Goal: Task Accomplishment & Management: Manage account settings

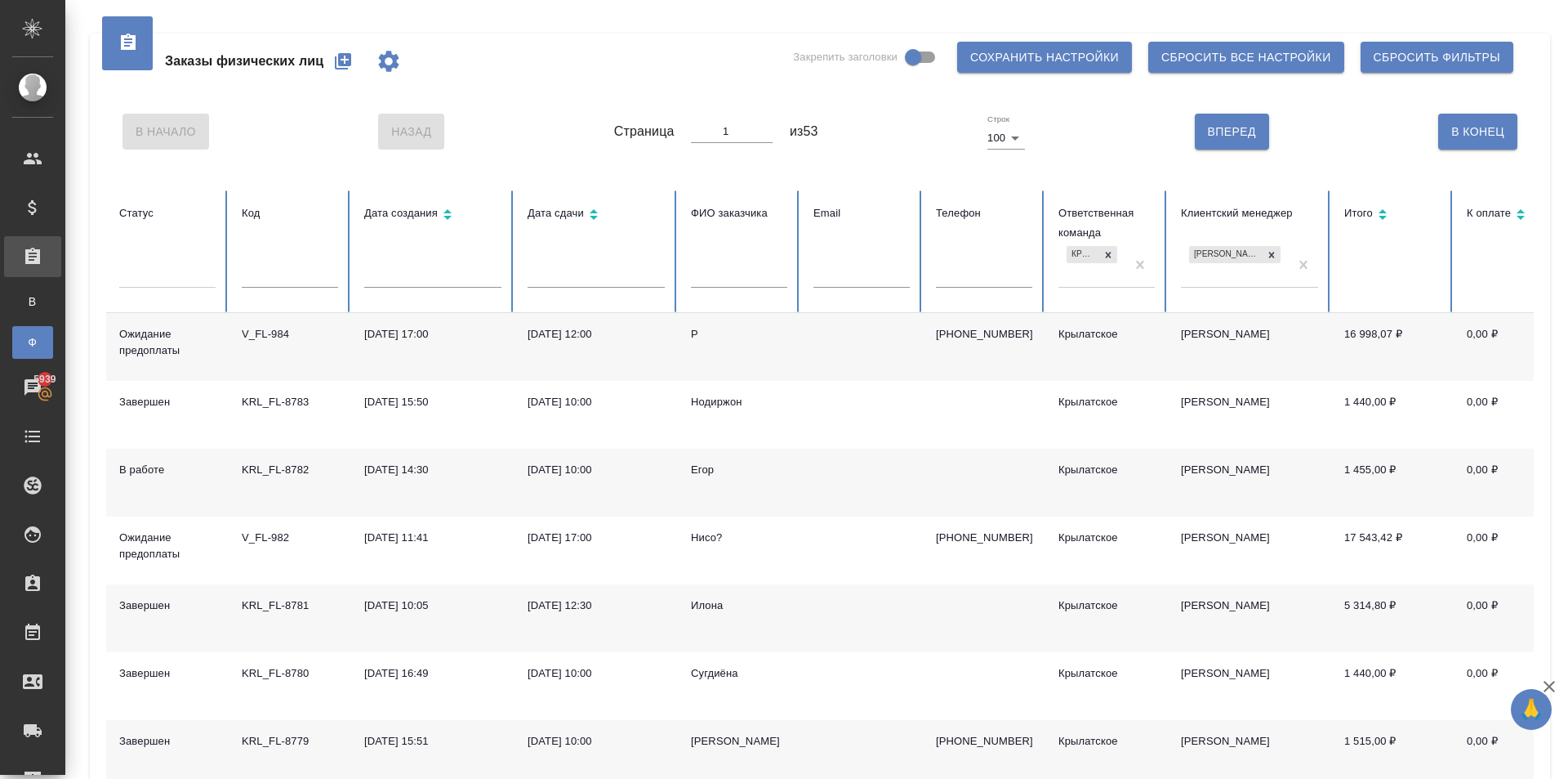
click at [692, 326] on div "P" at bounding box center [739, 334] width 96 height 16
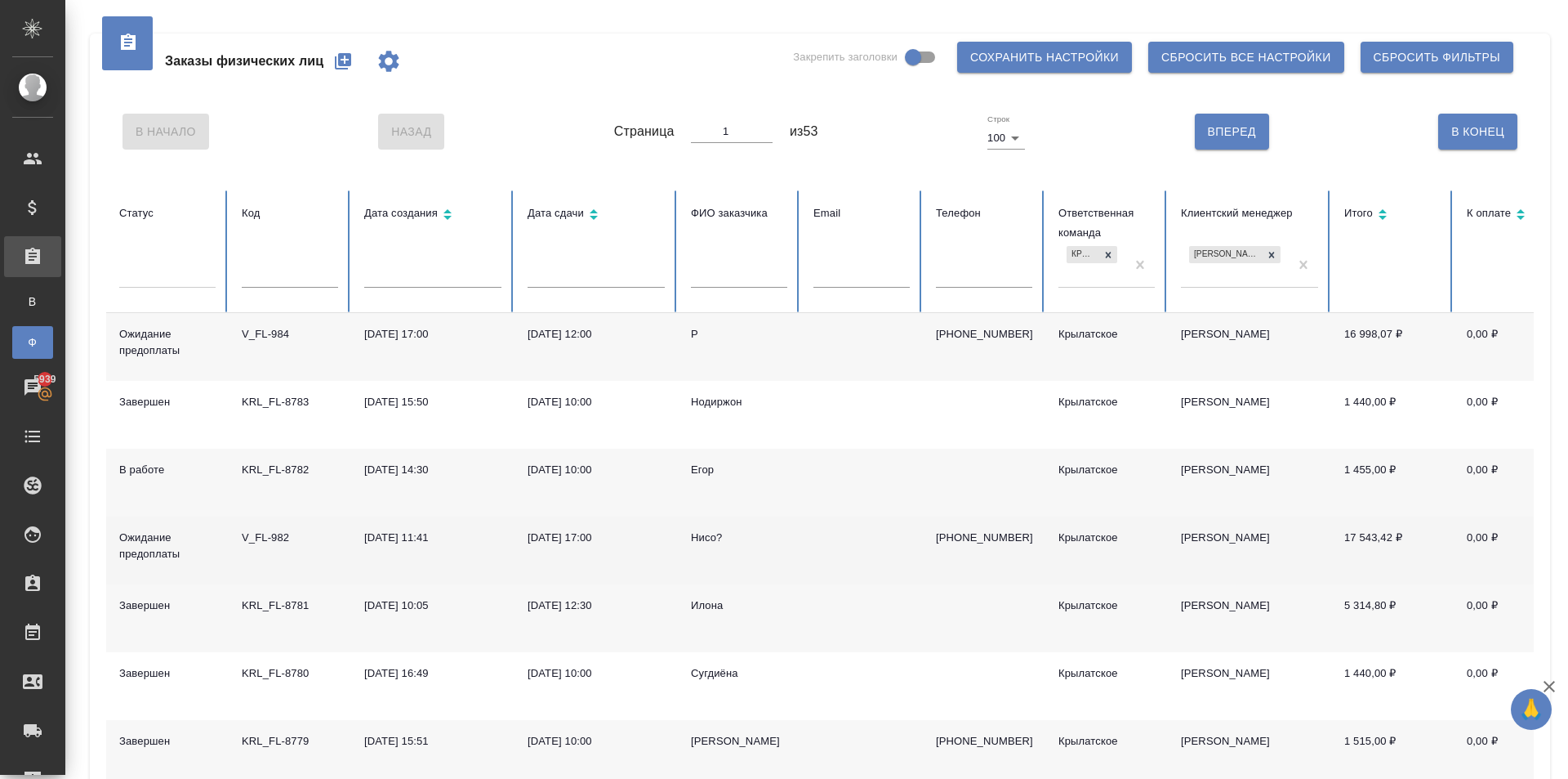
click at [708, 528] on td "Нисо?" at bounding box center [740, 550] width 123 height 67
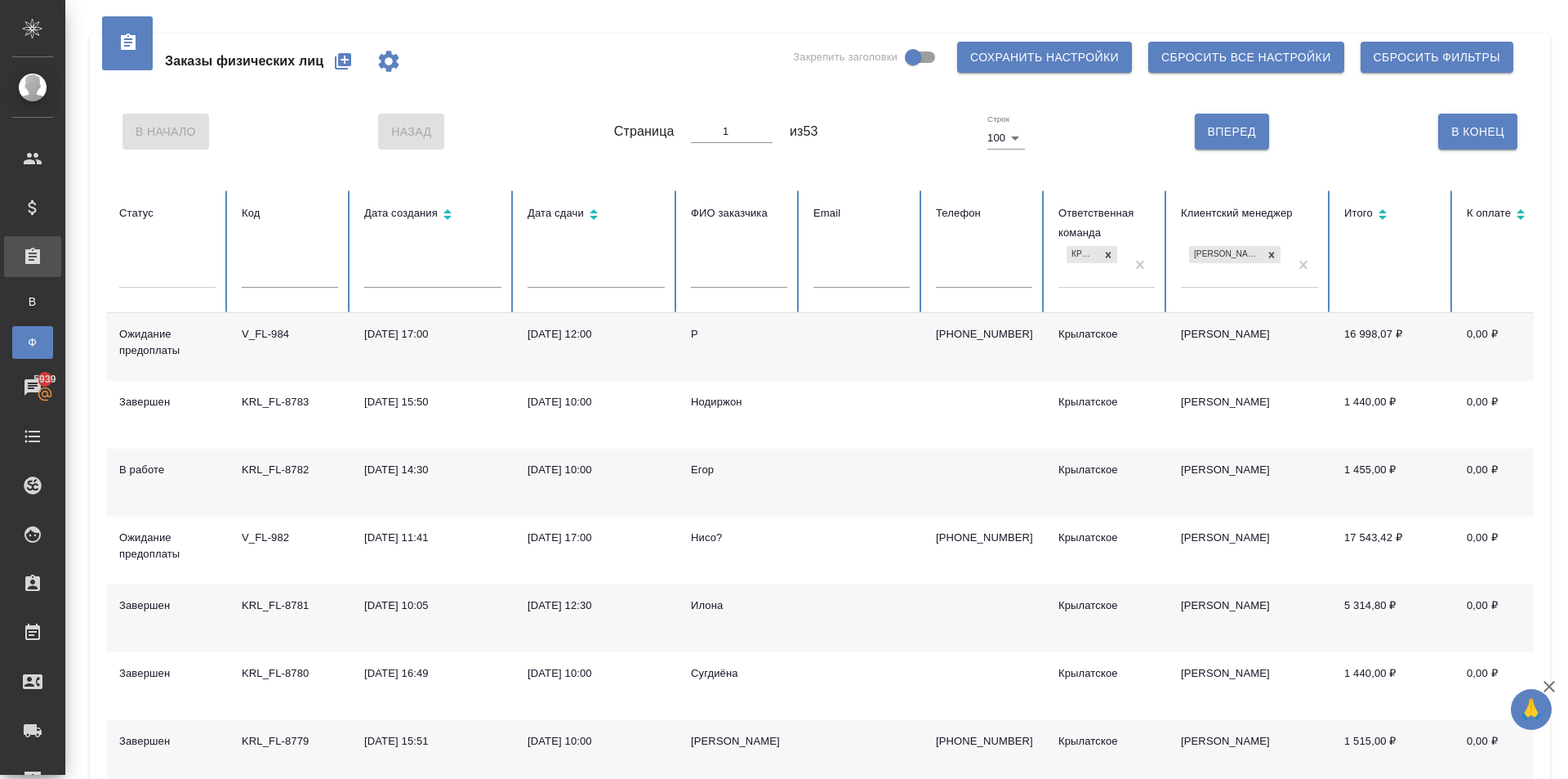
drag, startPoint x: 192, startPoint y: 276, endPoint x: 204, endPoint y: 304, distance: 30.5
click at [192, 278] on div at bounding box center [167, 272] width 96 height 24
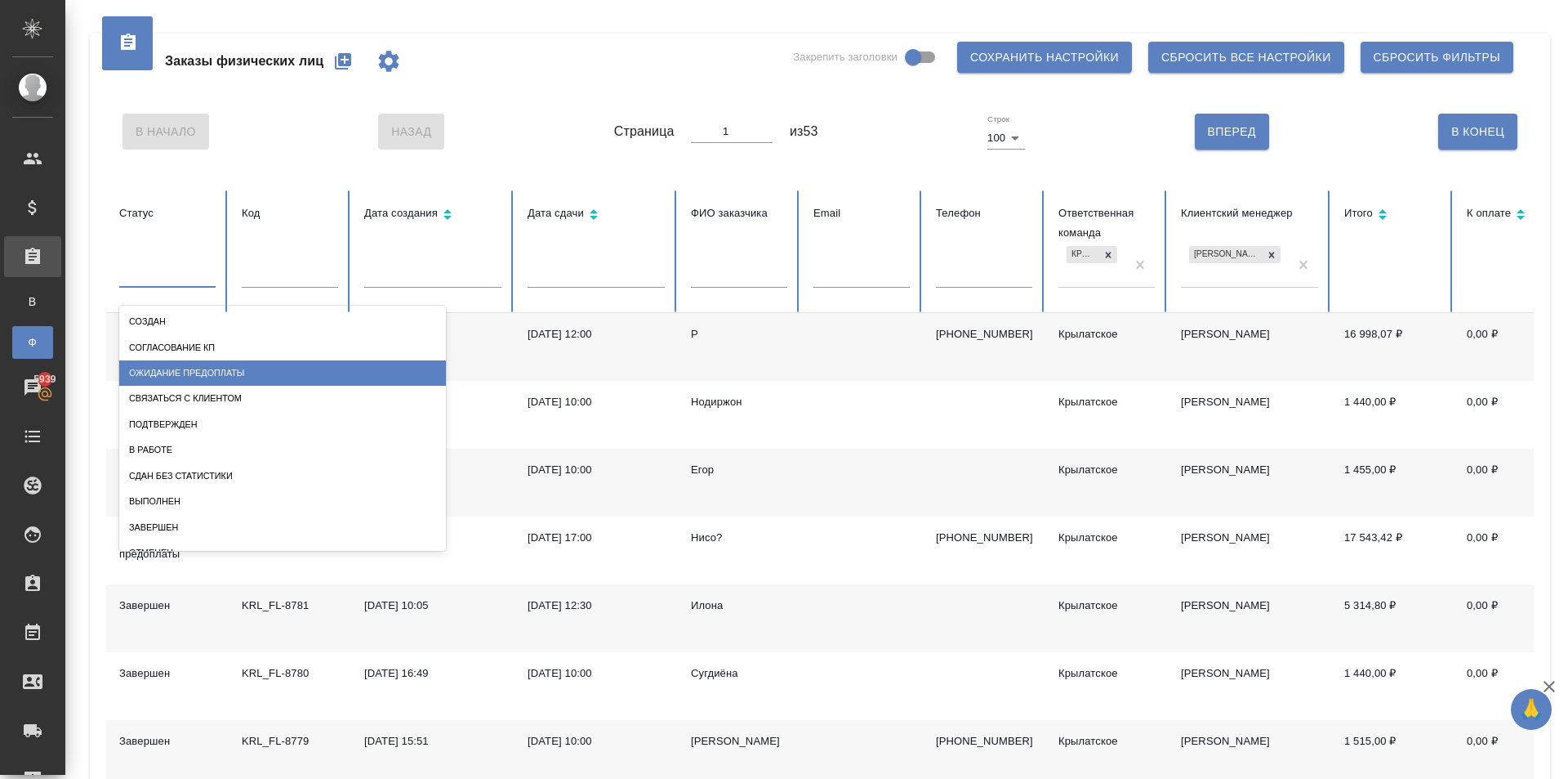
click at [229, 373] on div "Ожидание предоплаты" at bounding box center [282, 373] width 326 height 26
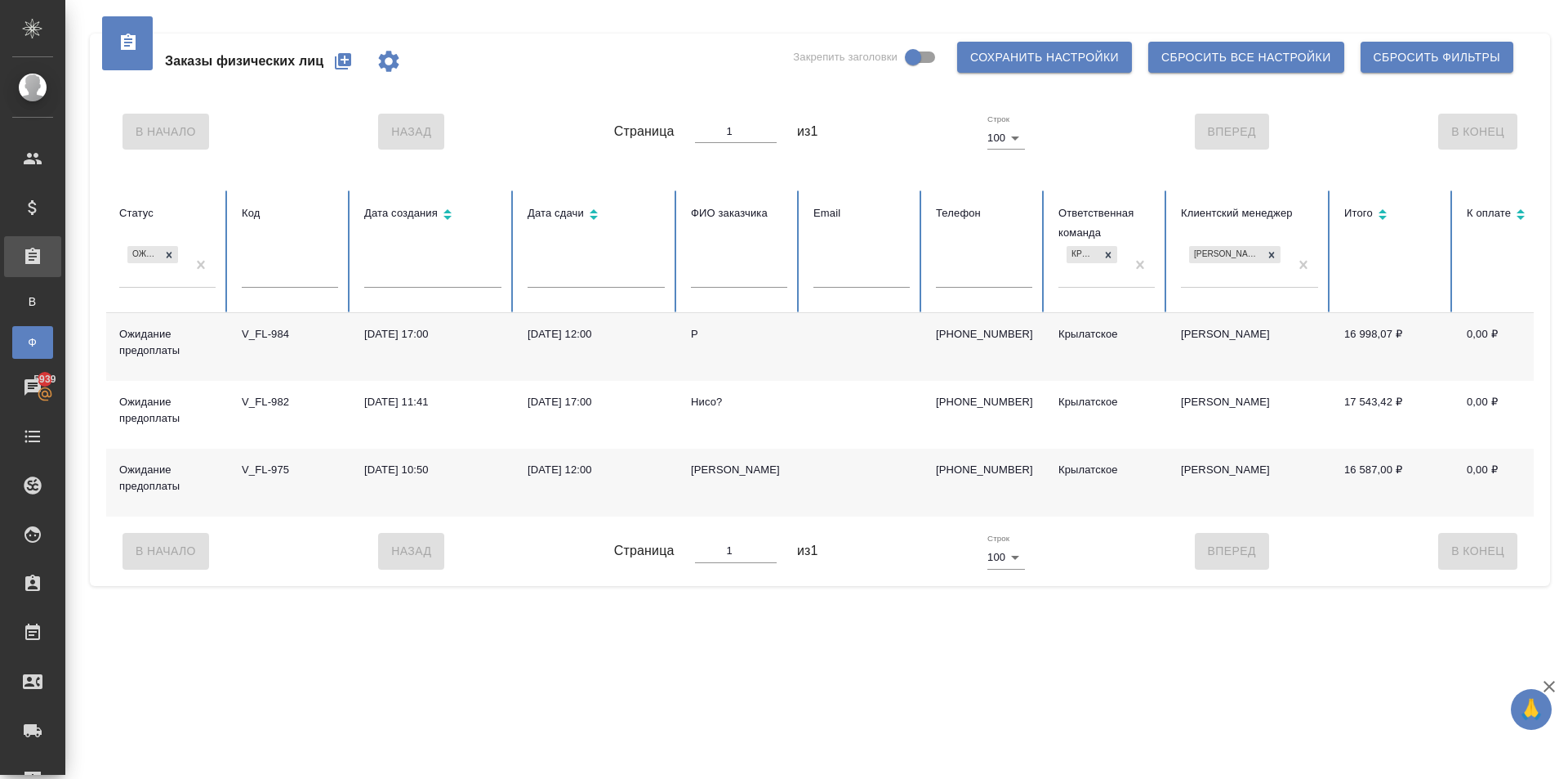
click at [732, 478] on div "Рязанова Мила" at bounding box center [739, 469] width 96 height 16
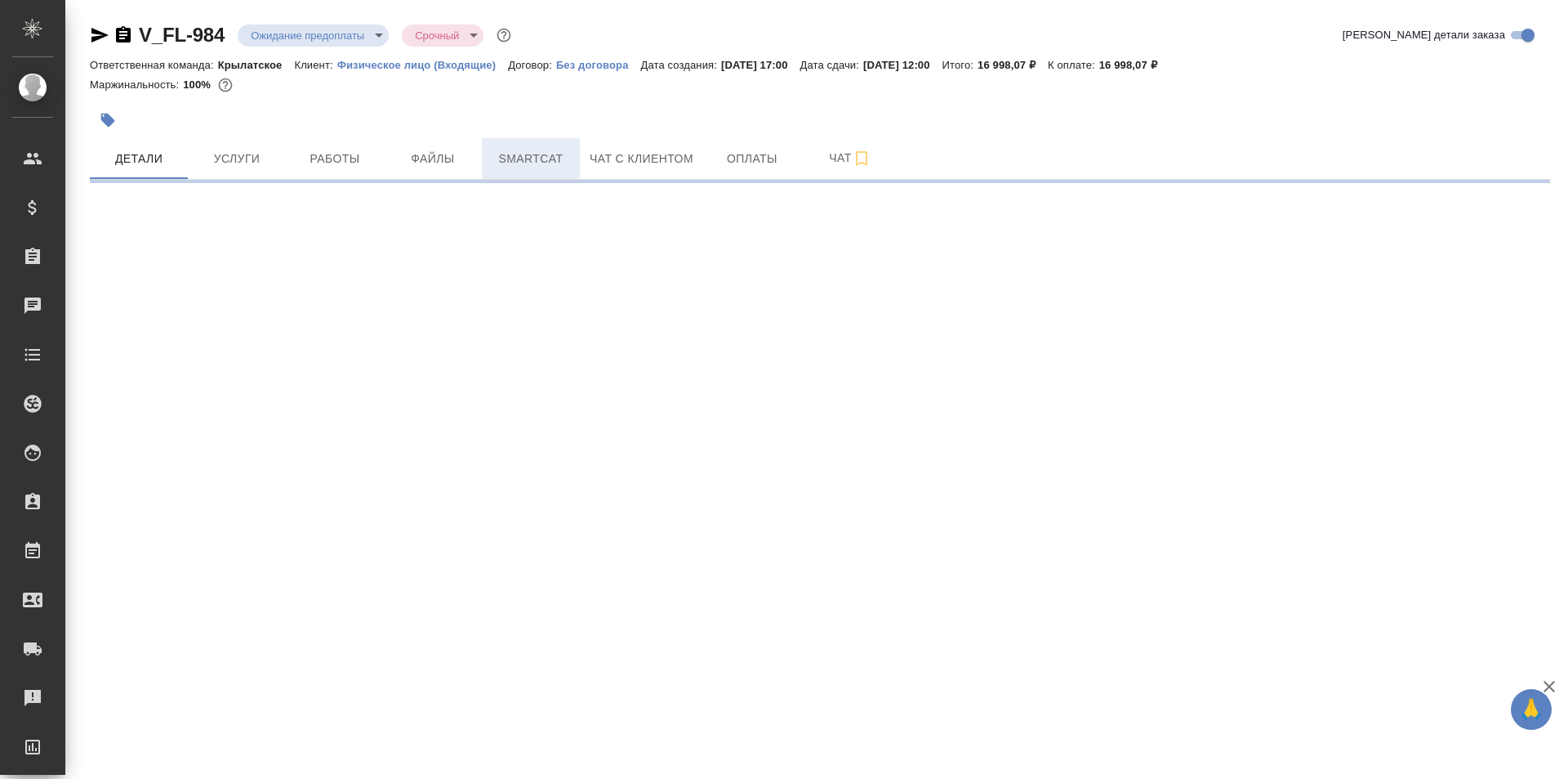
select select "RU"
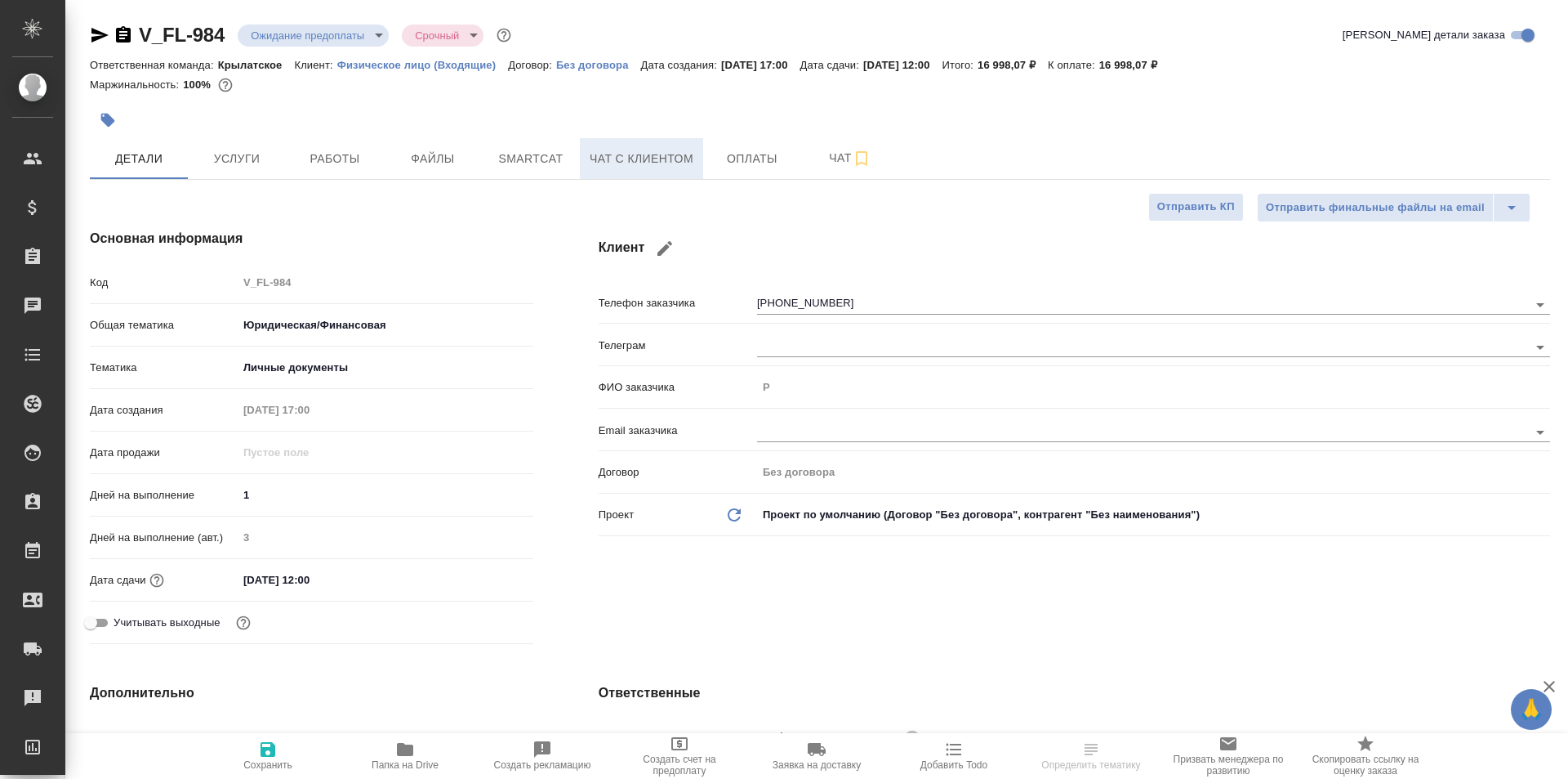
type textarea "x"
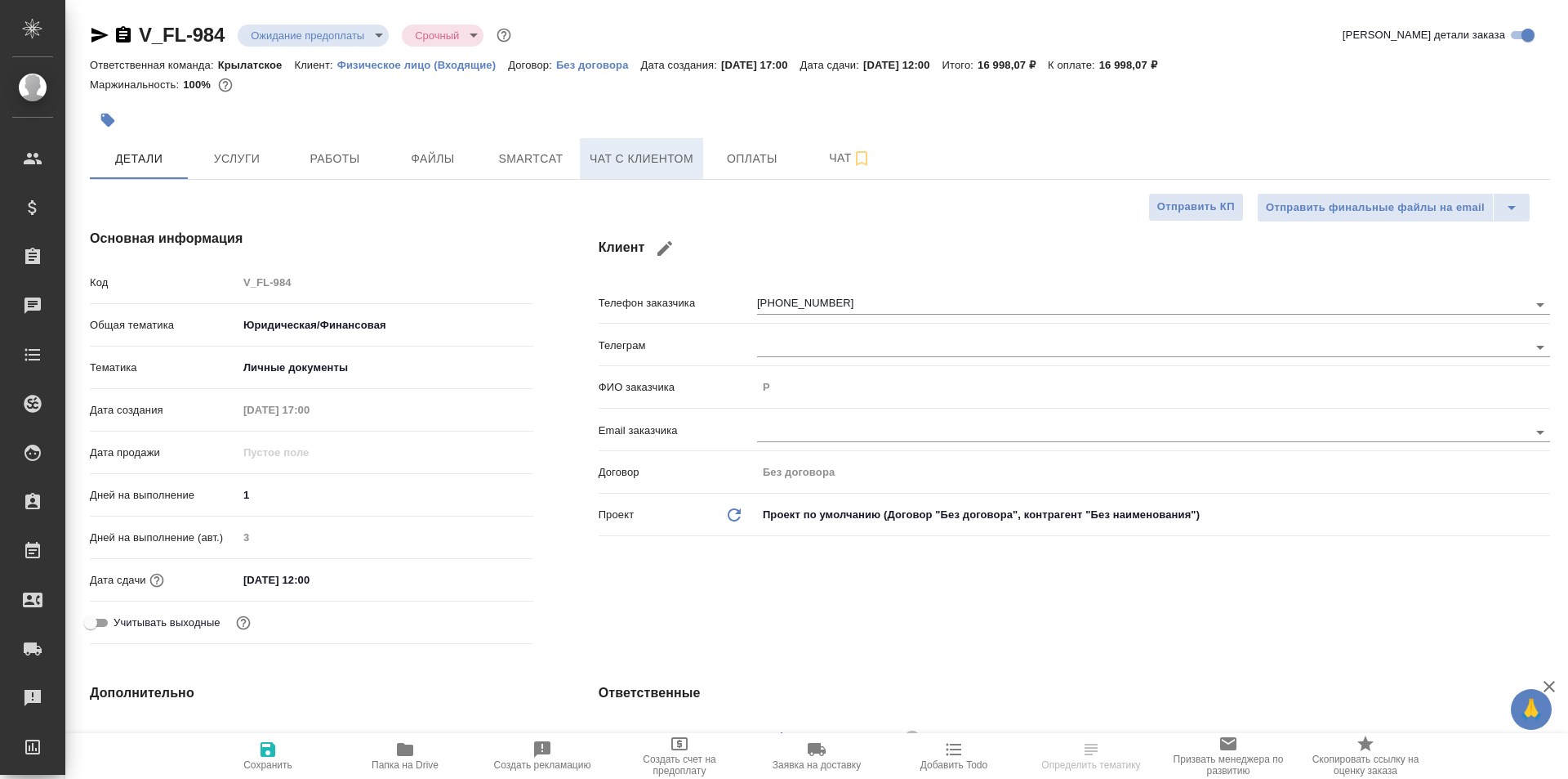
type textarea "x"
click at [653, 147] on button "Чат с клиентом" at bounding box center [642, 158] width 123 height 41
type textarea "x"
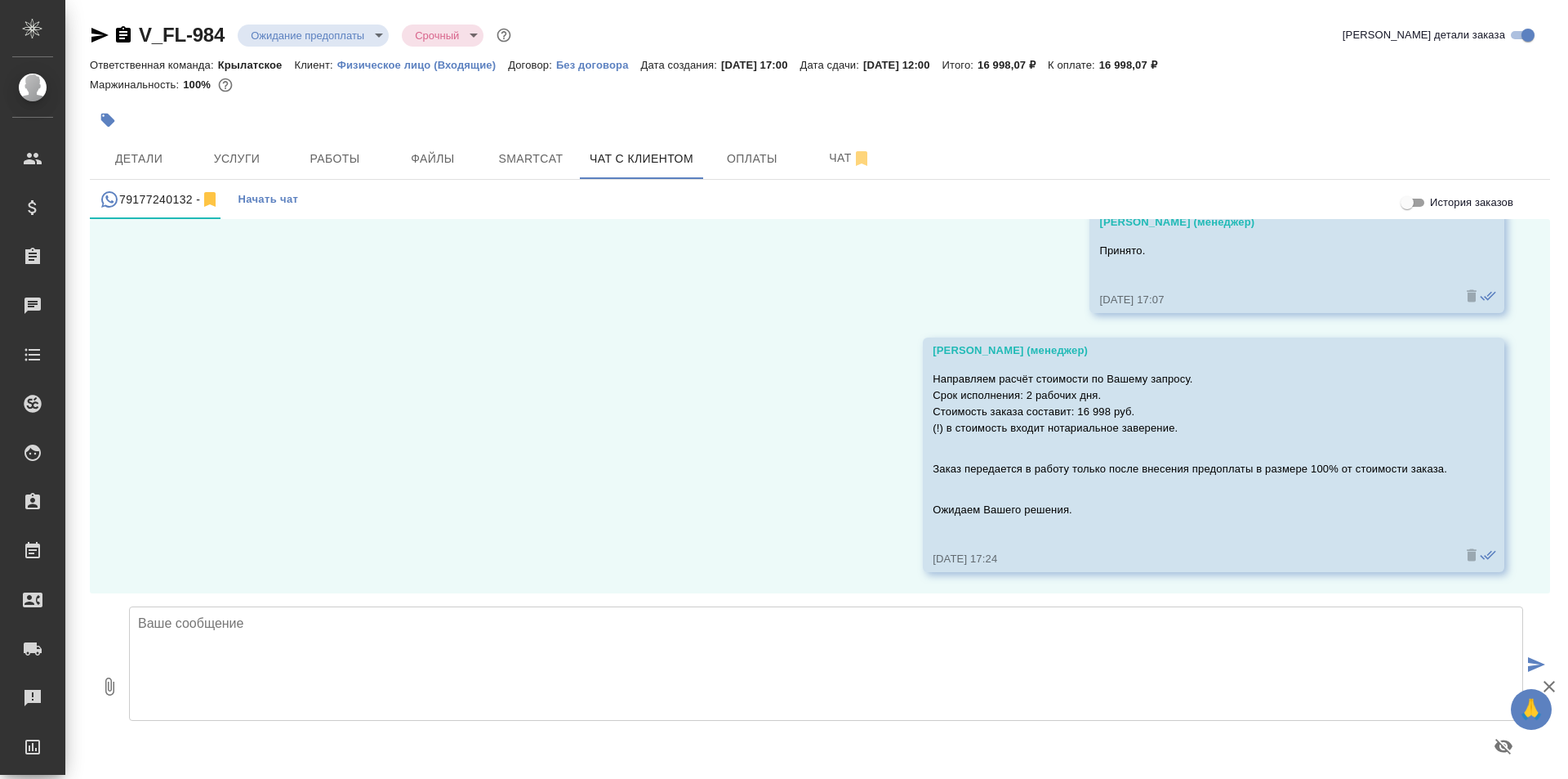
scroll to position [1615, 0]
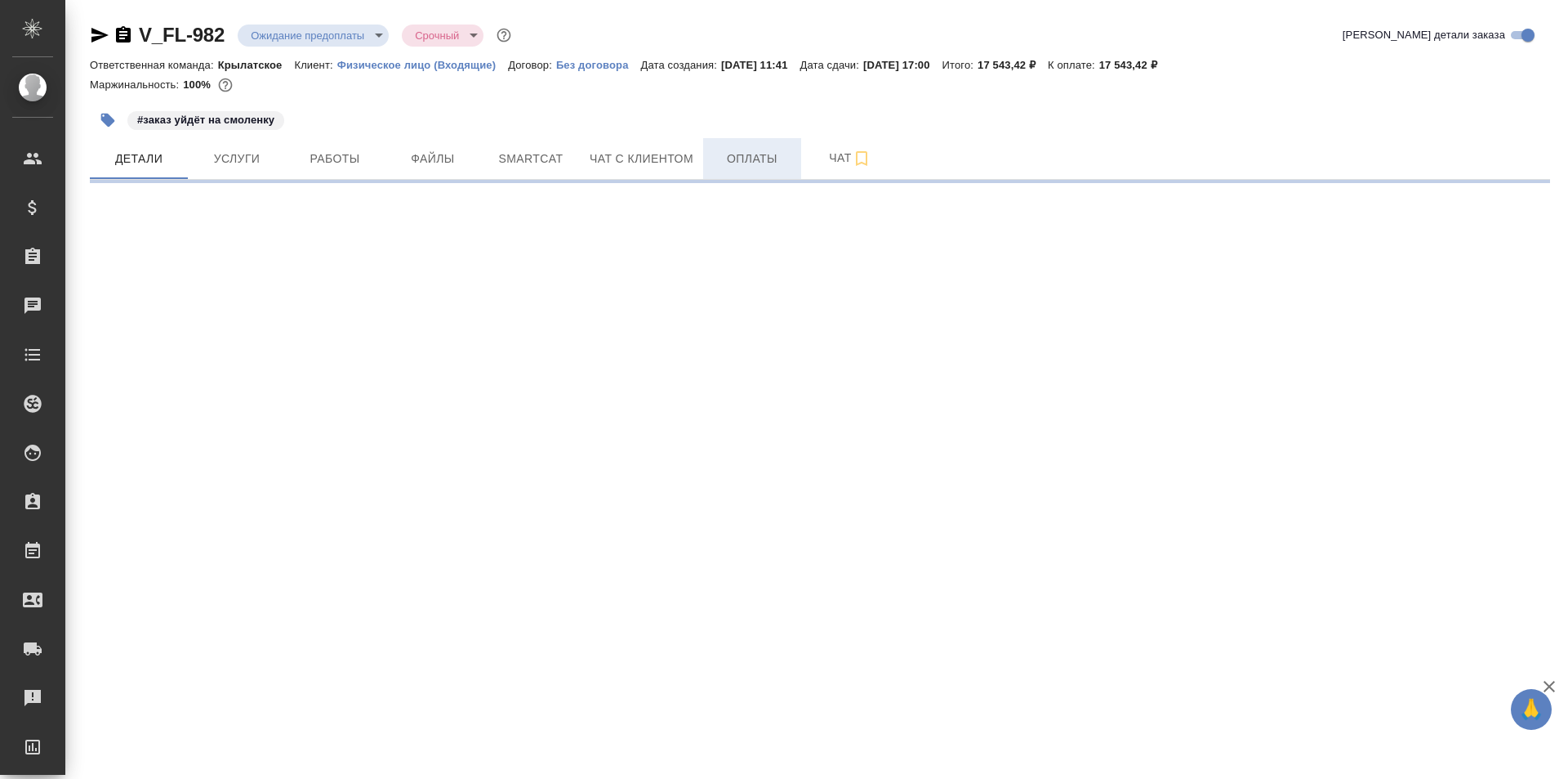
select select "RU"
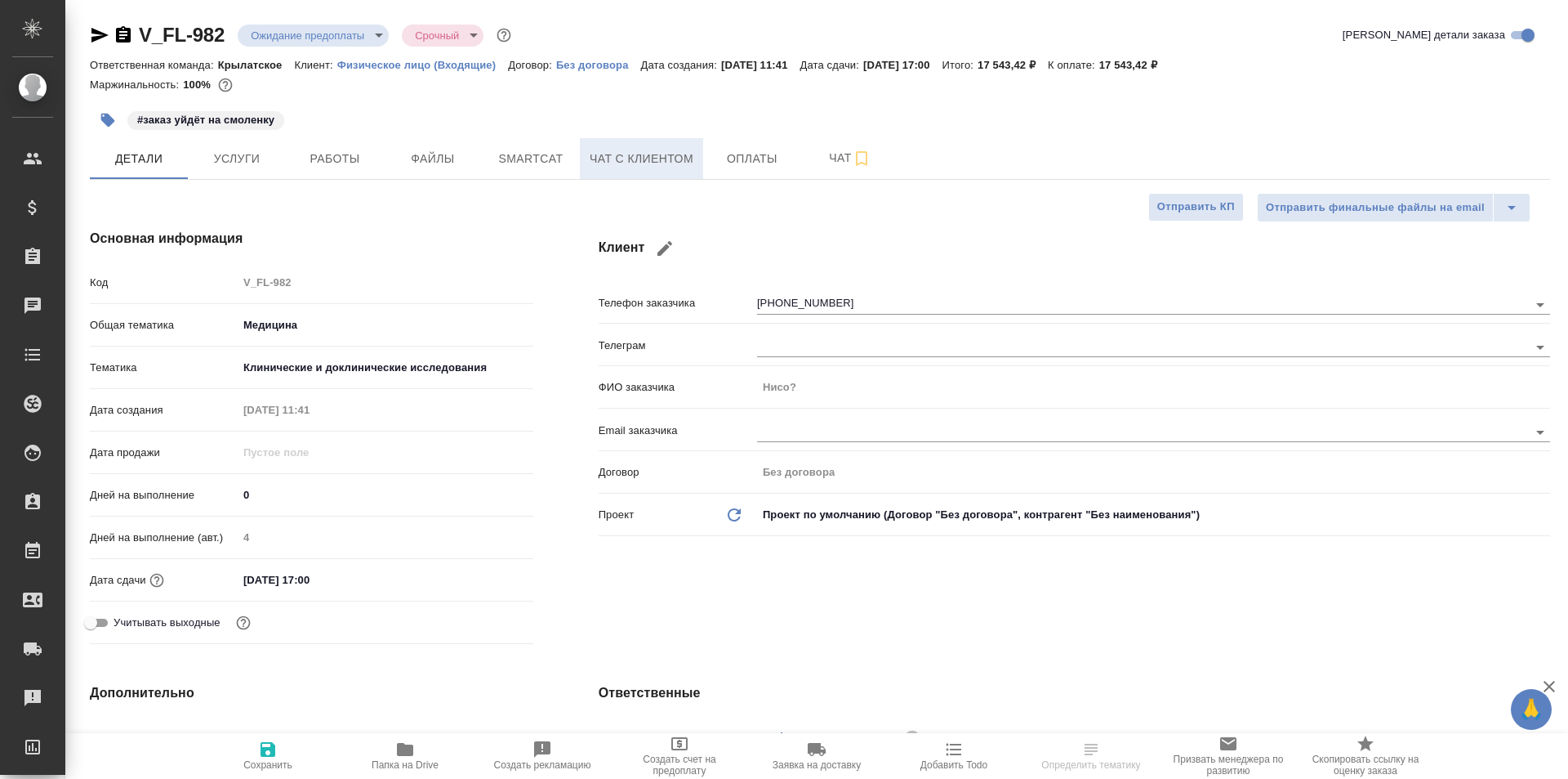
type textarea "x"
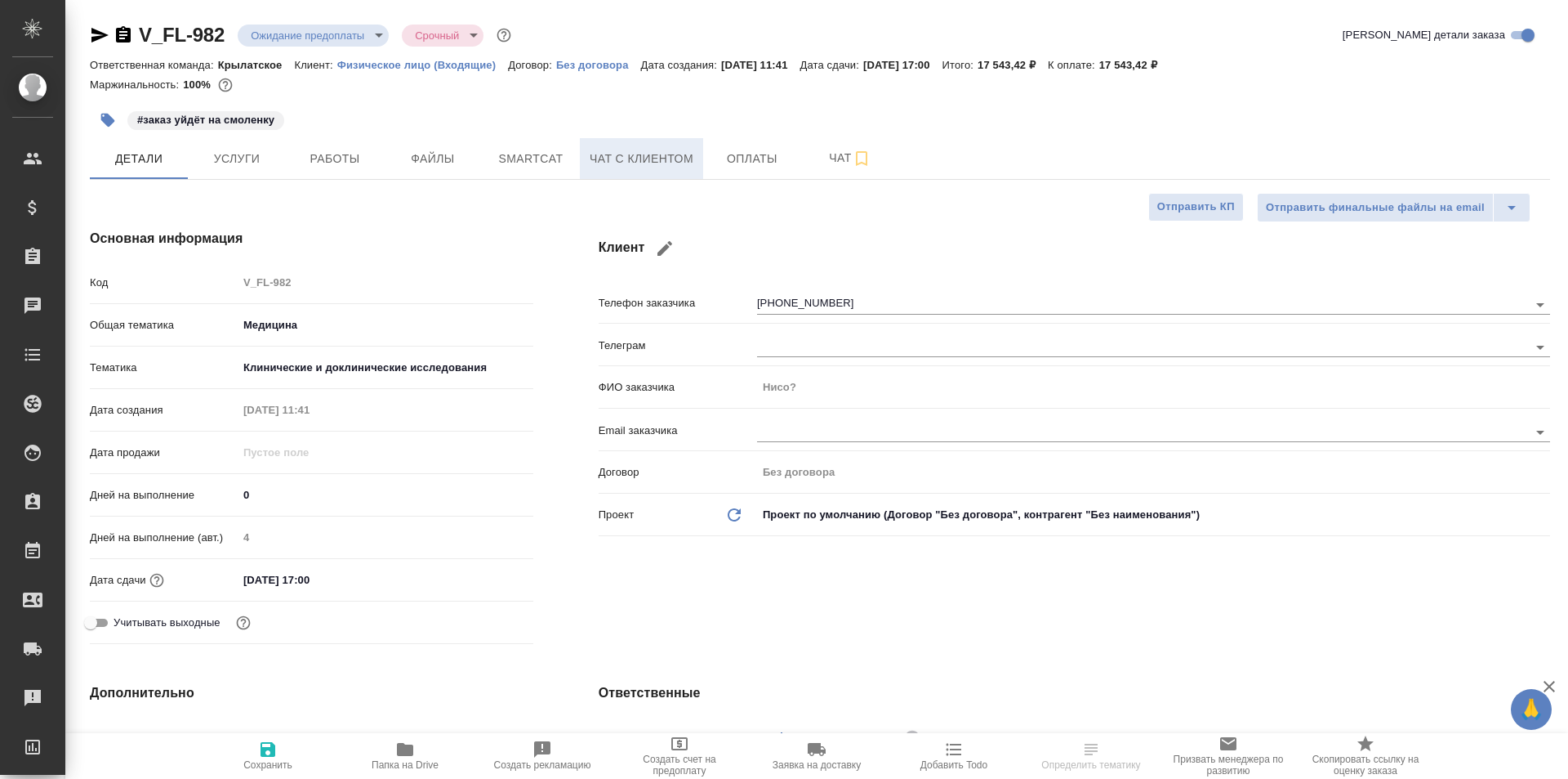
type textarea "x"
click at [692, 165] on span "Чат с клиентом" at bounding box center [642, 159] width 104 height 21
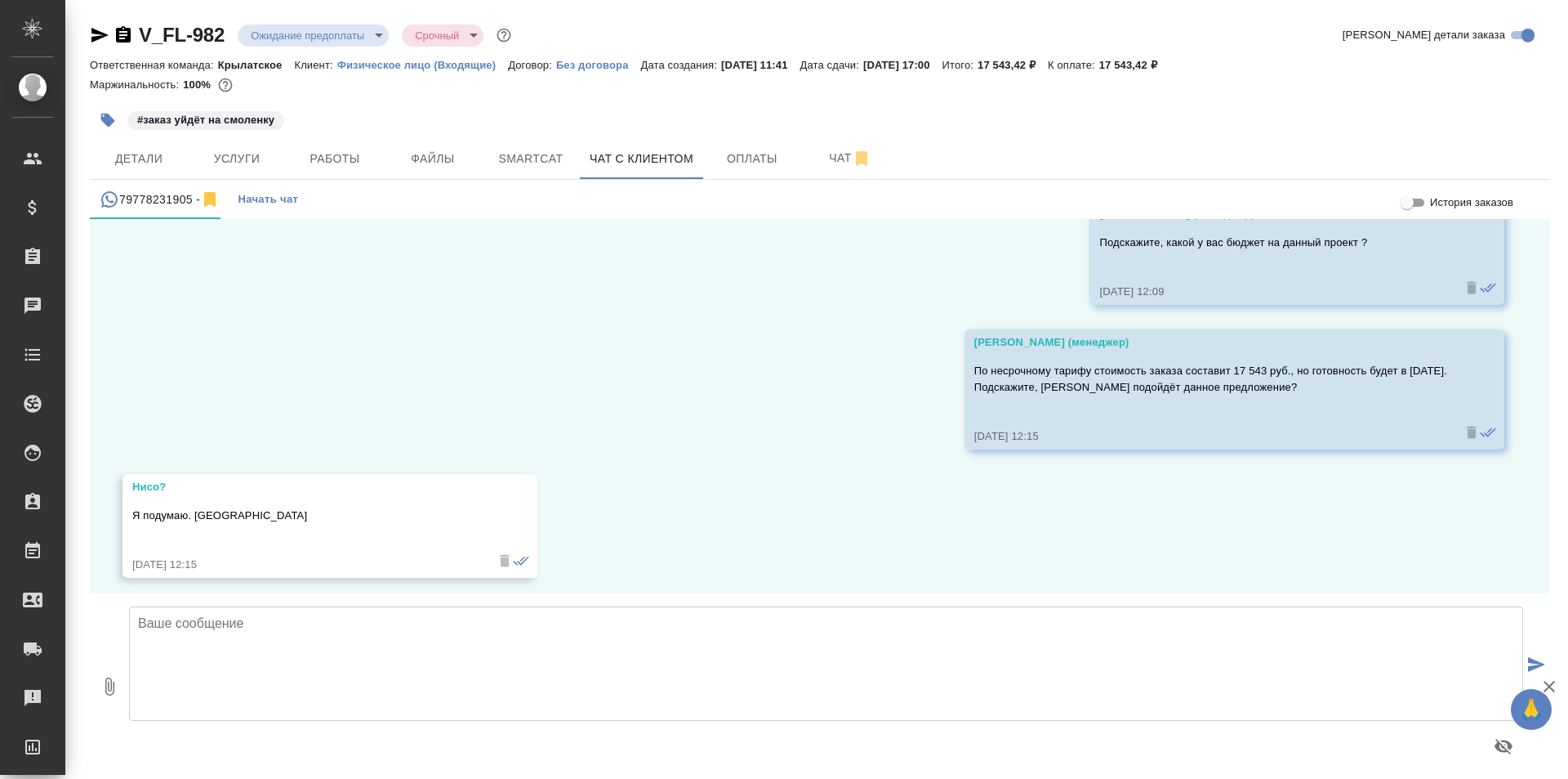
scroll to position [2347, 0]
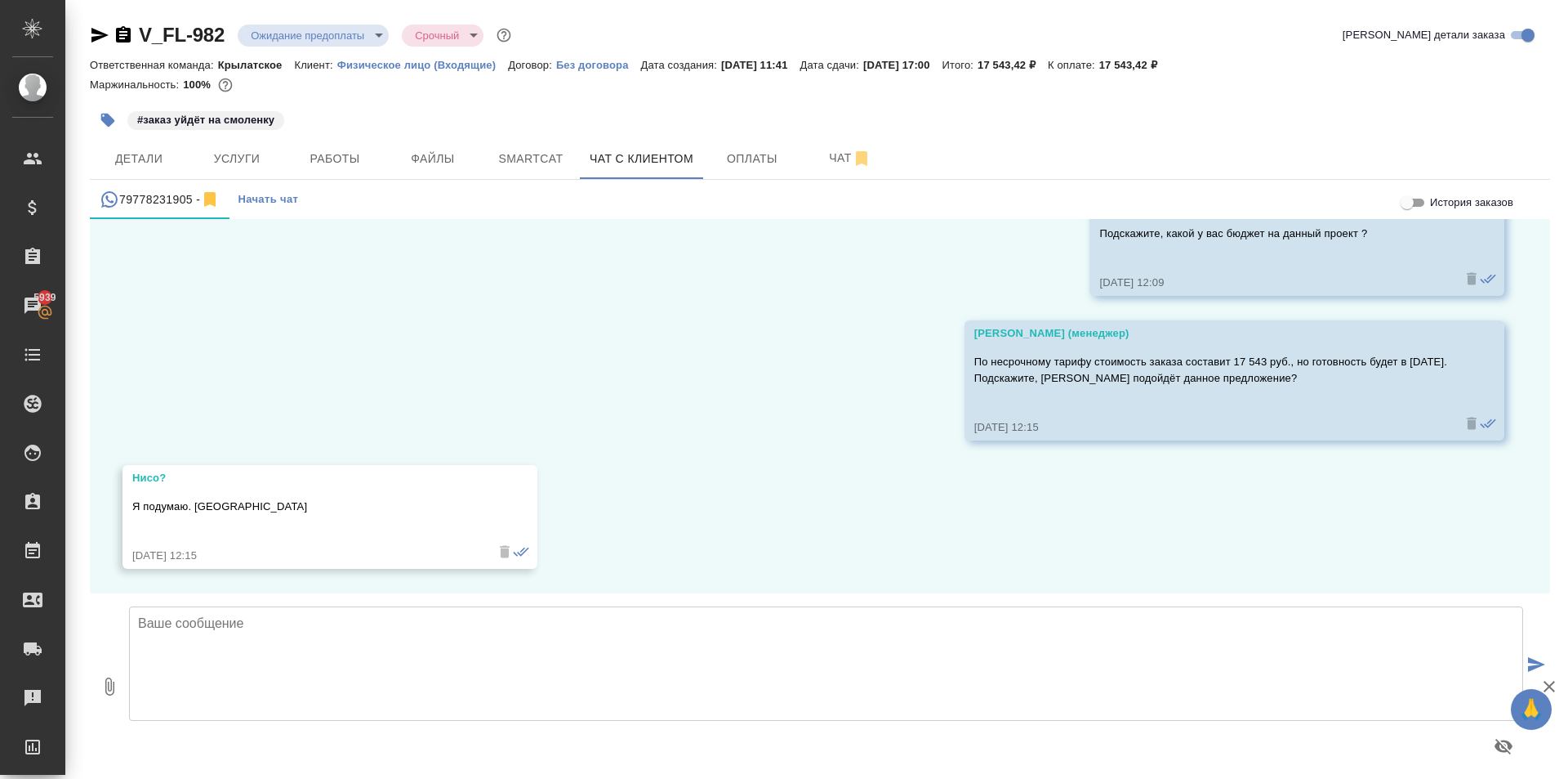
click at [1294, 621] on textarea at bounding box center [826, 663] width 1394 height 114
paste textarea "Добрый день! Направляли Вам расчеты стоимости перевода, но, к сожалению, не пол…"
click at [172, 618] on textarea "Добрый день! Направляли Вам расчеты стоимости перевода, но, к сожалению, не пол…" at bounding box center [826, 663] width 1394 height 114
type textarea "Добрый день! Направляли Вам расчеты стоимости перевода, но, к сожалению, не пол…"
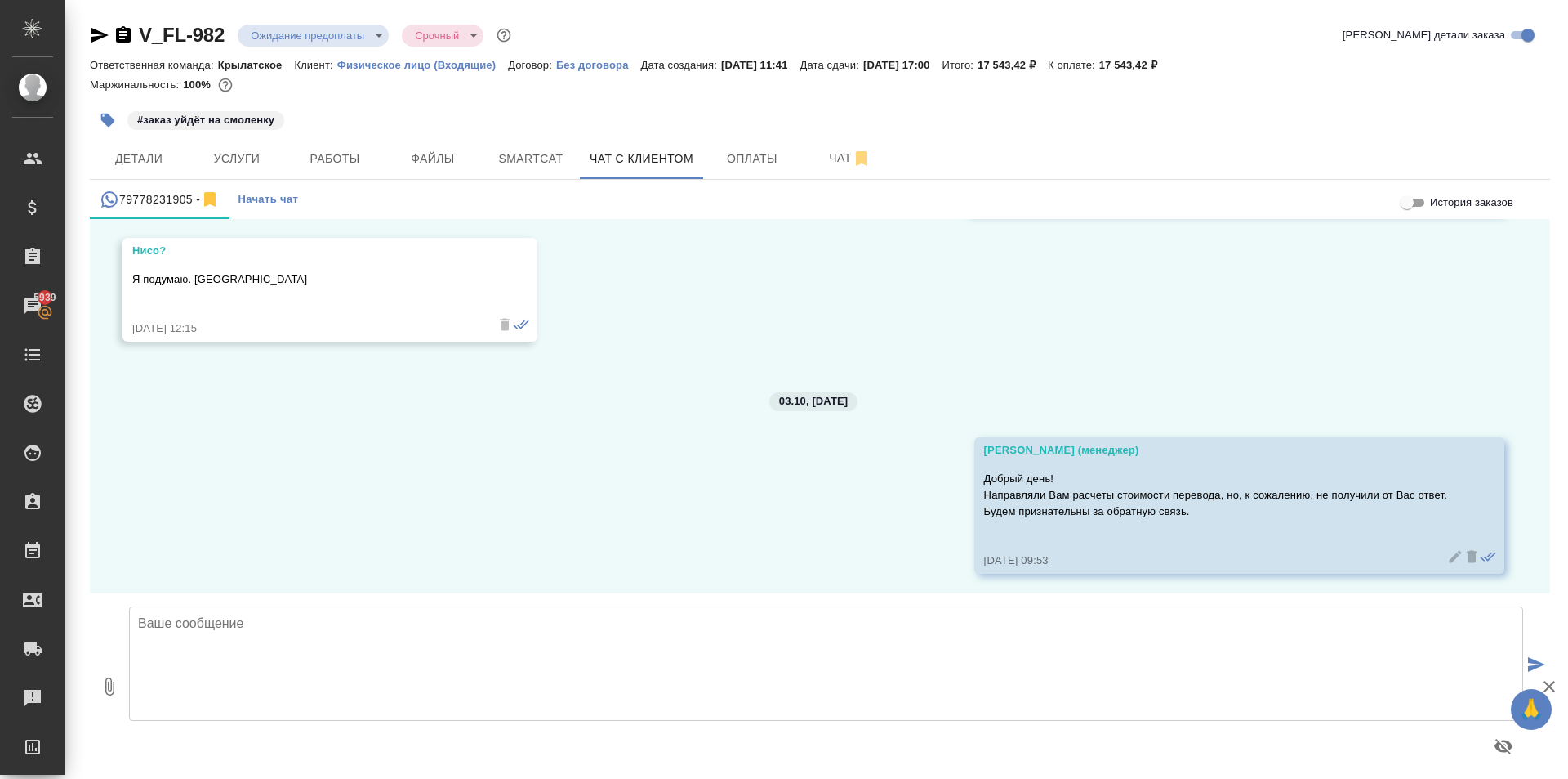
scroll to position [2579, 0]
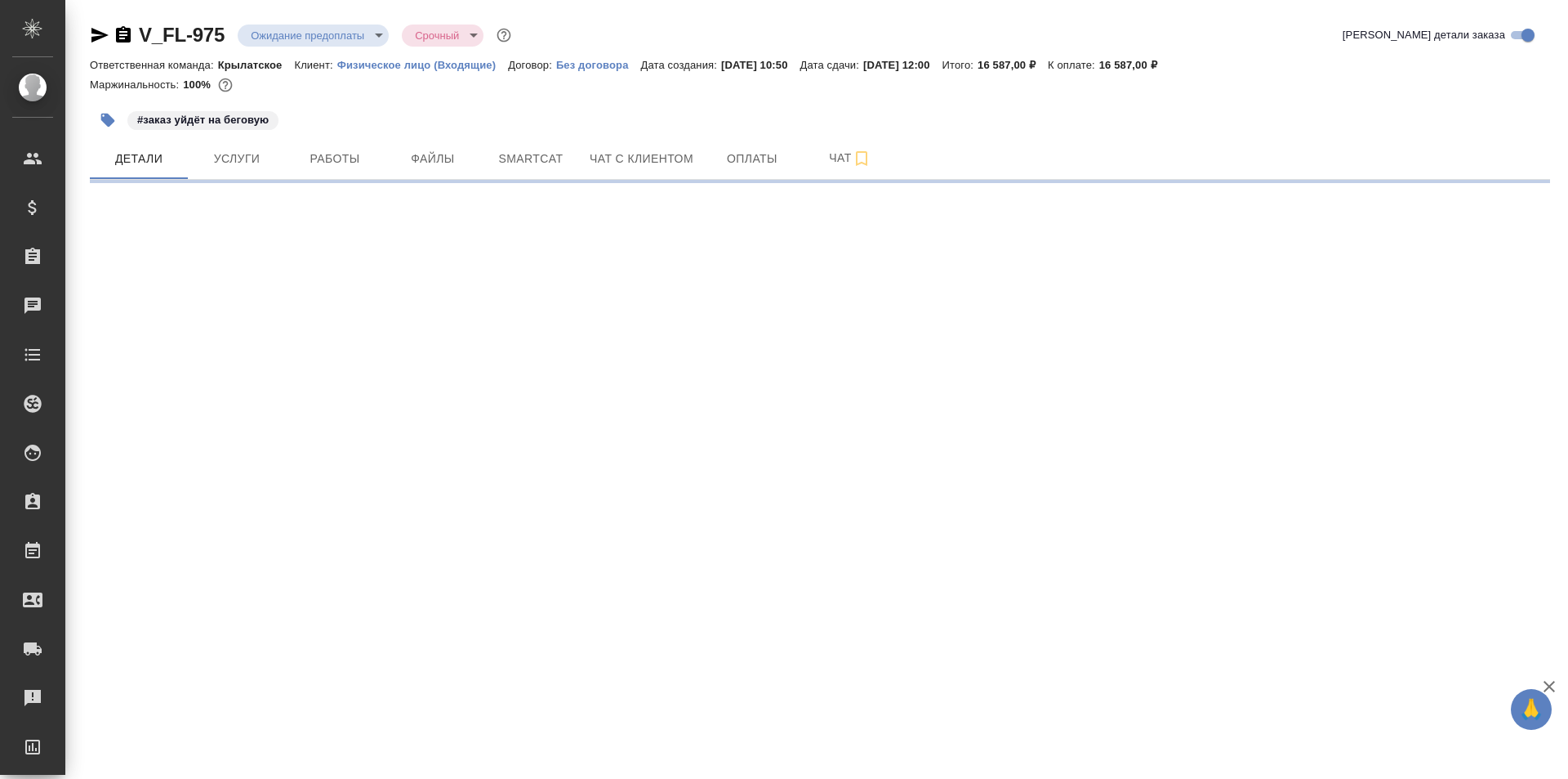
select select "RU"
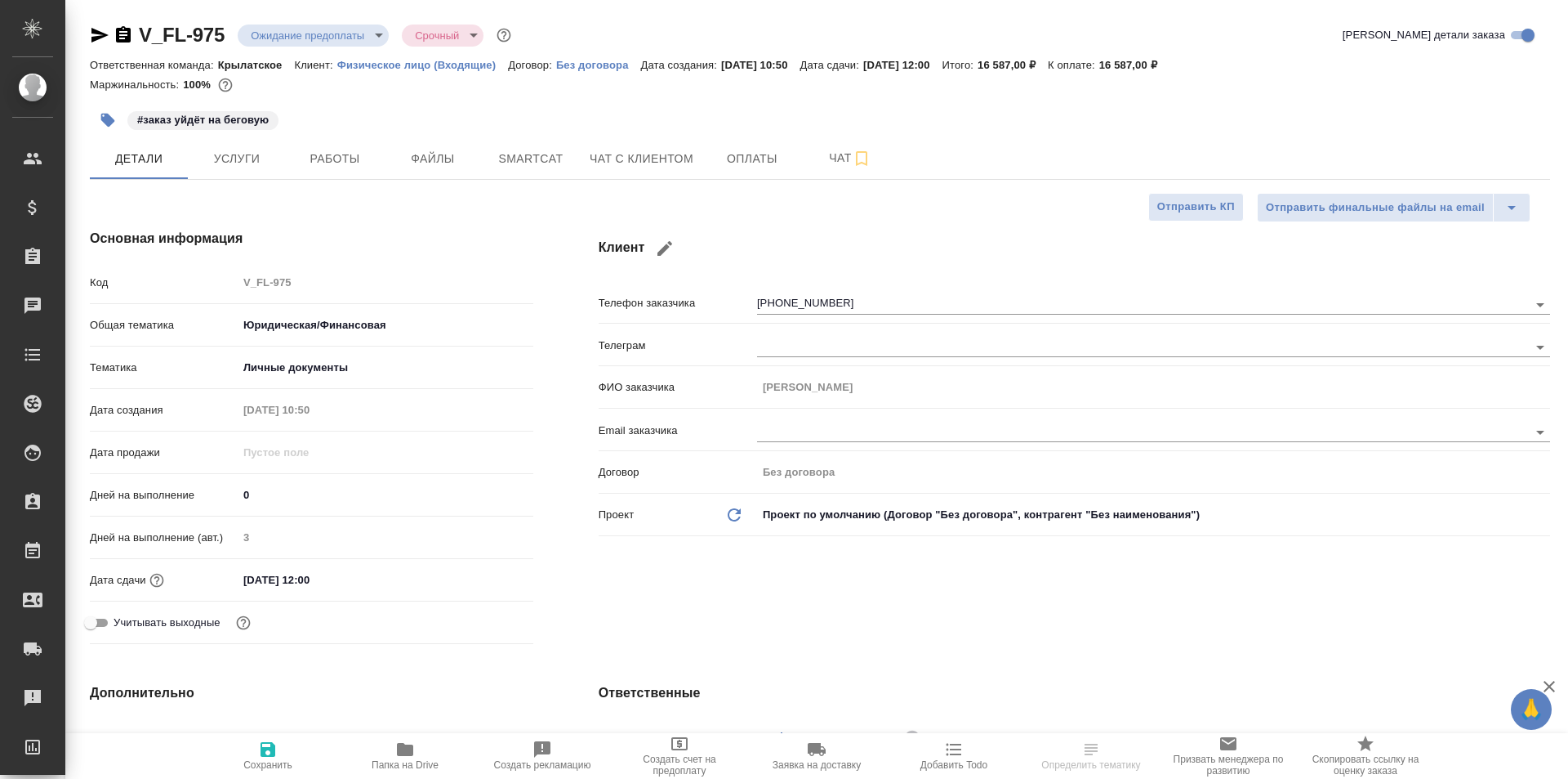
type textarea "x"
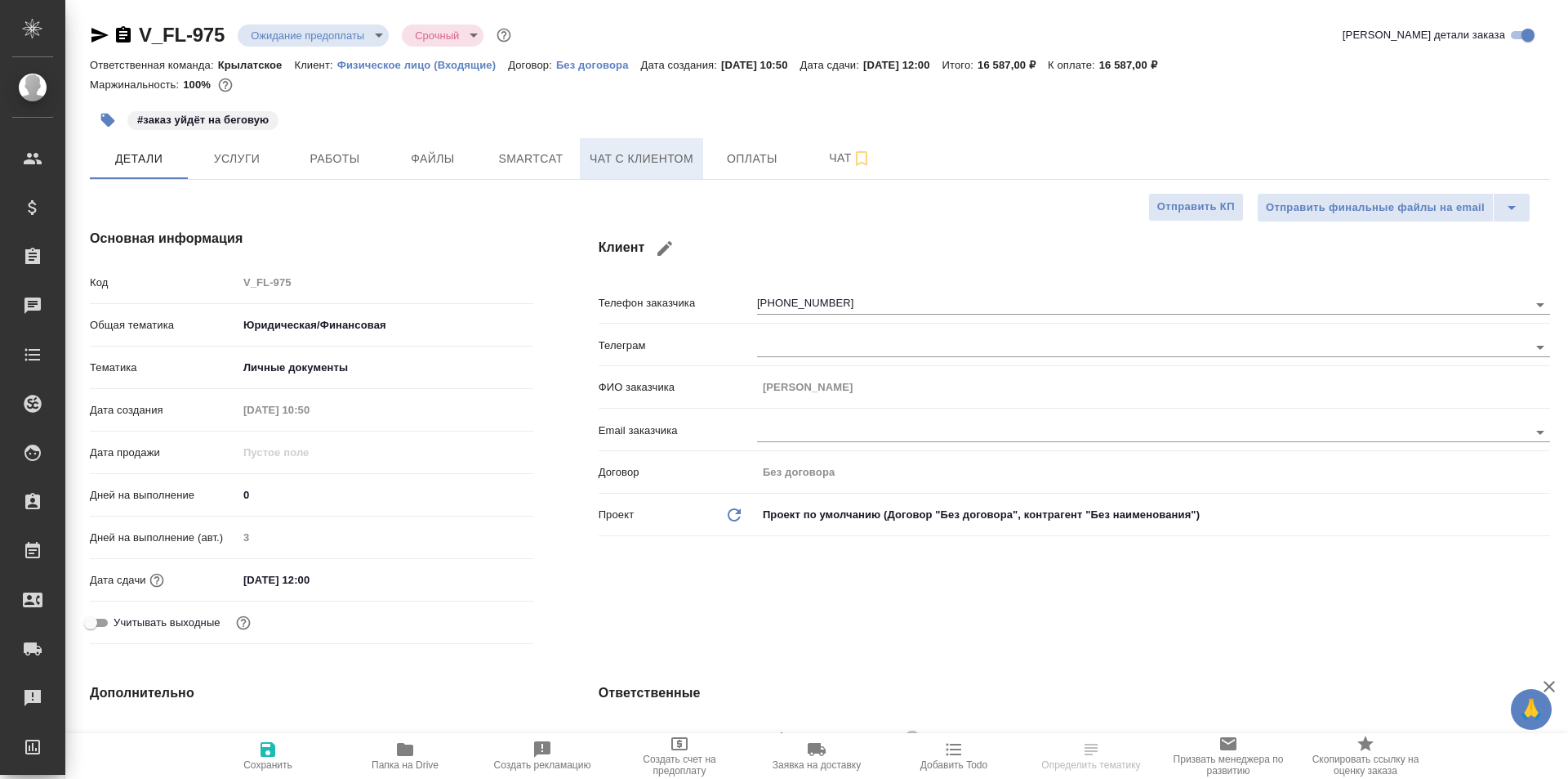
type textarea "x"
click at [651, 156] on span "Чат с клиентом" at bounding box center [642, 159] width 104 height 21
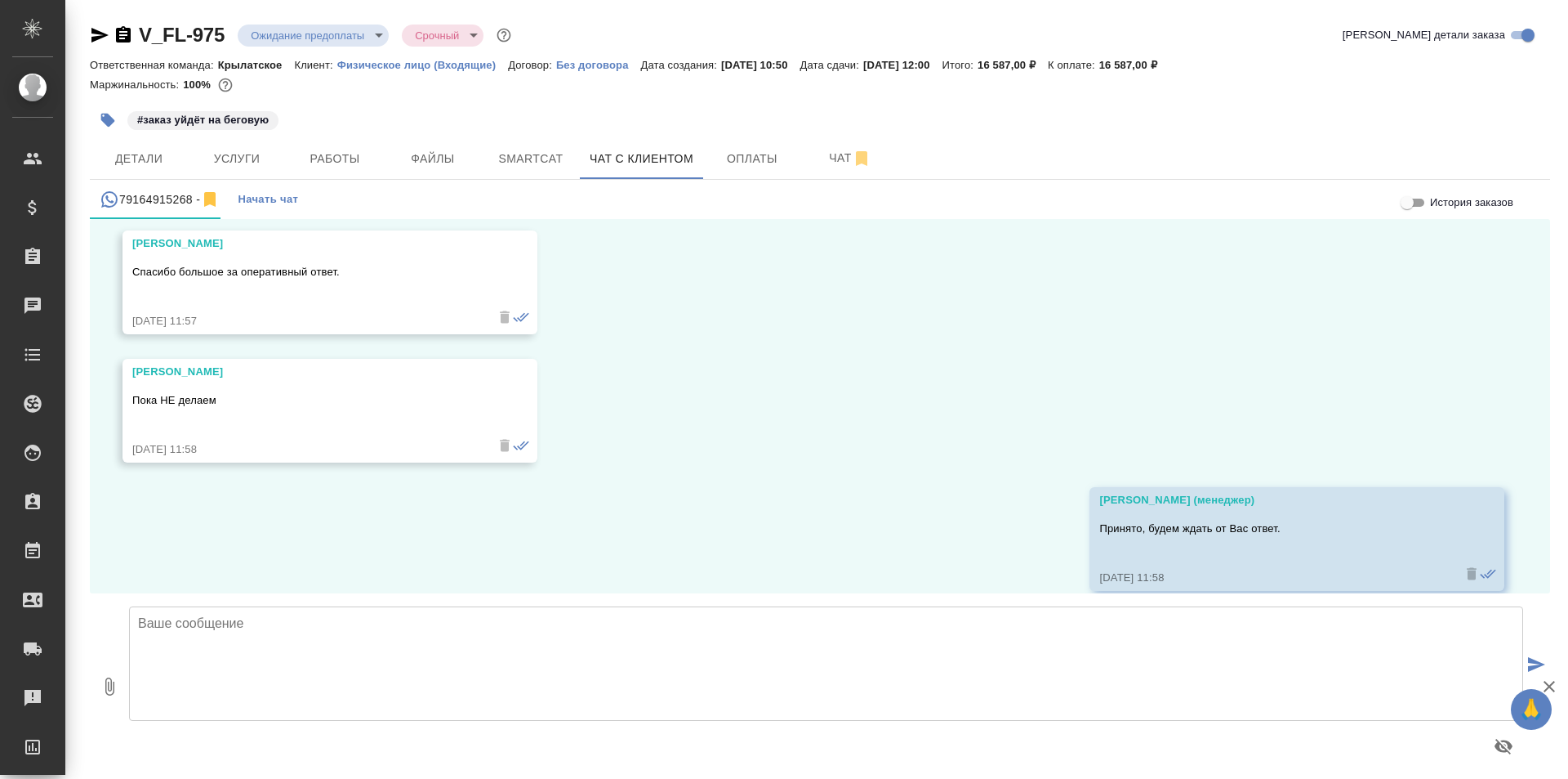
scroll to position [952, 0]
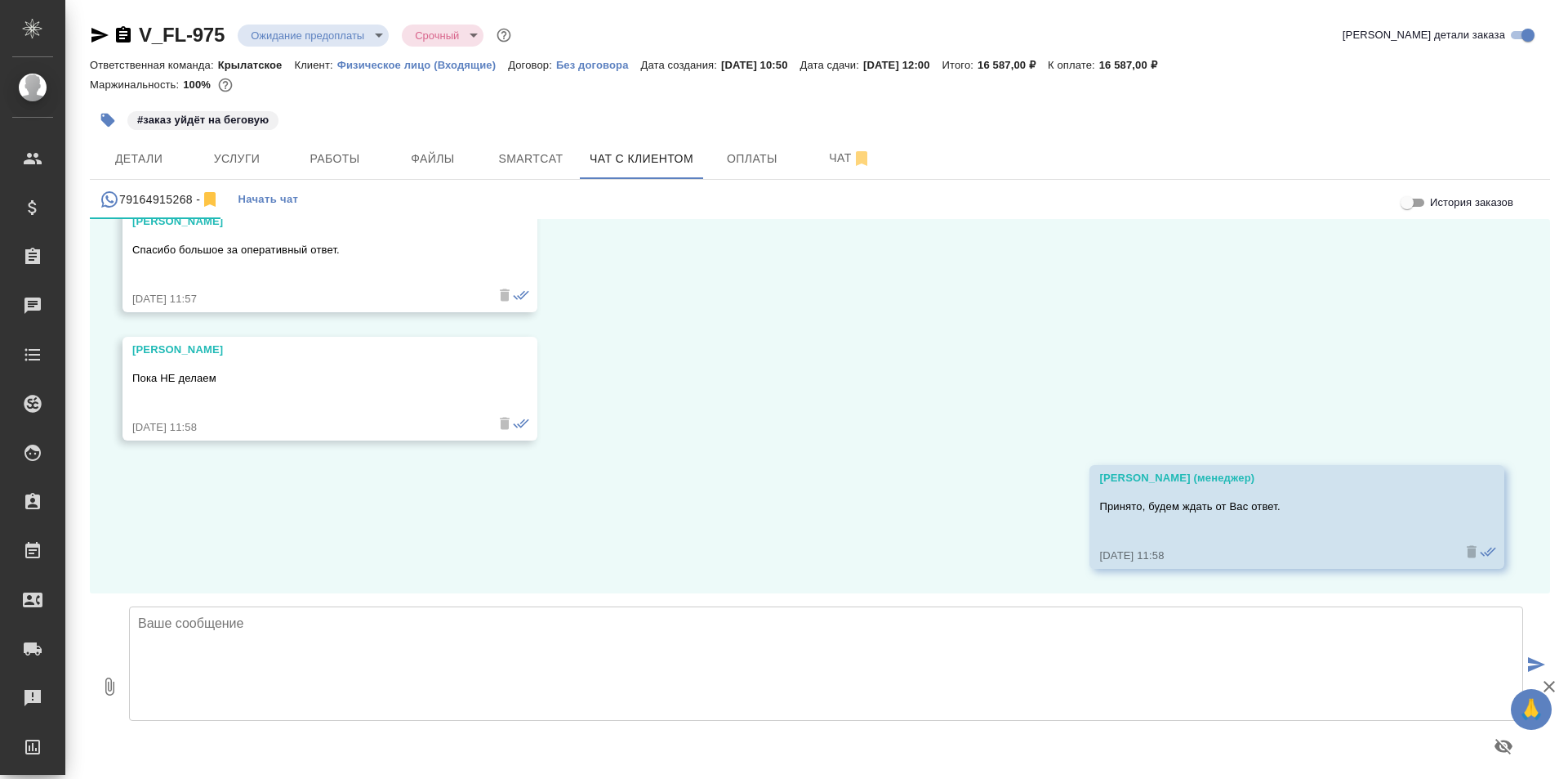
click at [442, 629] on textarea at bounding box center [826, 663] width 1394 height 114
paste textarea "Добрый день! Направляли Вам расчеты стоимости перевода, но, к сожалению, не пол…"
click at [294, 654] on textarea "Добрый день! Направляли Вам расчеты стоимости перевода, но, к сожалению, не пол…" at bounding box center [826, 663] width 1394 height 114
type textarea "Добрый день! Направляли Вам расчет стоимости перевода, но, к сожалению, не полу…"
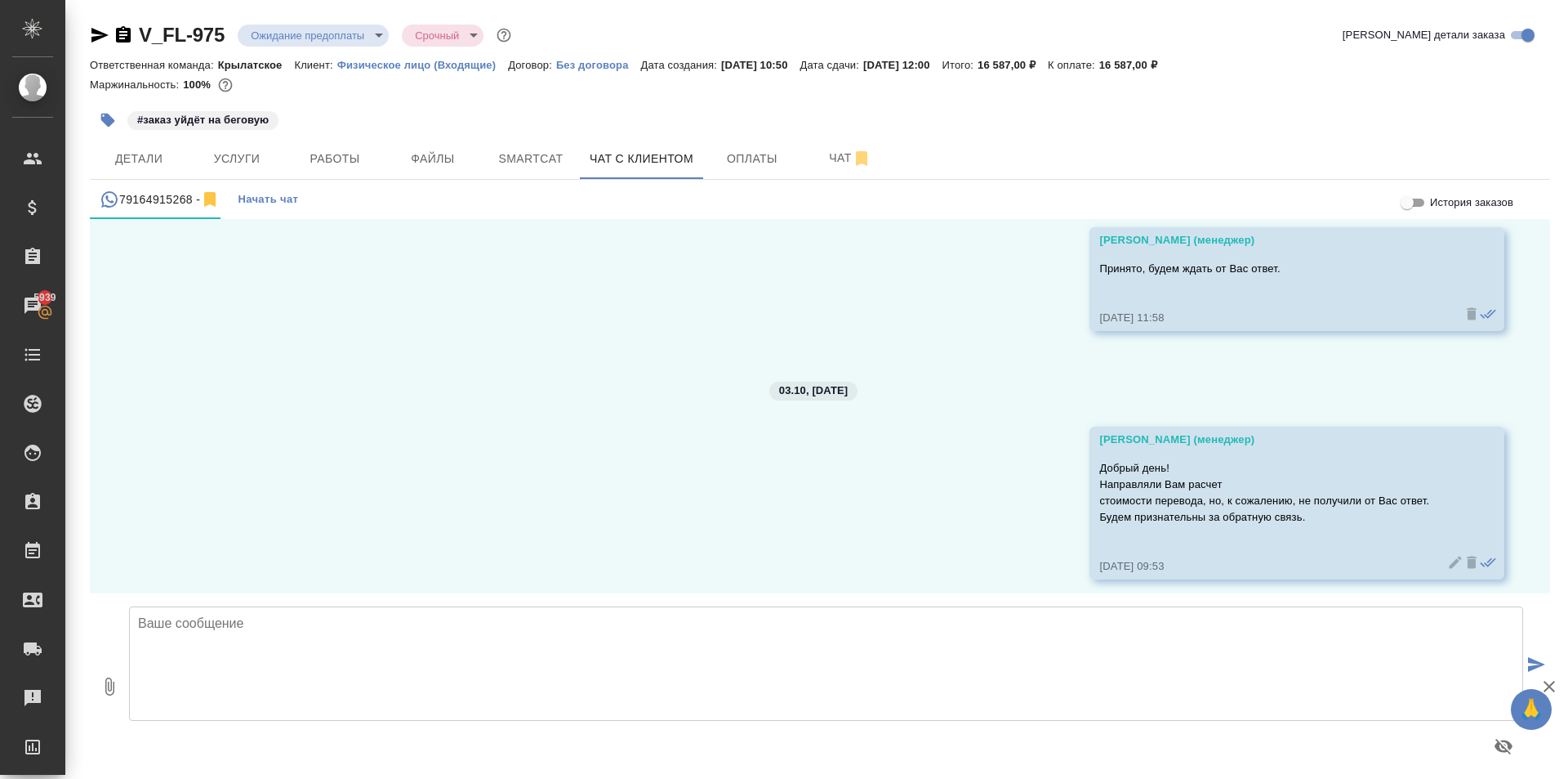
scroll to position [1201, 0]
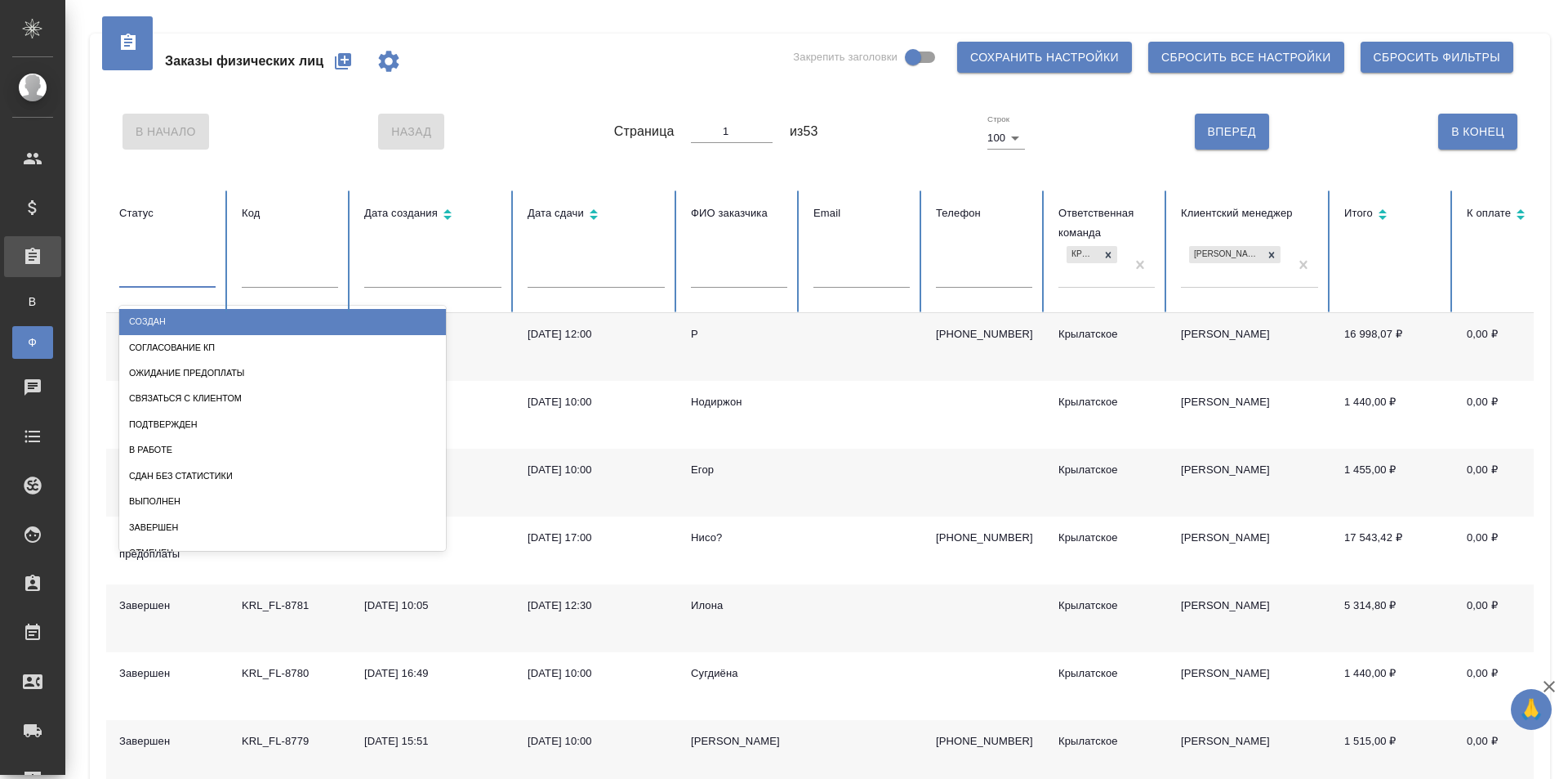
click at [184, 313] on div "Создан Согласование КП Ожидание предоплаты Связаться с клиентом Подтвержден В р…" at bounding box center [282, 428] width 326 height 245
click at [187, 313] on div "Создан" at bounding box center [282, 322] width 326 height 26
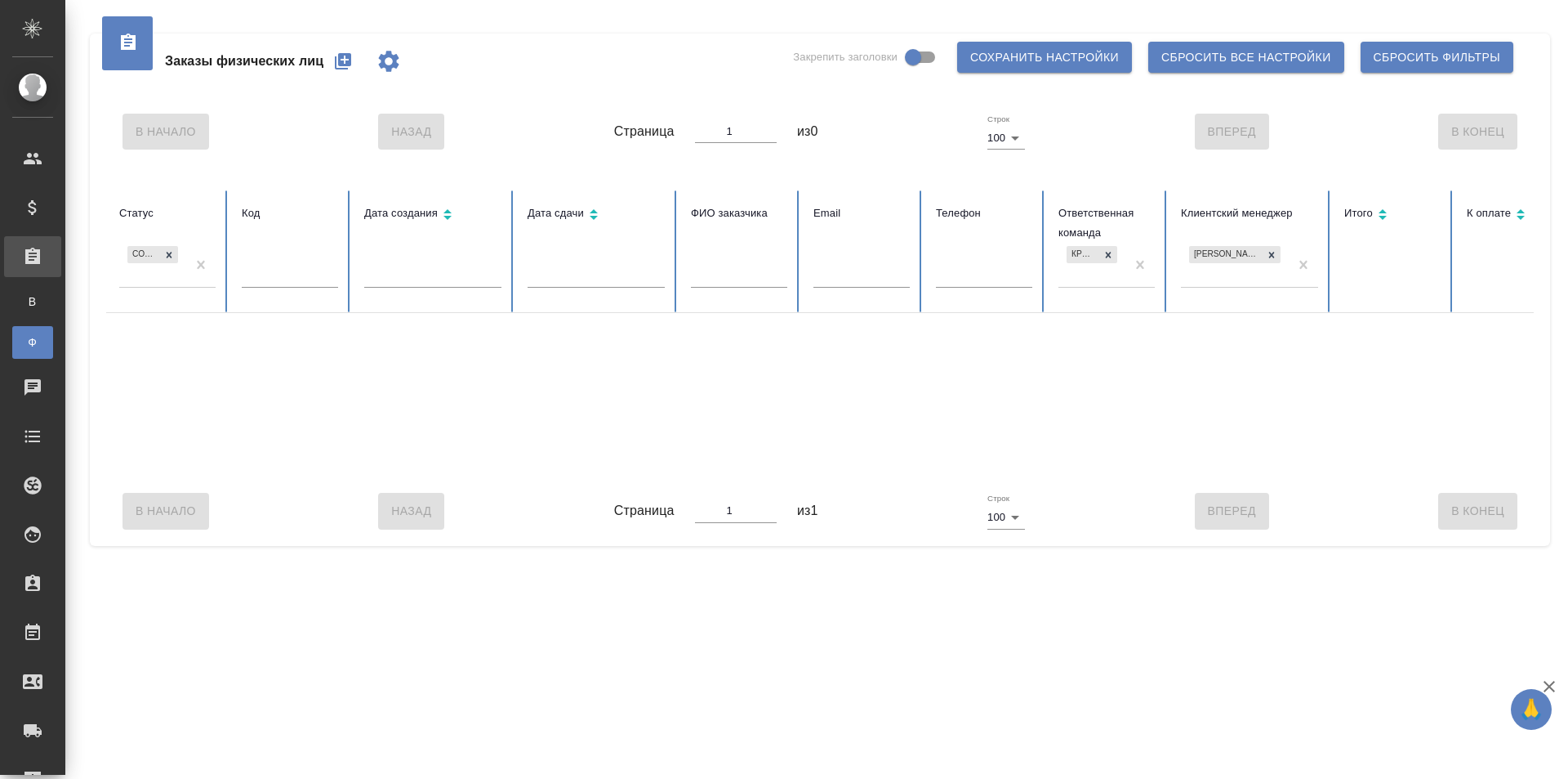
click at [158, 281] on div "Создан" at bounding box center [153, 265] width 67 height 44
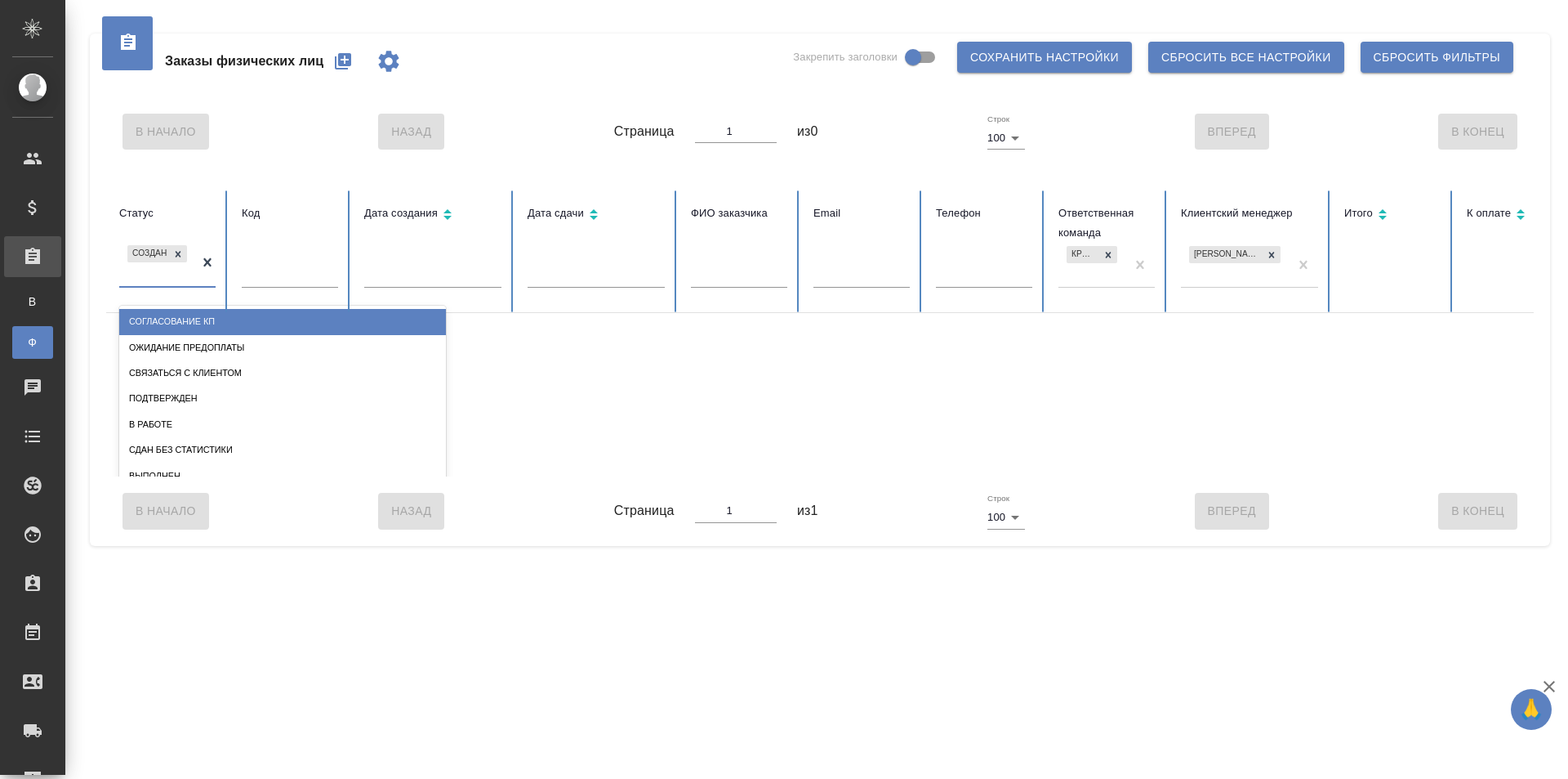
click at [179, 324] on div "Согласование КП" at bounding box center [282, 322] width 326 height 26
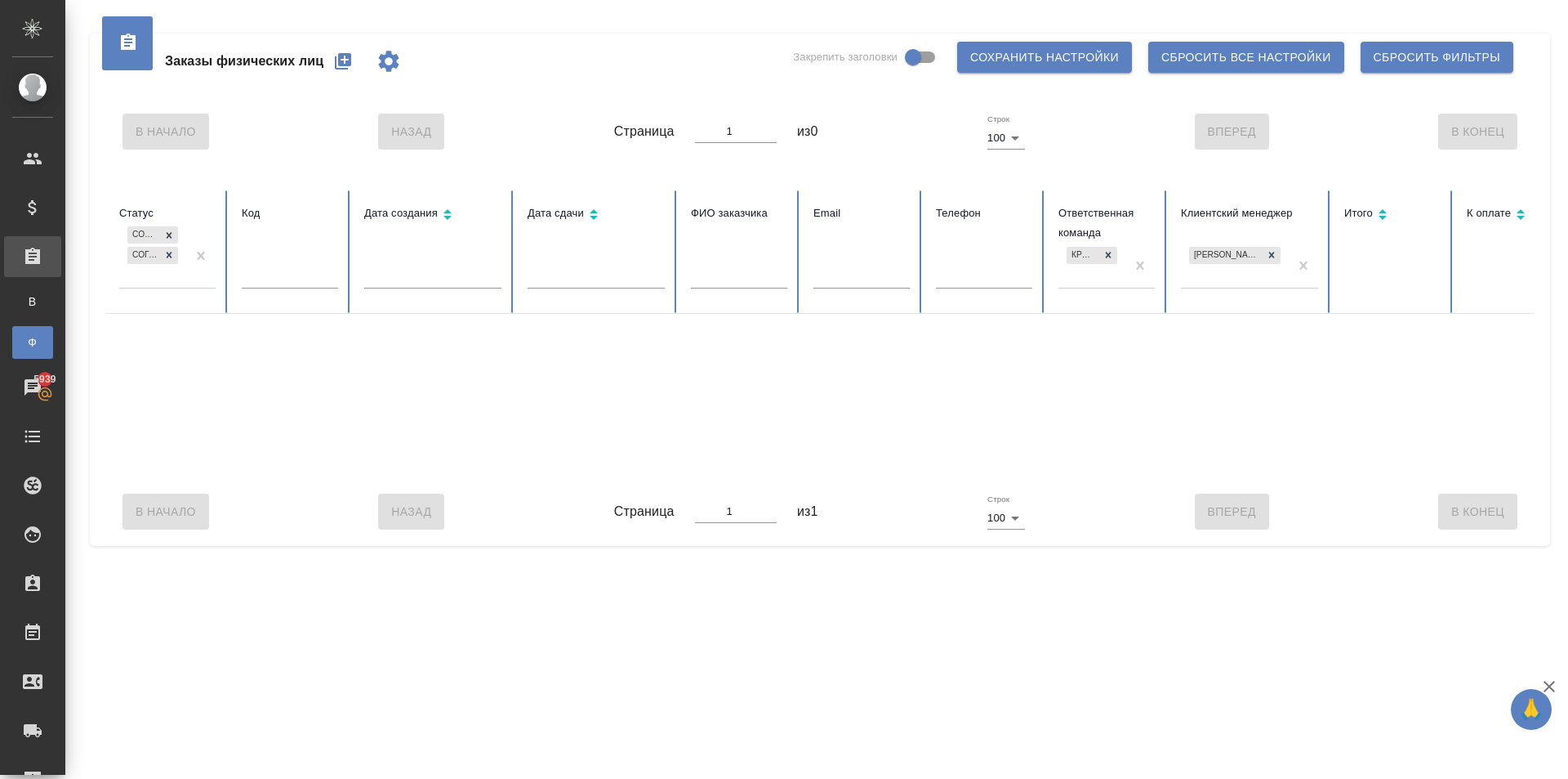
click at [153, 278] on div "Создан Согласование КП" at bounding box center [153, 255] width 67 height 64
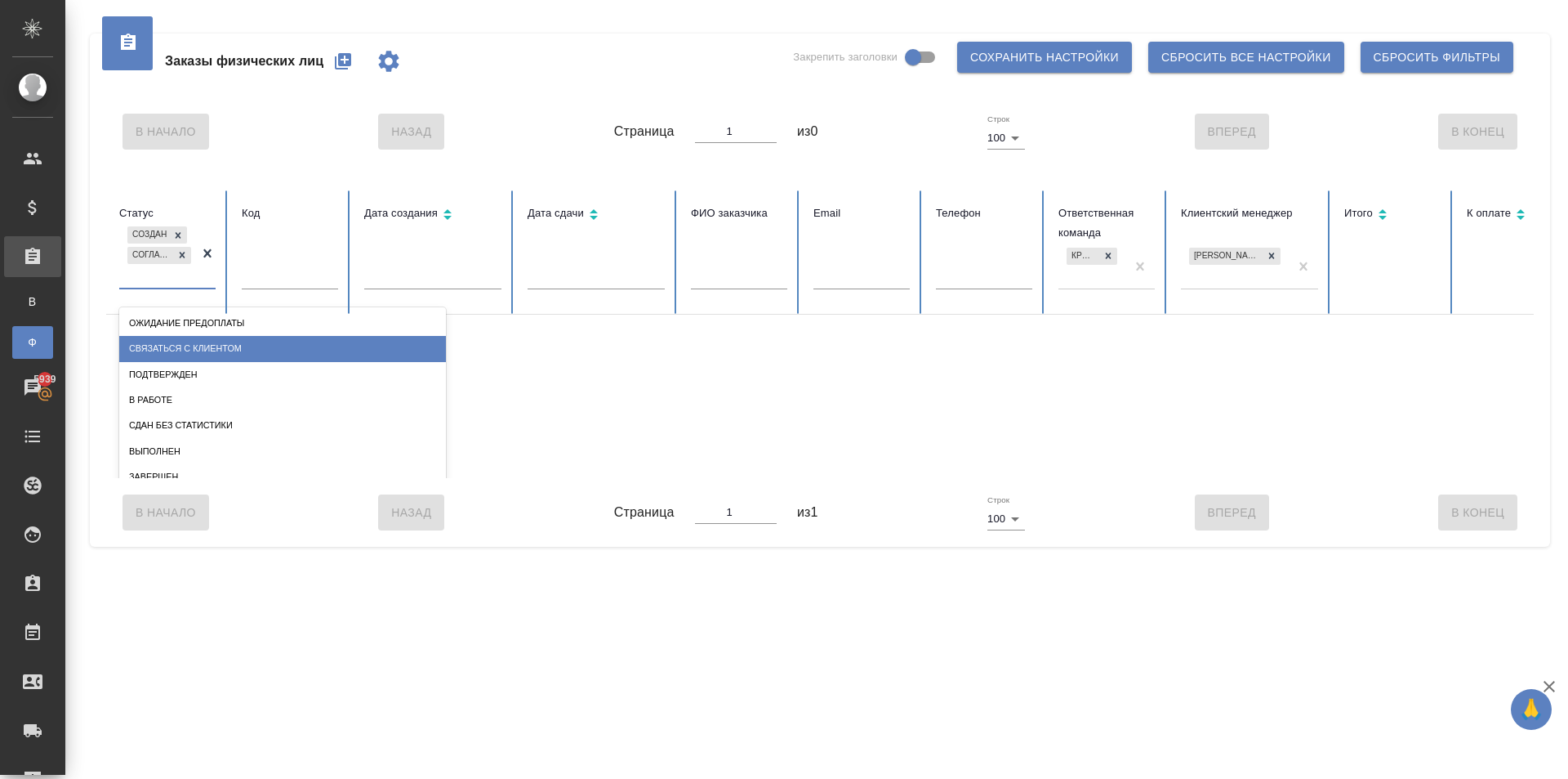
click at [192, 350] on div "Связаться с клиентом" at bounding box center [282, 348] width 326 height 26
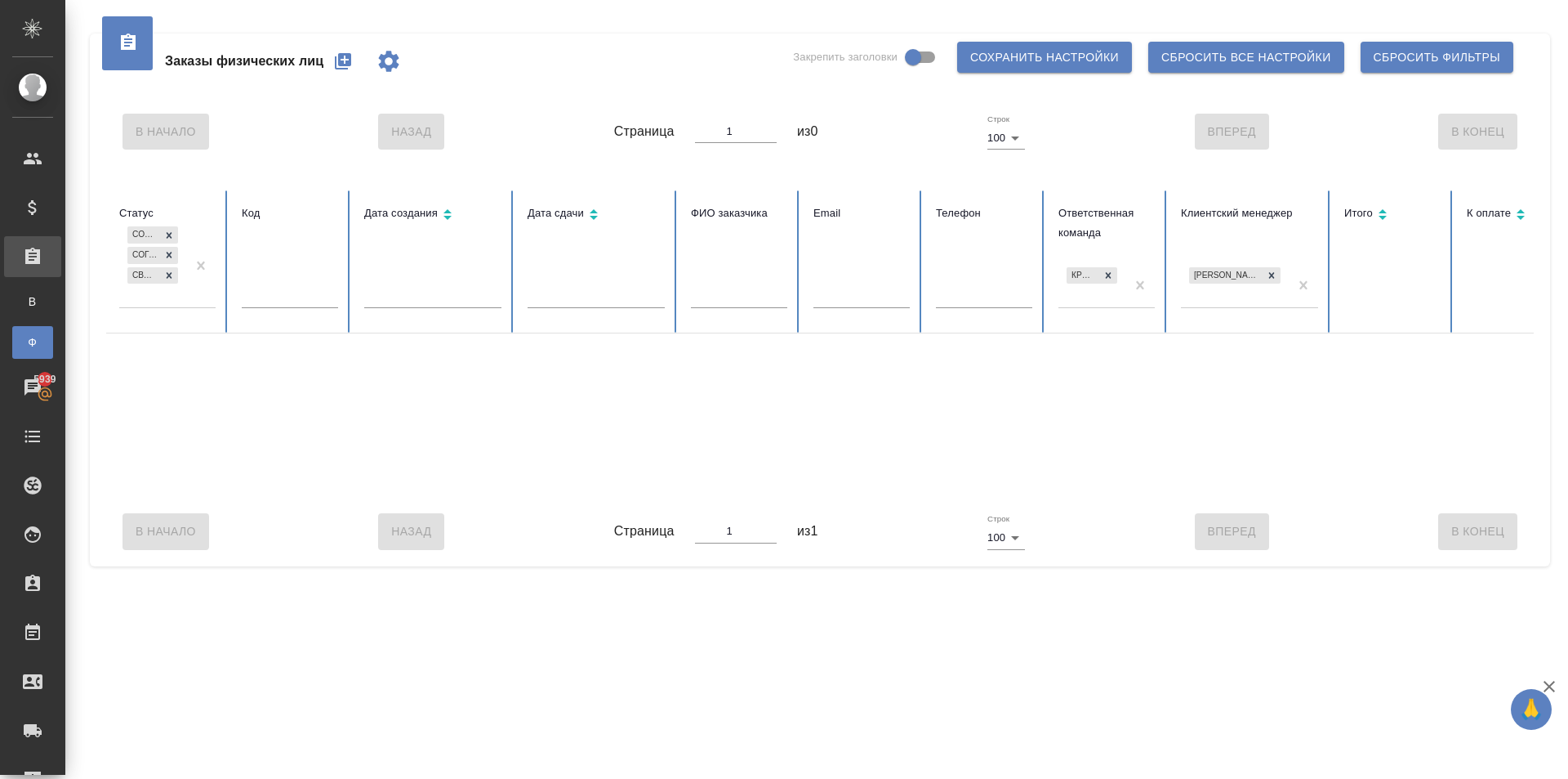
drag, startPoint x: 169, startPoint y: 299, endPoint x: 170, endPoint y: 310, distance: 11.0
click at [168, 299] on div "Создан Согласование КП Связаться с клиентом" at bounding box center [153, 265] width 67 height 84
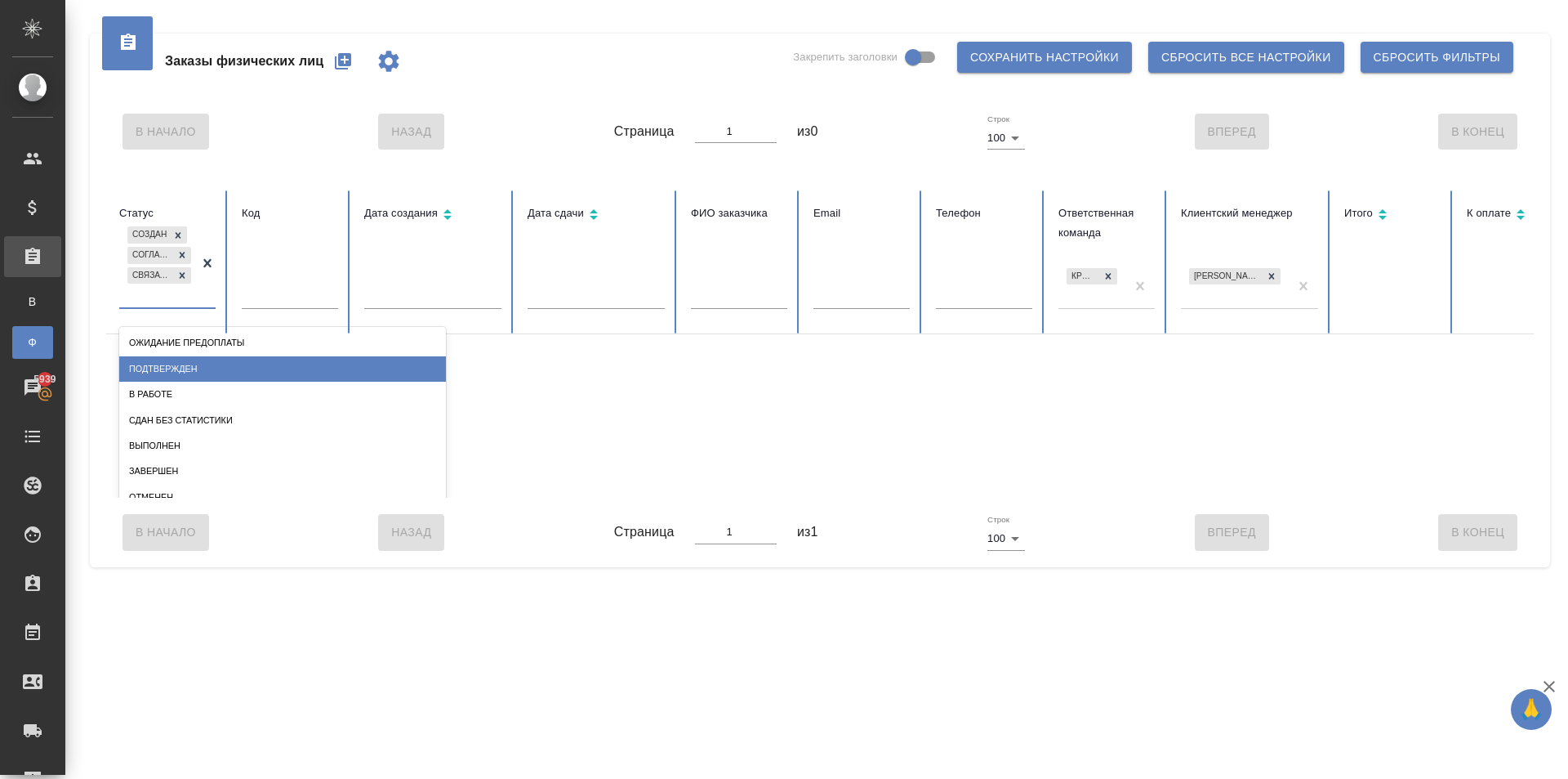
click at [181, 359] on div "Подтвержден" at bounding box center [282, 369] width 326 height 26
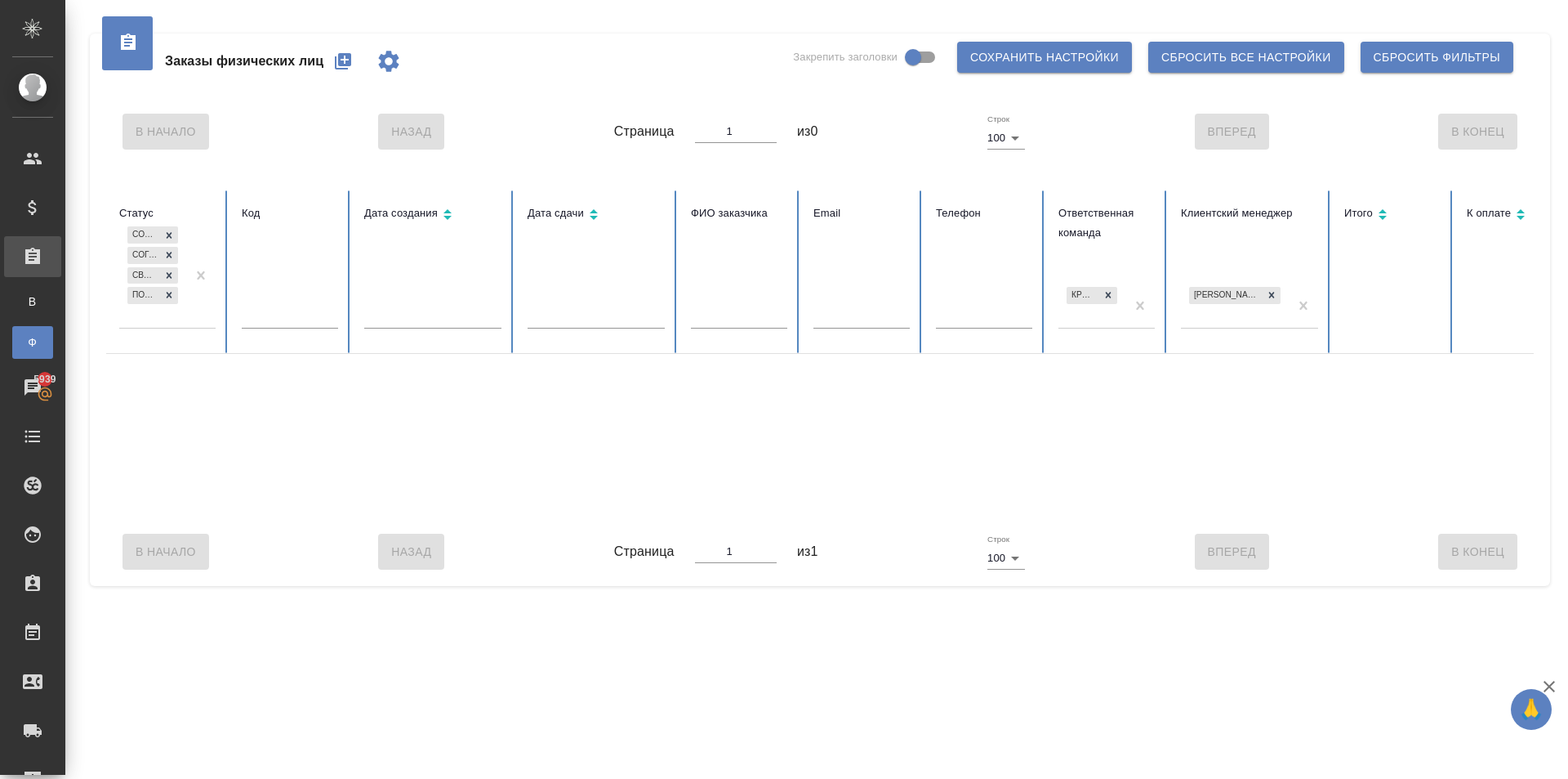
drag, startPoint x: 163, startPoint y: 325, endPoint x: 169, endPoint y: 333, distance: 10.0
click at [164, 325] on div "Создан Согласование КП Связаться с клиентом Подтвержден" at bounding box center [153, 275] width 67 height 104
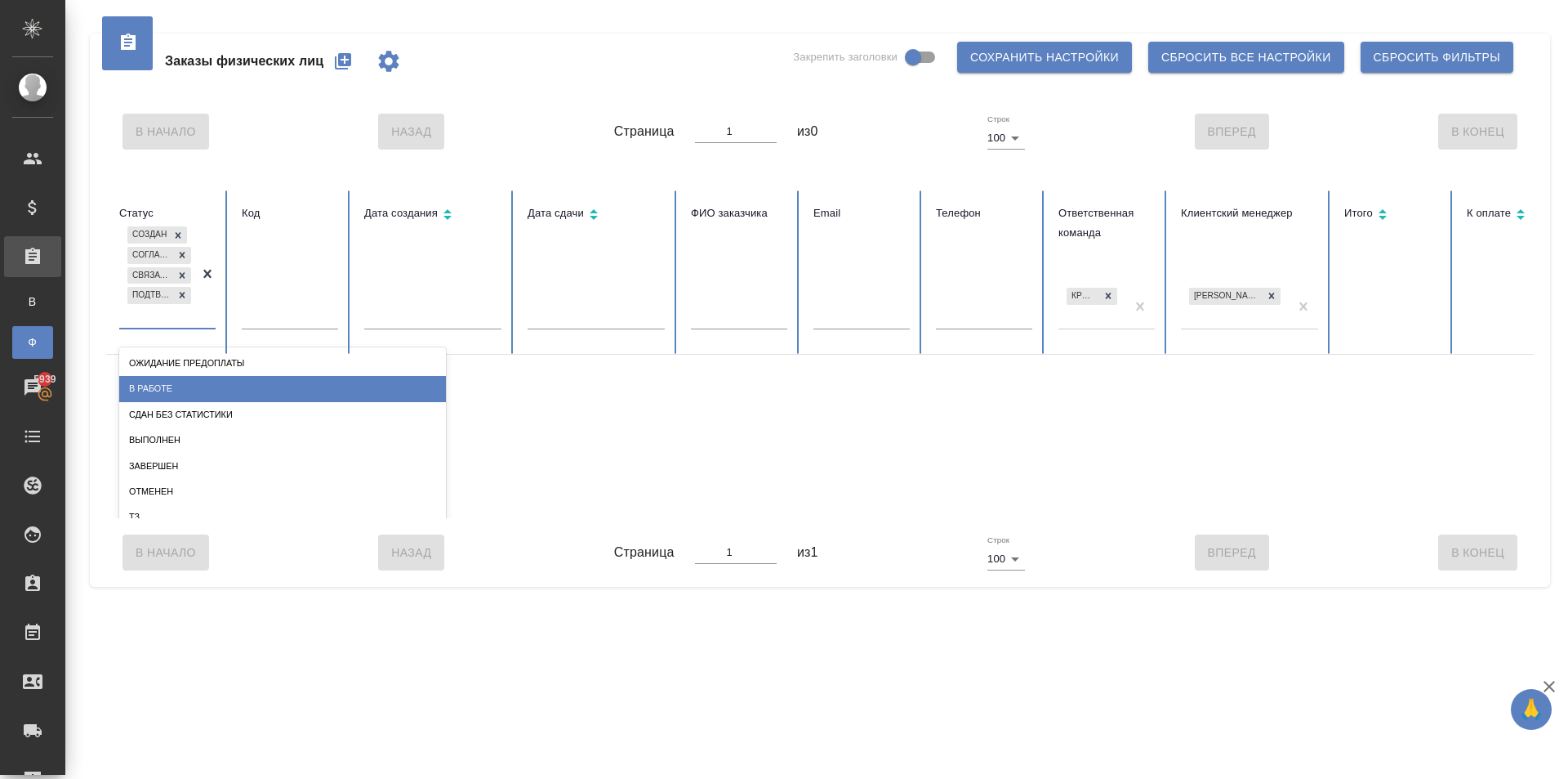
click at [185, 382] on div "В работе" at bounding box center [282, 389] width 326 height 26
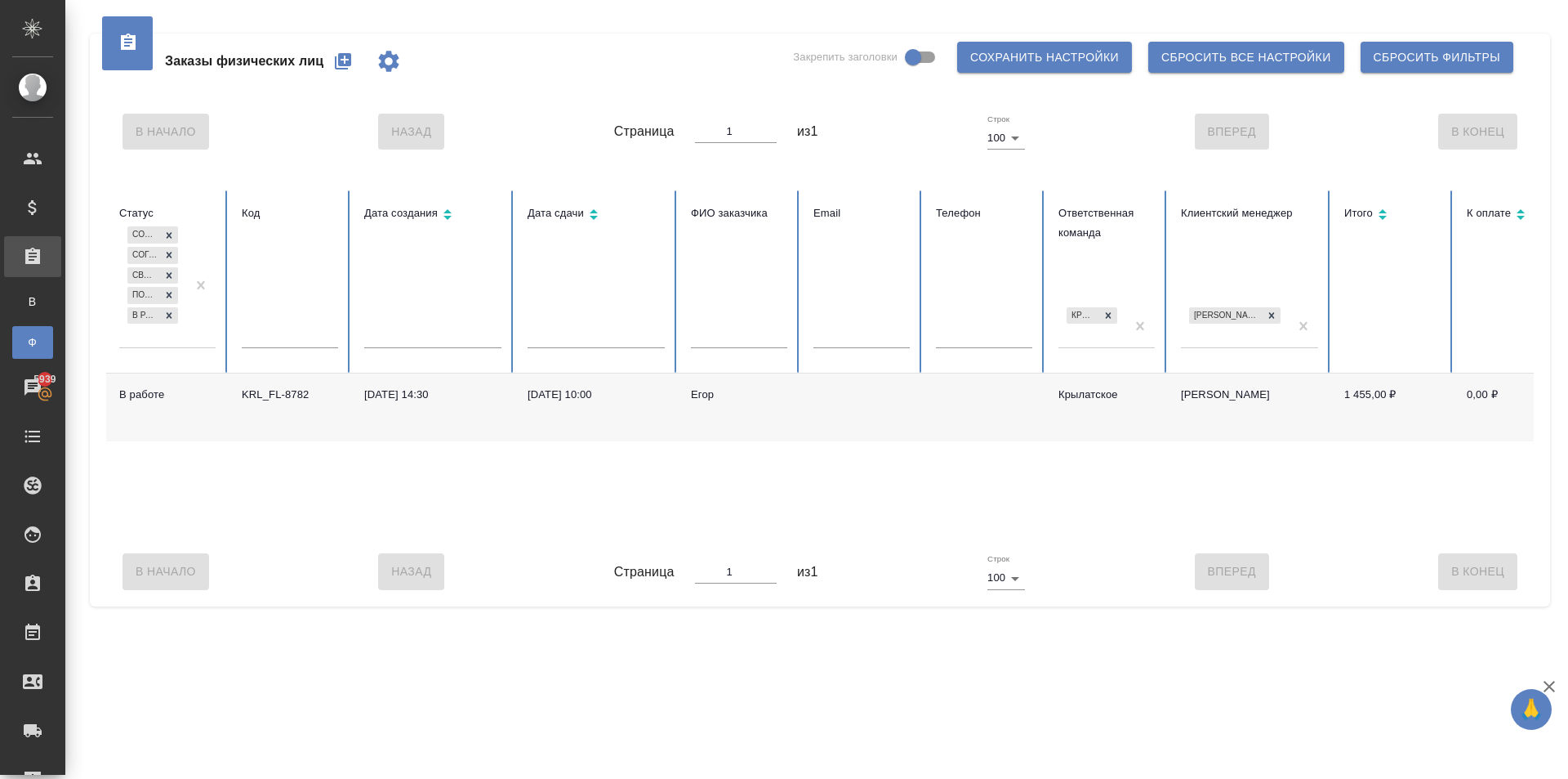
click at [710, 396] on div "Егор" at bounding box center [739, 395] width 96 height 16
click at [169, 318] on icon at bounding box center [170, 316] width 12 height 12
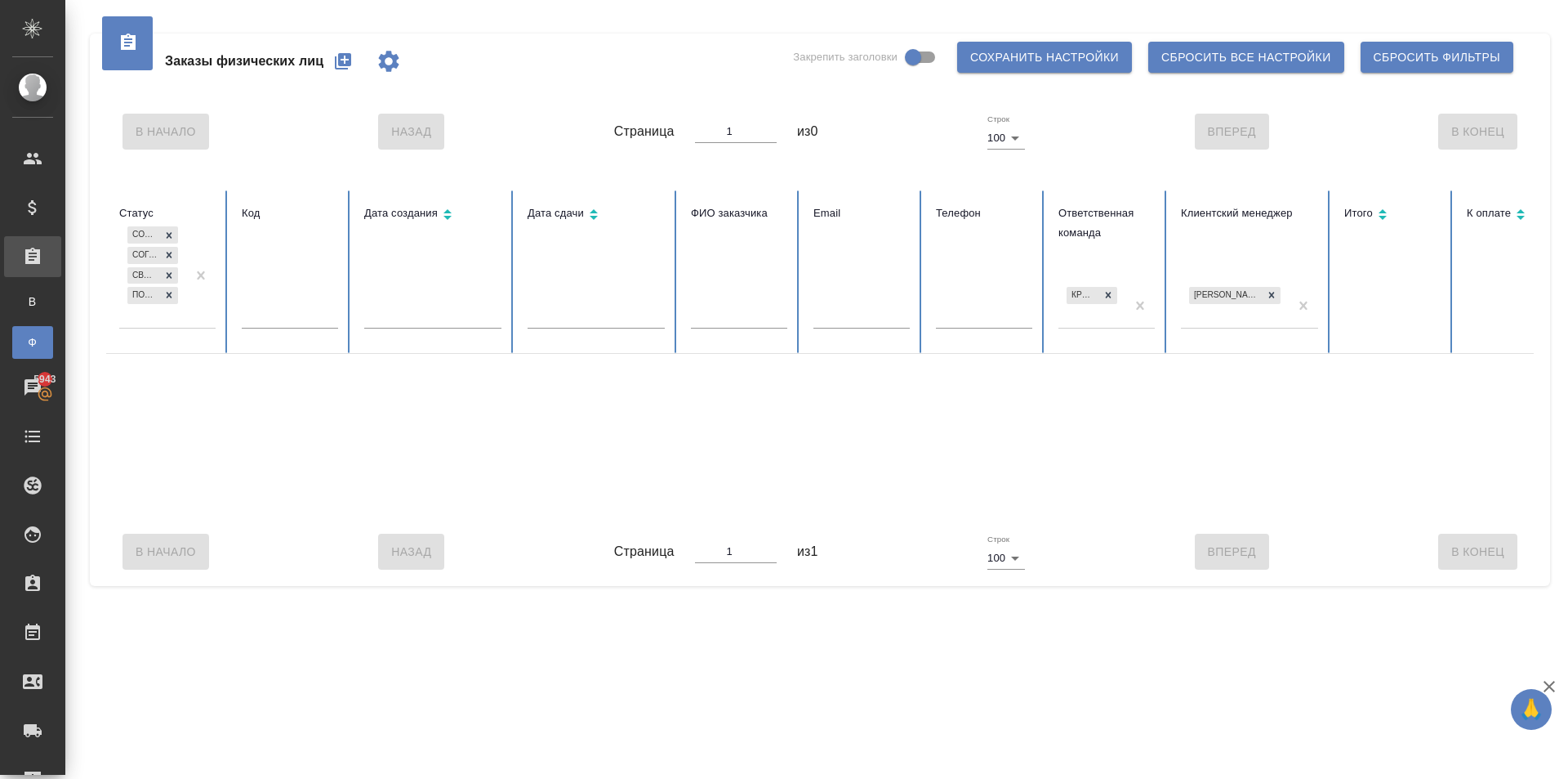
click at [157, 324] on div "Создан Согласование КП Связаться с клиентом Подтвержден" at bounding box center [153, 275] width 67 height 104
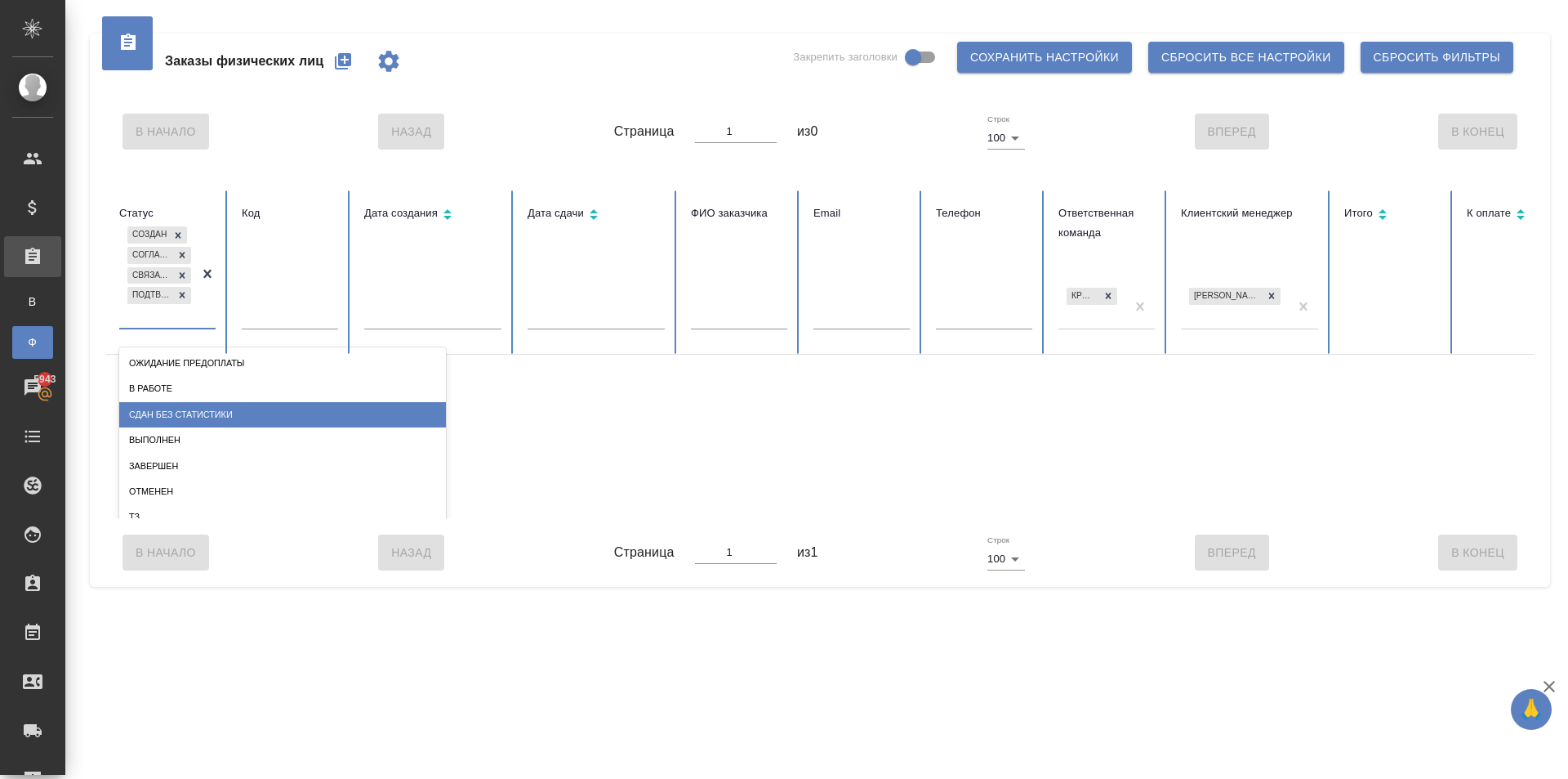
click at [205, 416] on div "Сдан без статистики" at bounding box center [282, 415] width 326 height 26
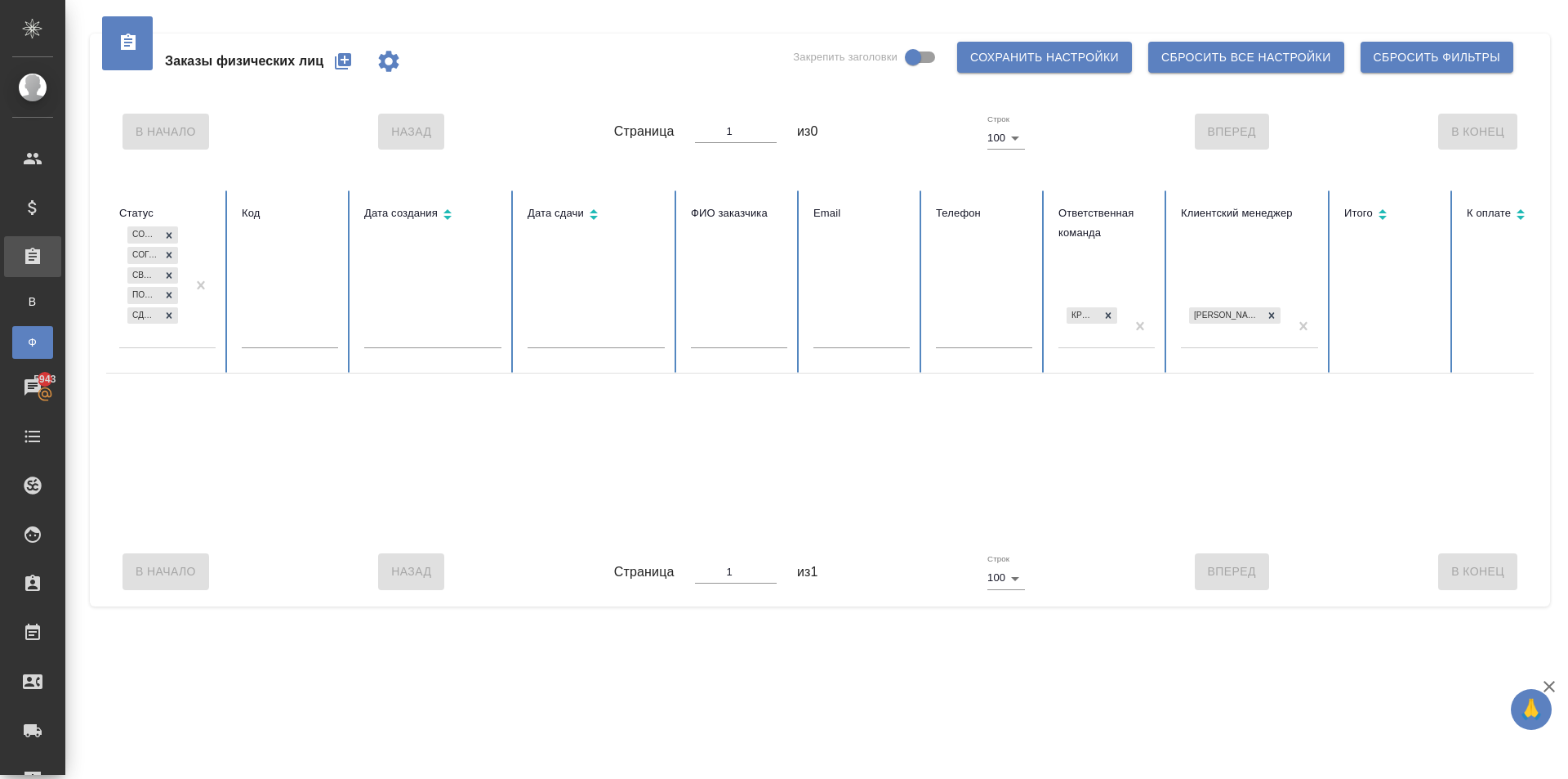
click at [181, 349] on div "Создан Согласование КП Связаться с клиентом Подтвержден Сдан без статистики" at bounding box center [167, 292] width 96 height 137
click at [181, 343] on div "Создан Согласование КП Связаться с клиентом Подтвержден Сдан без статистики" at bounding box center [153, 285] width 67 height 124
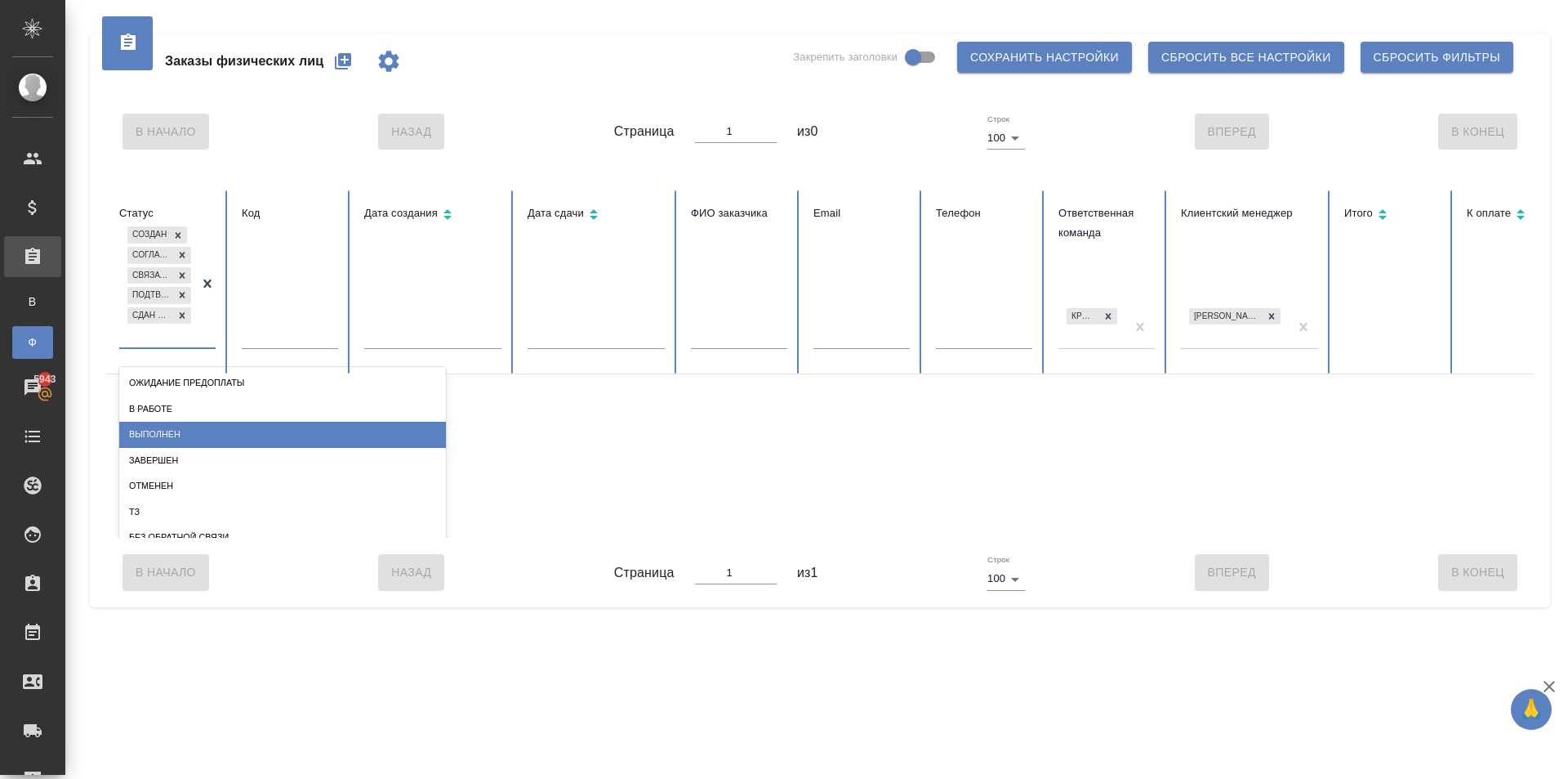
click at [230, 429] on div "Выполнен" at bounding box center [282, 435] width 326 height 26
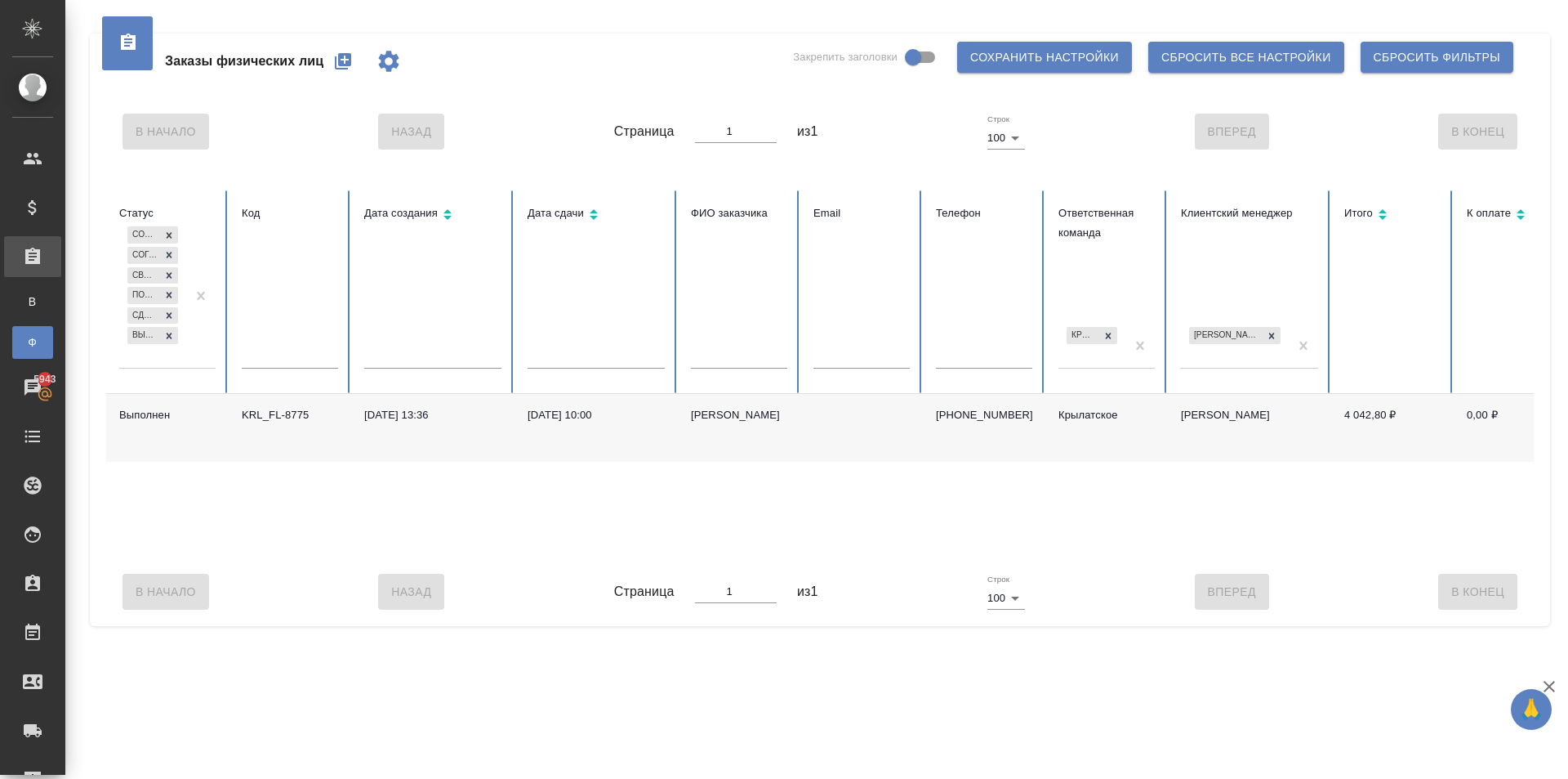
click at [704, 419] on div "[PERSON_NAME]" at bounding box center [739, 415] width 96 height 16
click at [734, 67] on div "Заказы физических лиц Закрепить заголовки Сохранить настройки Сбросить все наст…" at bounding box center [820, 62] width 1428 height 56
click at [169, 338] on icon at bounding box center [170, 336] width 12 height 12
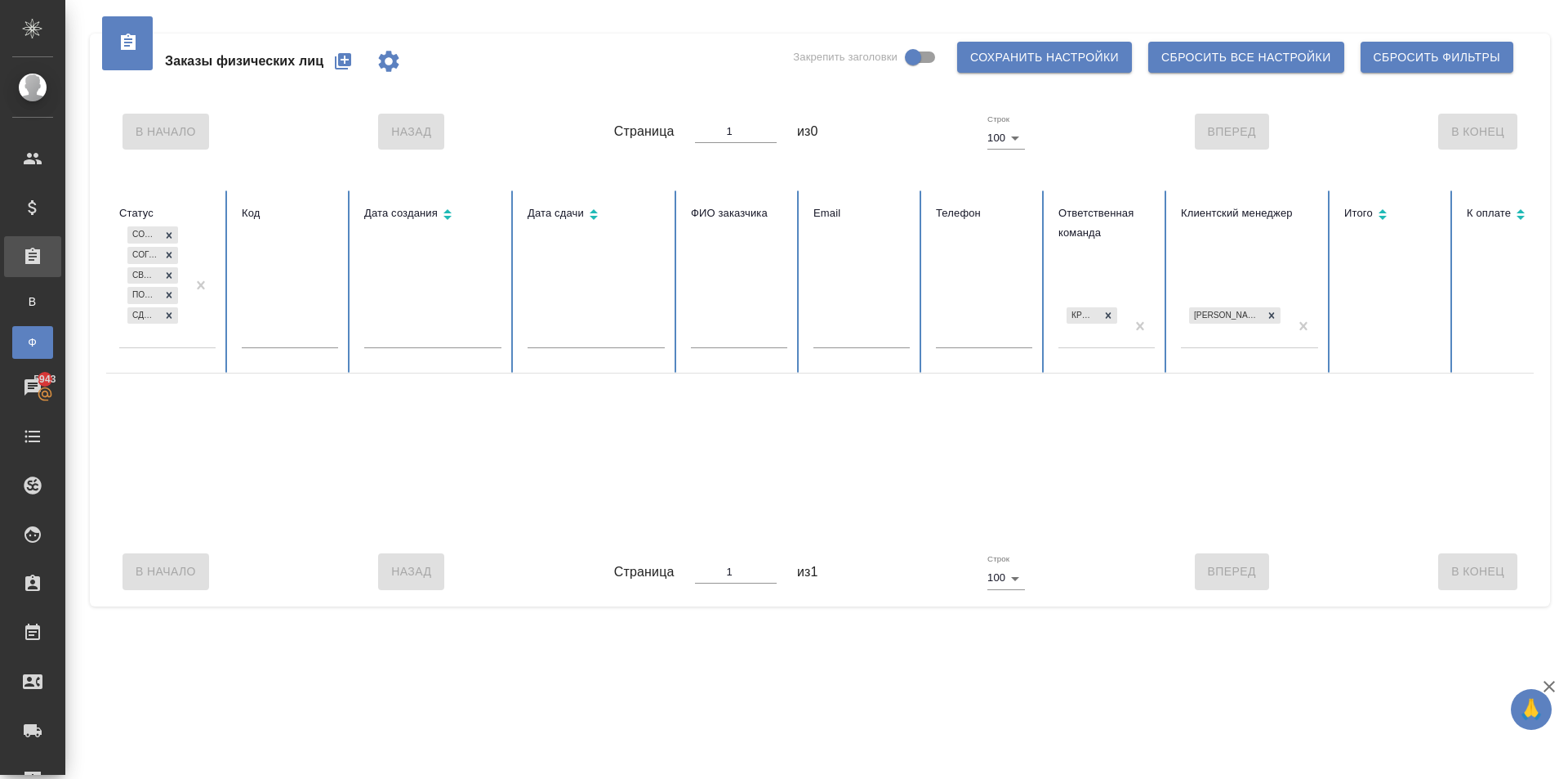
click at [169, 344] on div "Создан Согласование КП Связаться с клиентом Подтвержден Сдан без статистики" at bounding box center [153, 285] width 67 height 124
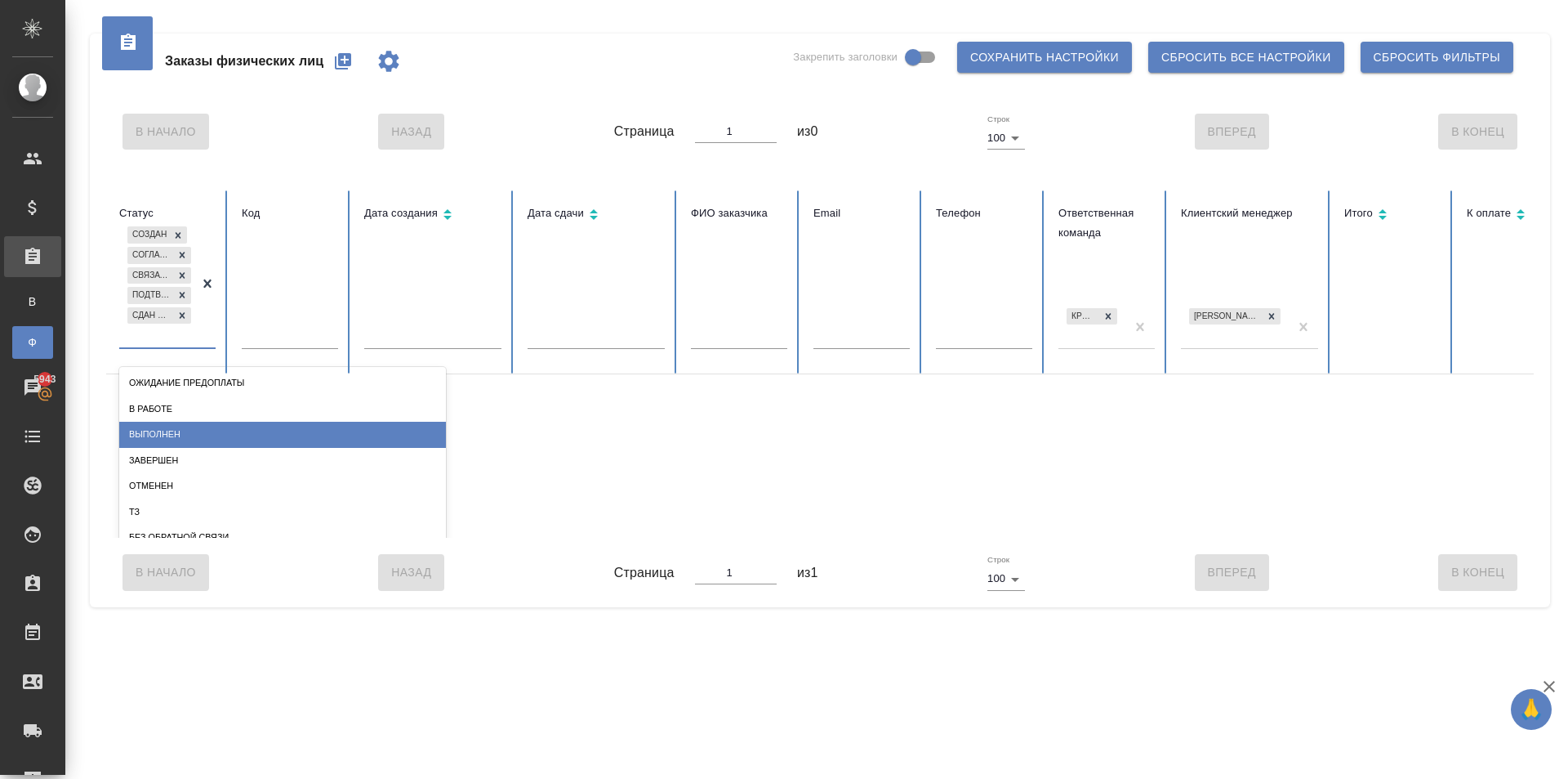
click at [204, 432] on div "Выполнен" at bounding box center [282, 435] width 326 height 26
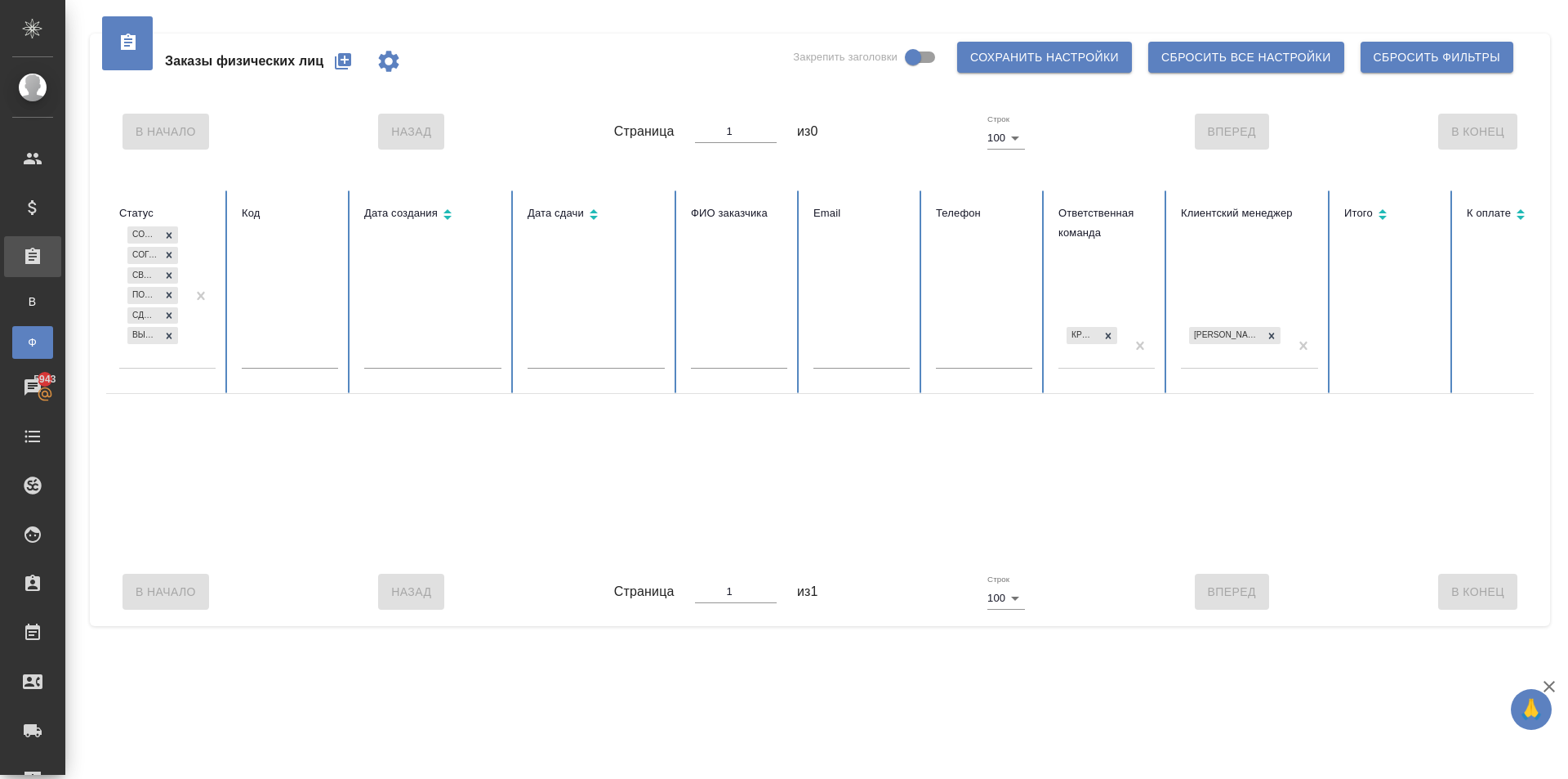
click at [165, 366] on div "Создан Согласование КП Связаться с клиентом Подтвержден Сдан без статистики Вып…" at bounding box center [153, 296] width 67 height 145
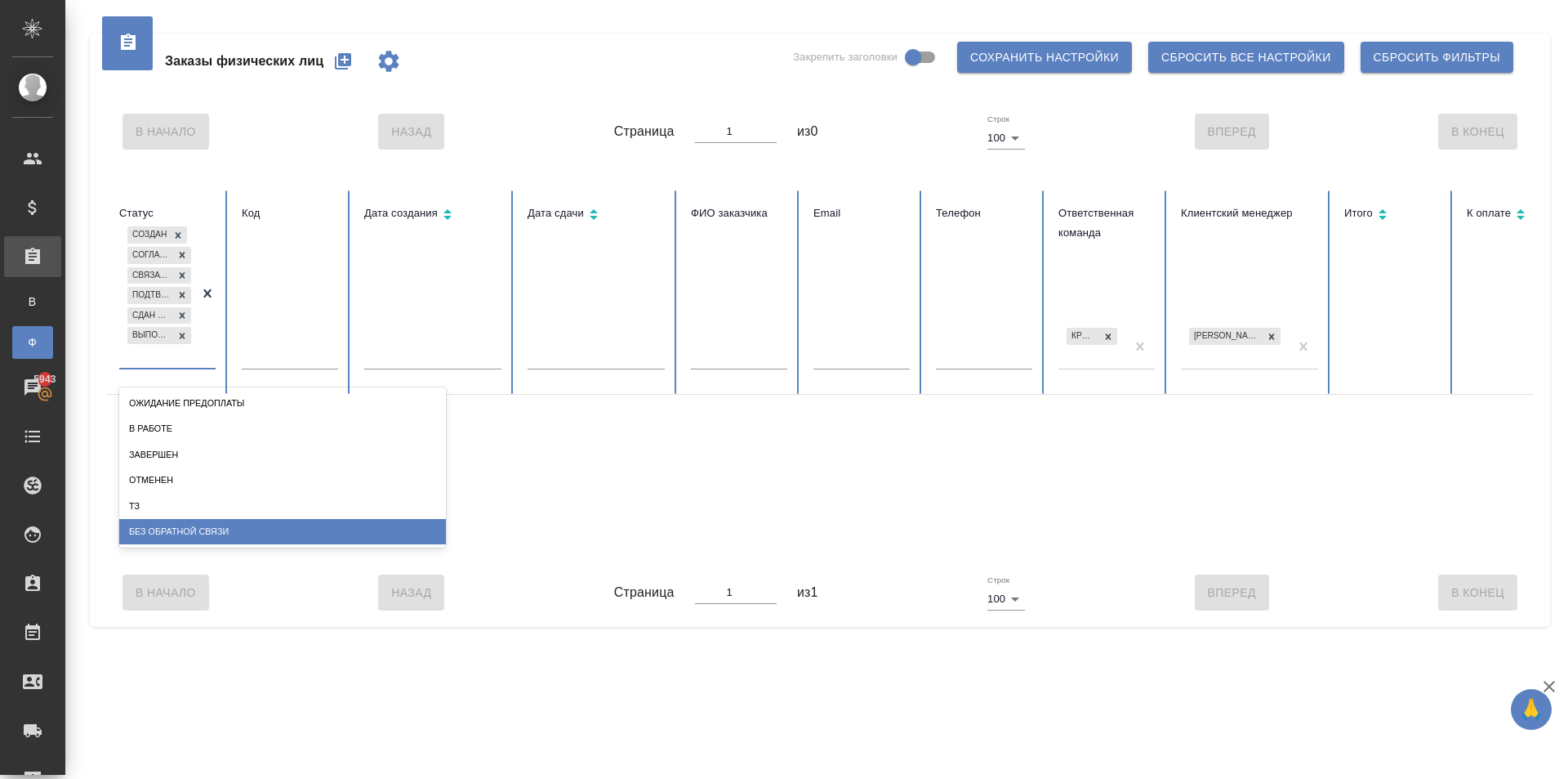
click at [203, 532] on div "Без обратной связи" at bounding box center [282, 532] width 326 height 26
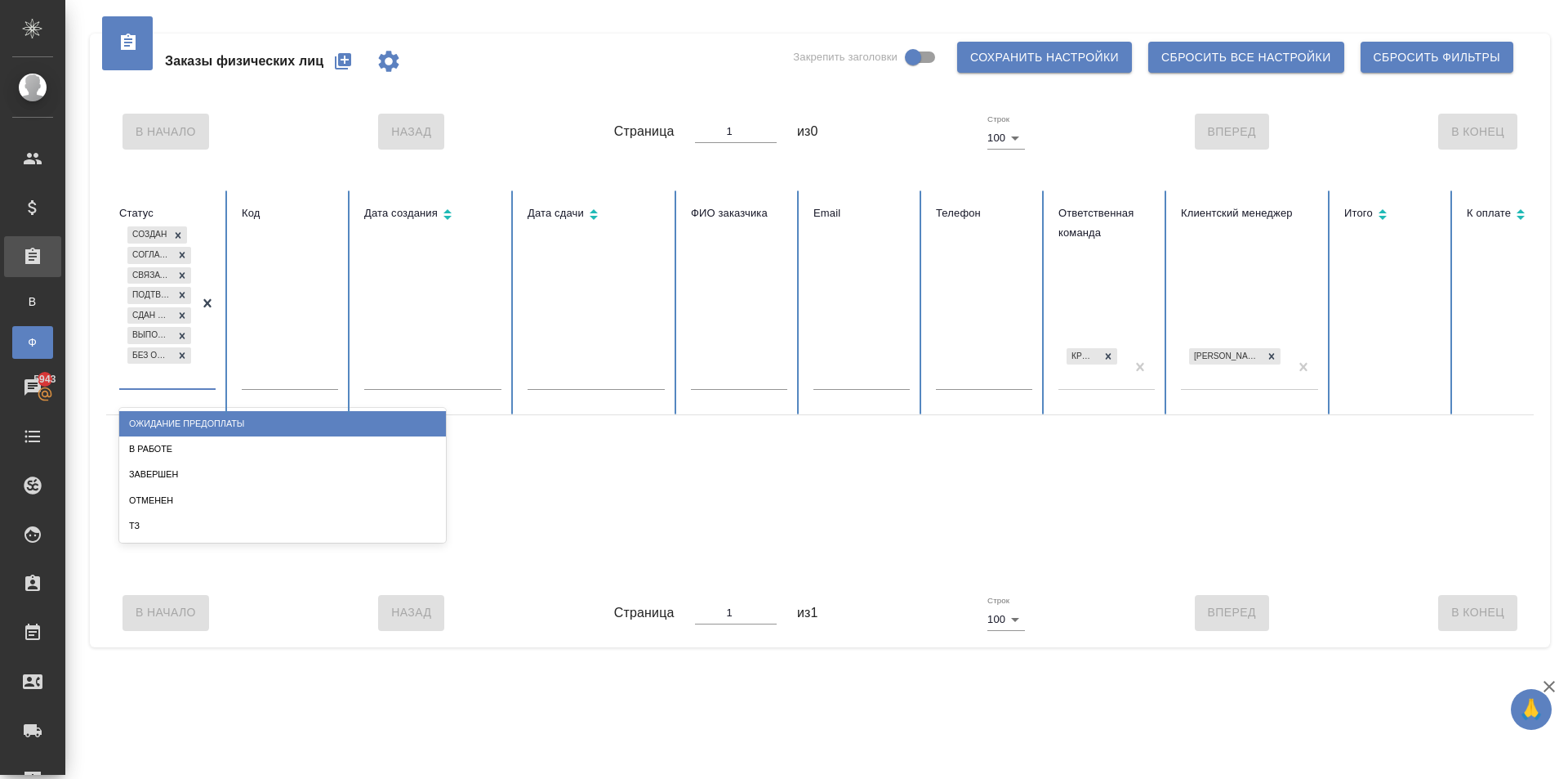
click at [173, 383] on div "Создан Согласование КП Связаться с клиентом Подтвержден Сдан без статистики Вып…" at bounding box center [159, 306] width 80 height 165
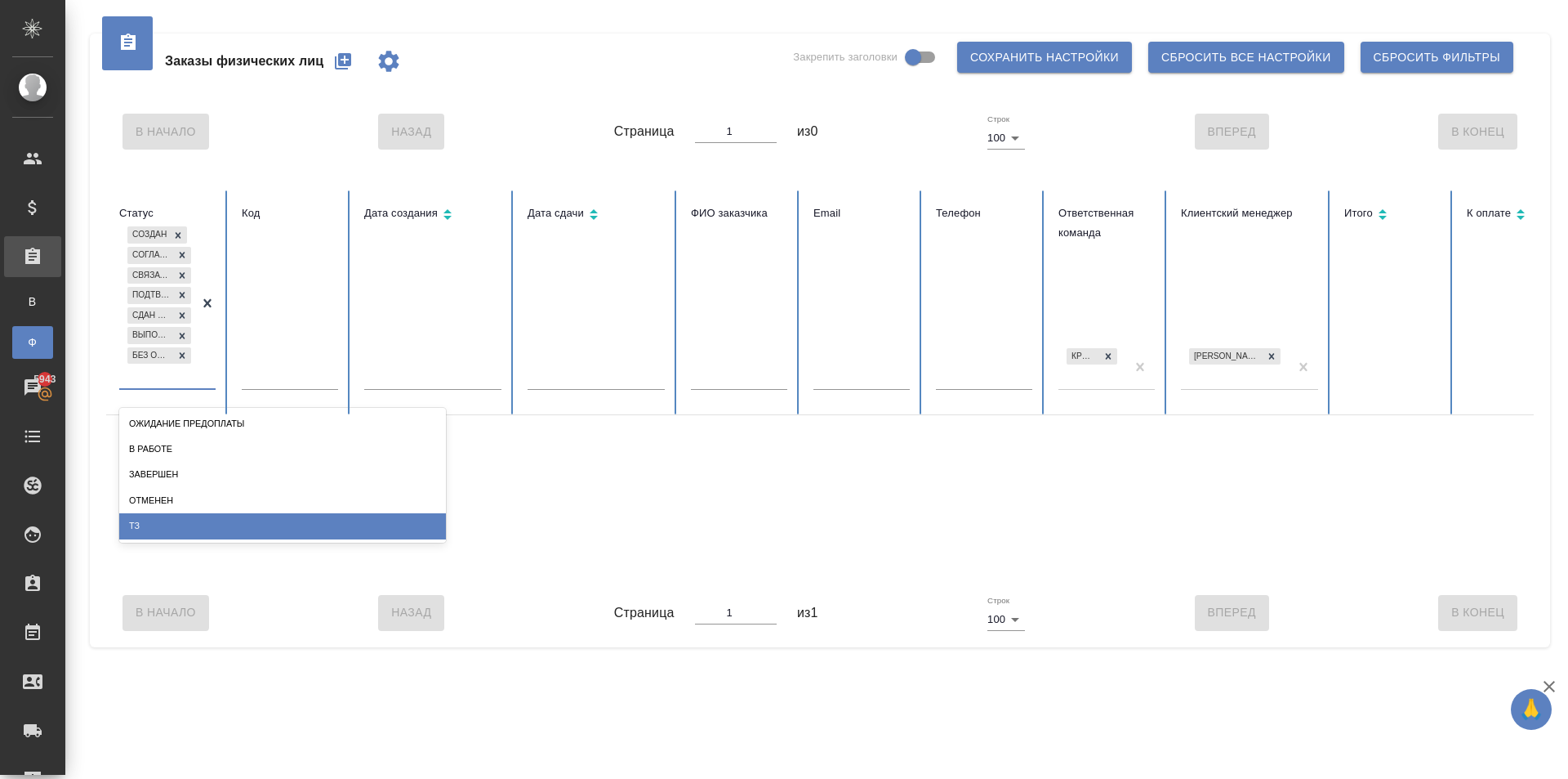
click at [179, 523] on div "ТЗ" at bounding box center [282, 526] width 326 height 26
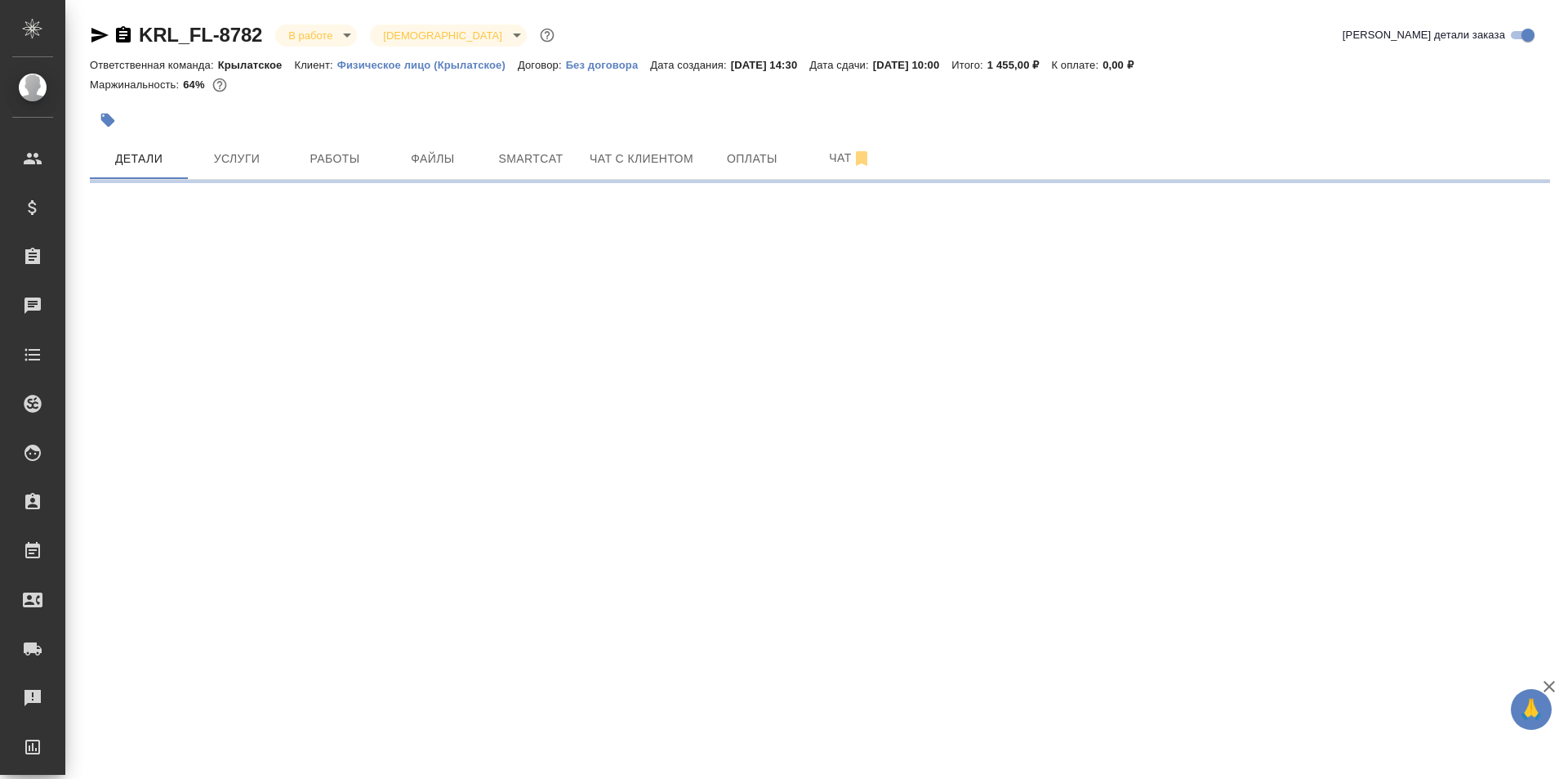
select select "RU"
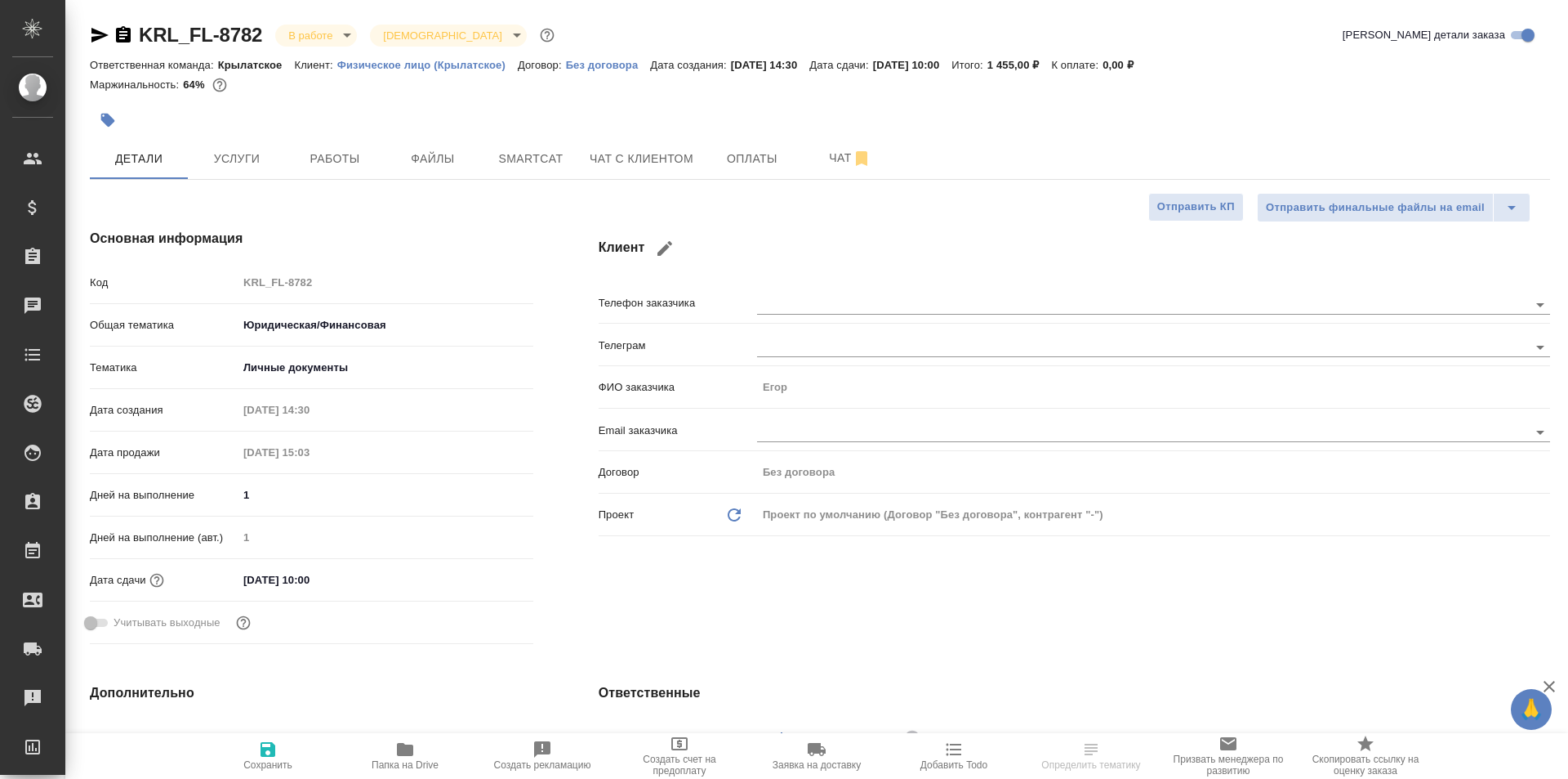
type textarea "x"
click at [353, 155] on span "Работы" at bounding box center [334, 159] width 78 height 21
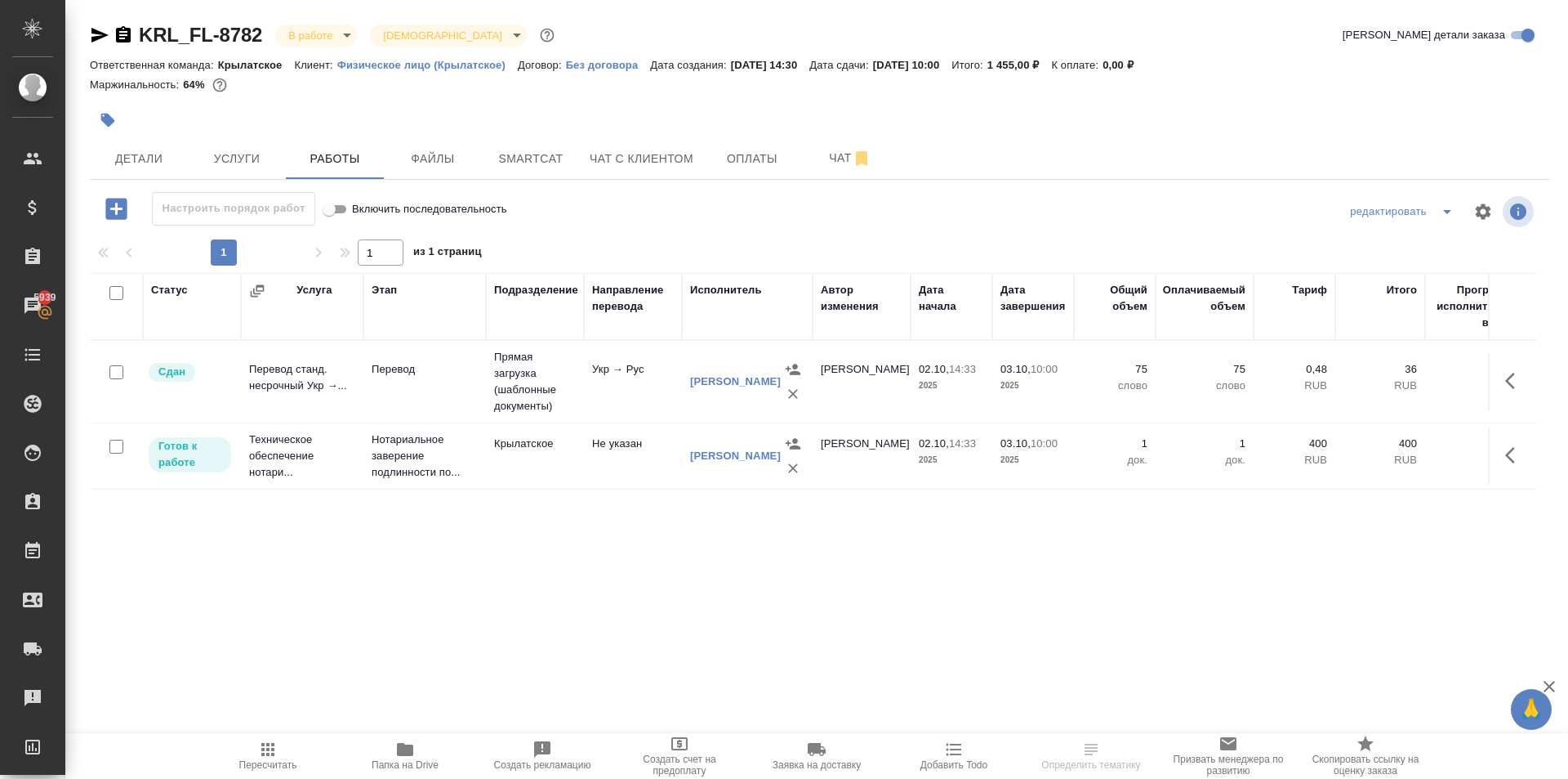
click at [290, 721] on div ".cls-1 fill:#fff; AWATERA Kasymov Timur Клиенты Спецификации Заказы 5939 Чаты T…" at bounding box center [784, 389] width 1568 height 779
click at [279, 725] on div ".cls-1 fill:#fff; AWATERA Kasymov Timur Клиенты Спецификации Заказы 5939 Чаты T…" at bounding box center [784, 389] width 1568 height 779
click at [276, 734] on button "Пересчитать" at bounding box center [268, 756] width 137 height 46
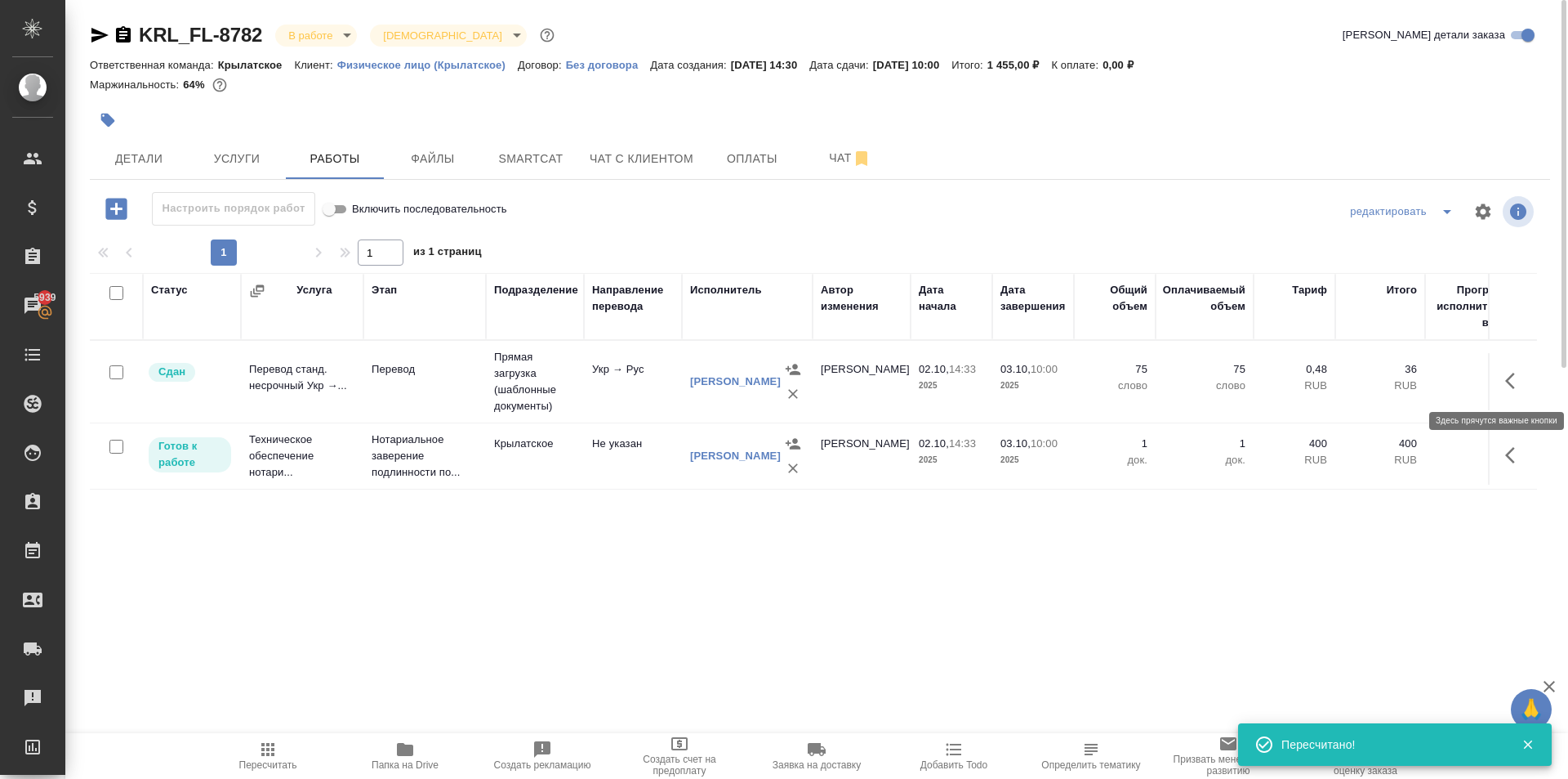
click at [1527, 383] on button "button" at bounding box center [1515, 381] width 40 height 40
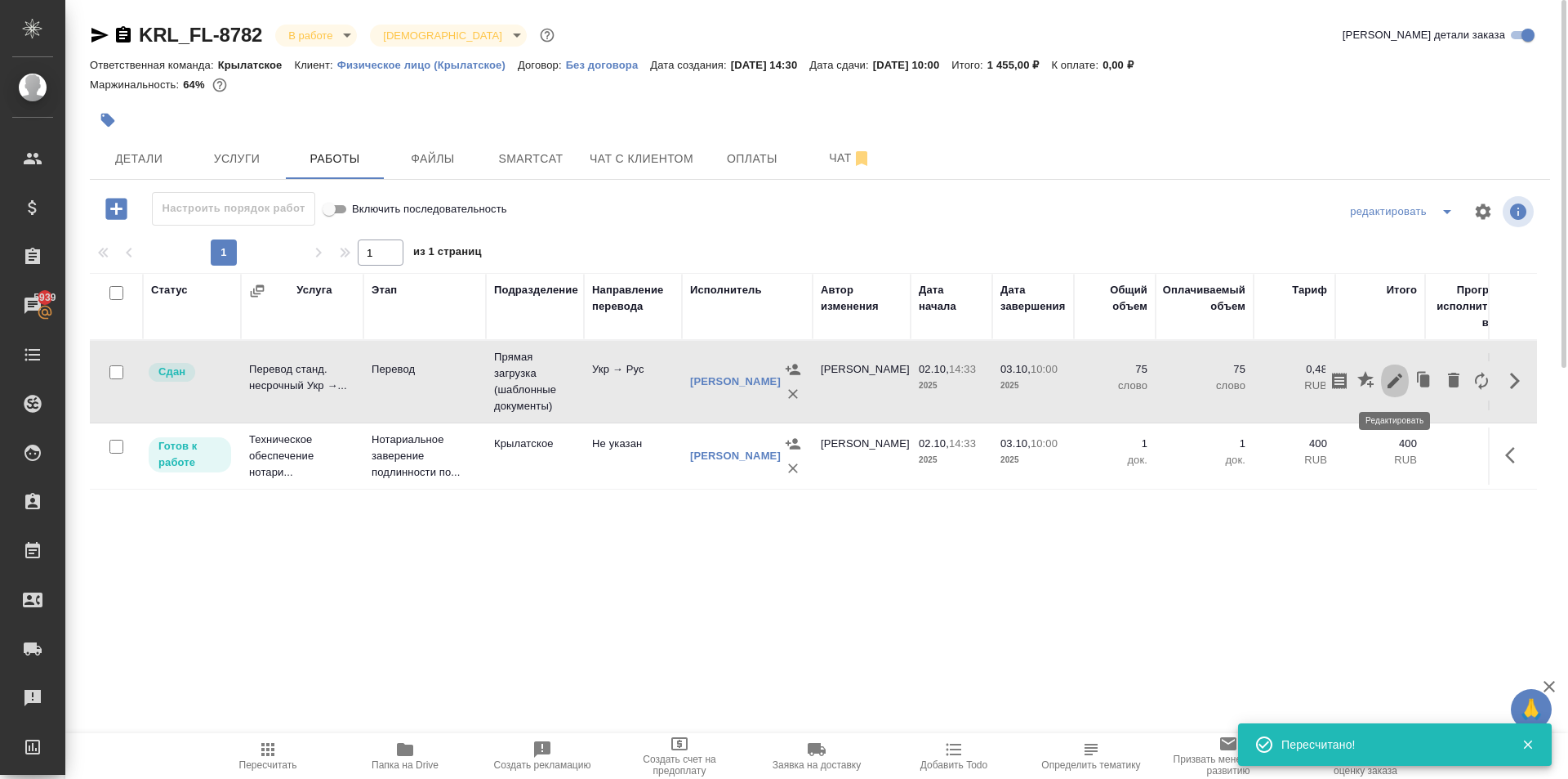
click at [1399, 377] on icon "button" at bounding box center [1395, 381] width 20 height 20
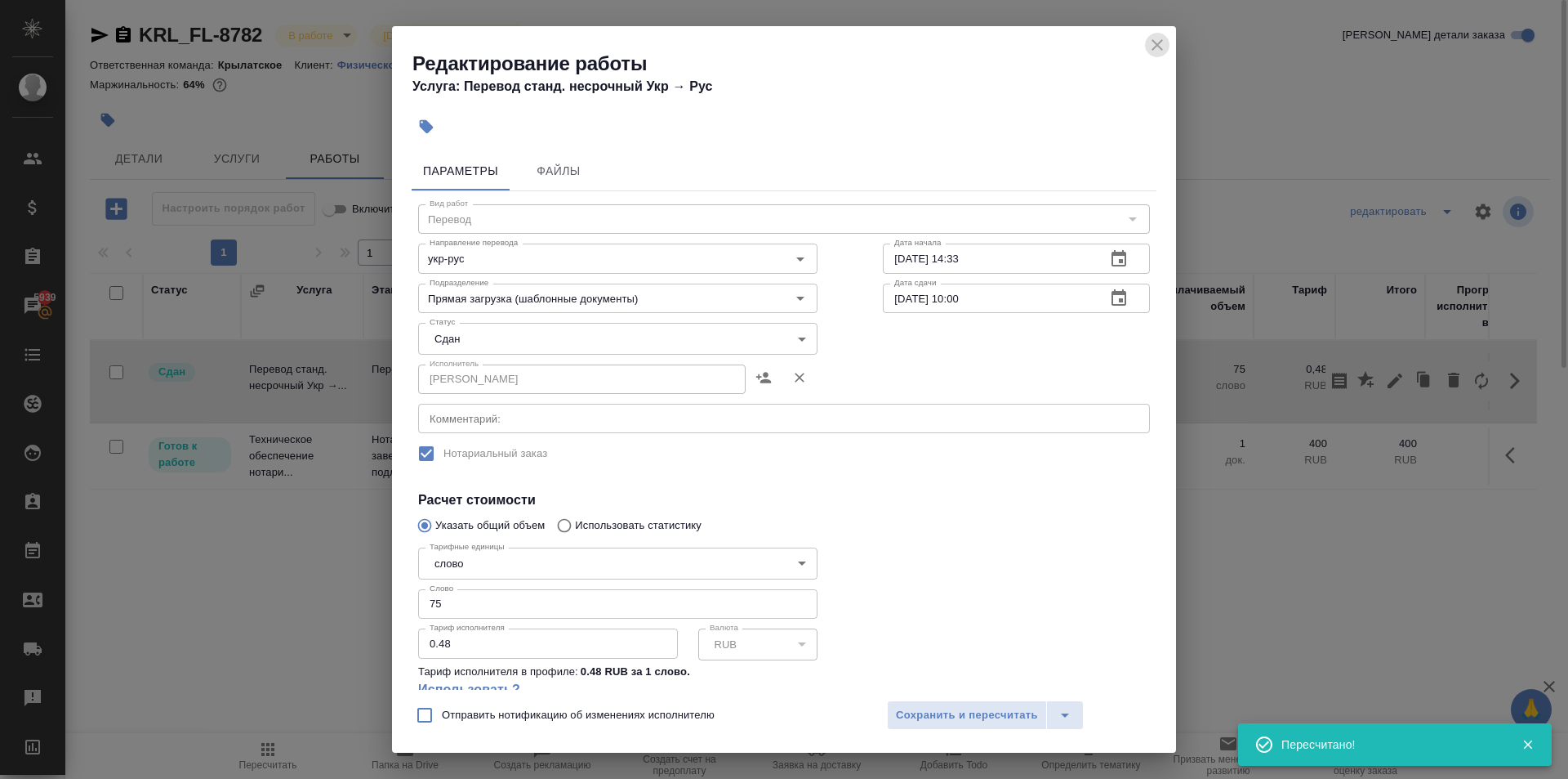
click at [1157, 55] on button "close" at bounding box center [1157, 45] width 25 height 25
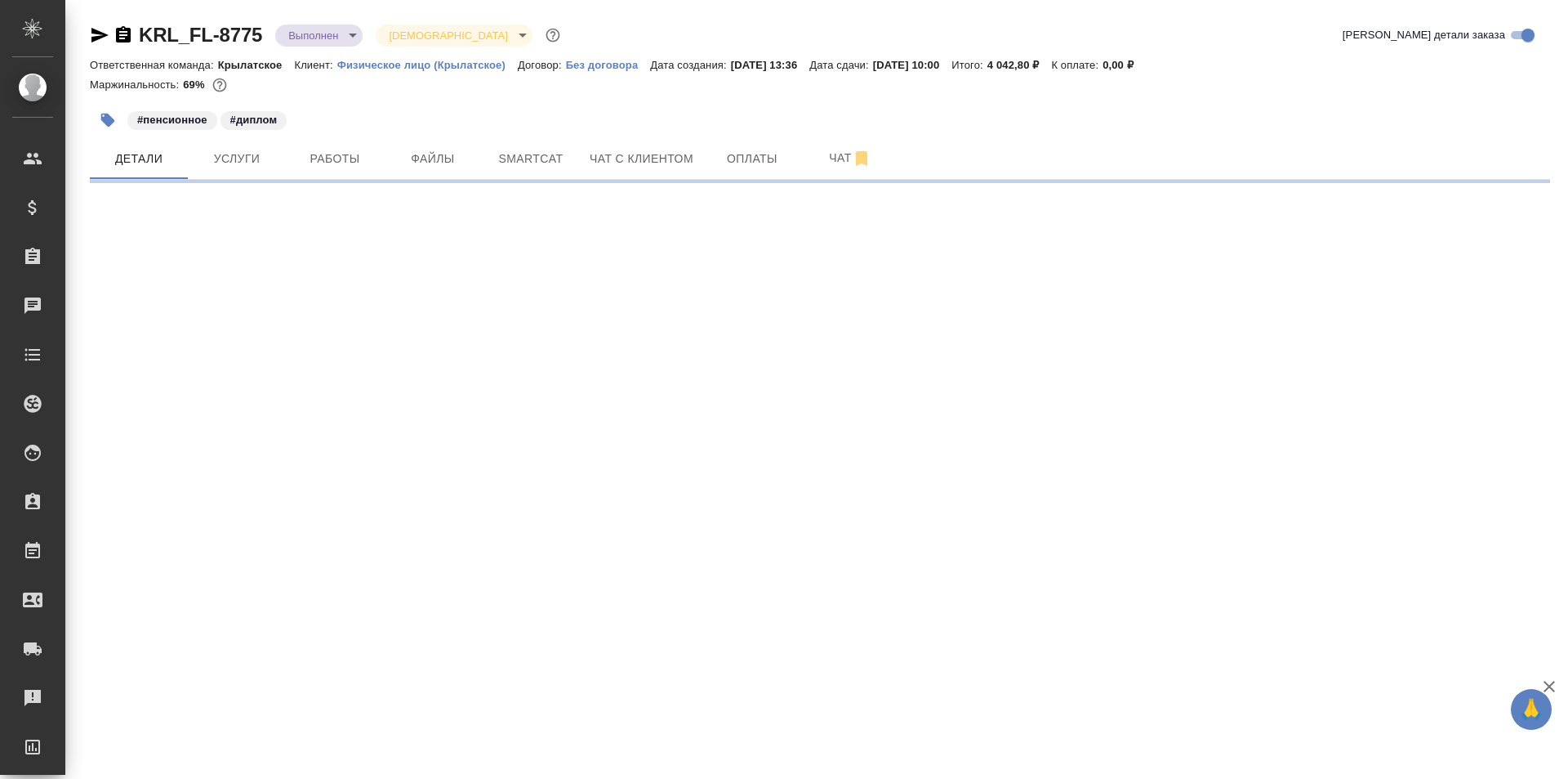
select select "RU"
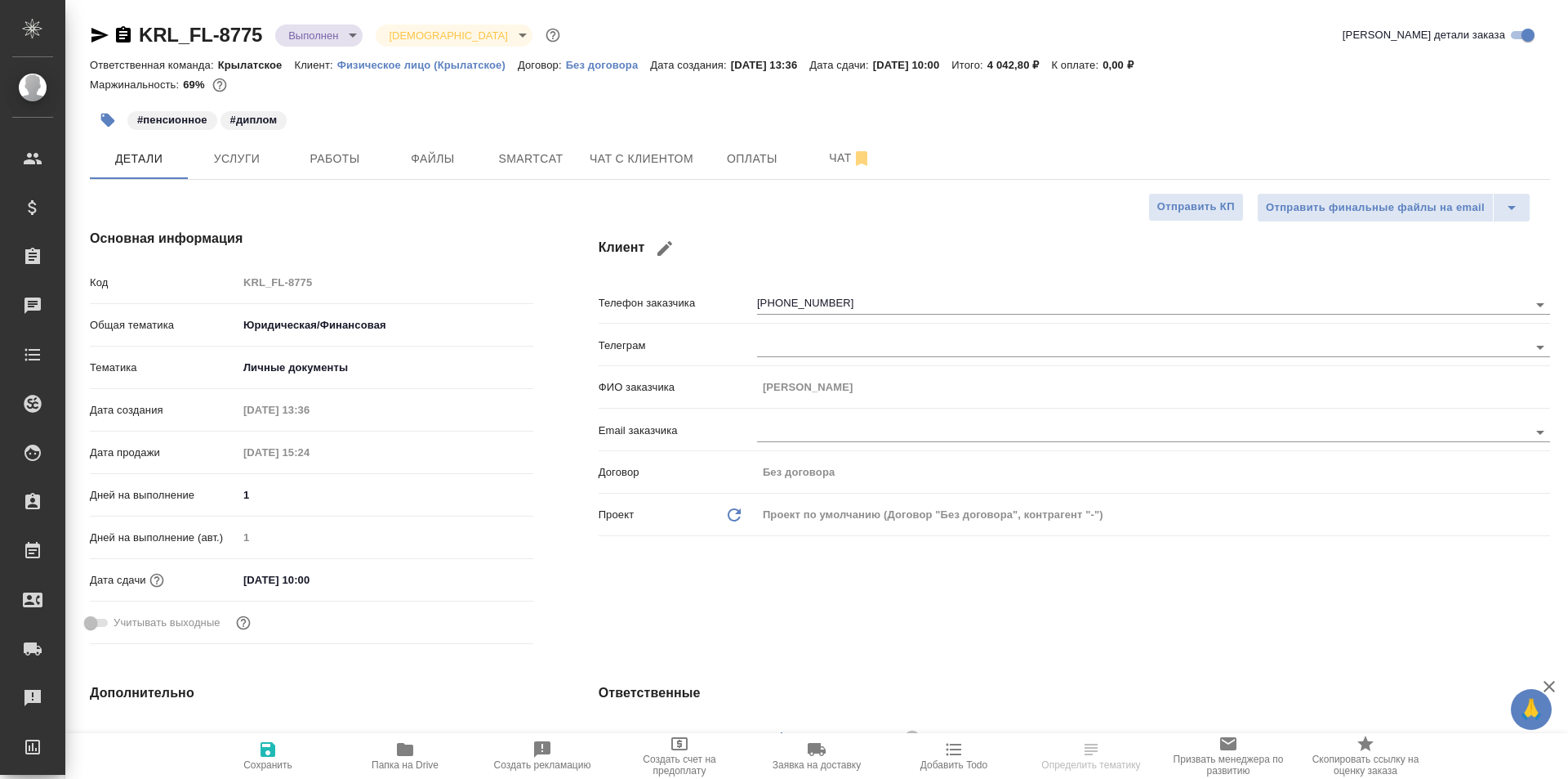
type textarea "x"
drag, startPoint x: 324, startPoint y: 156, endPoint x: 249, endPoint y: 172, distance: 76.7
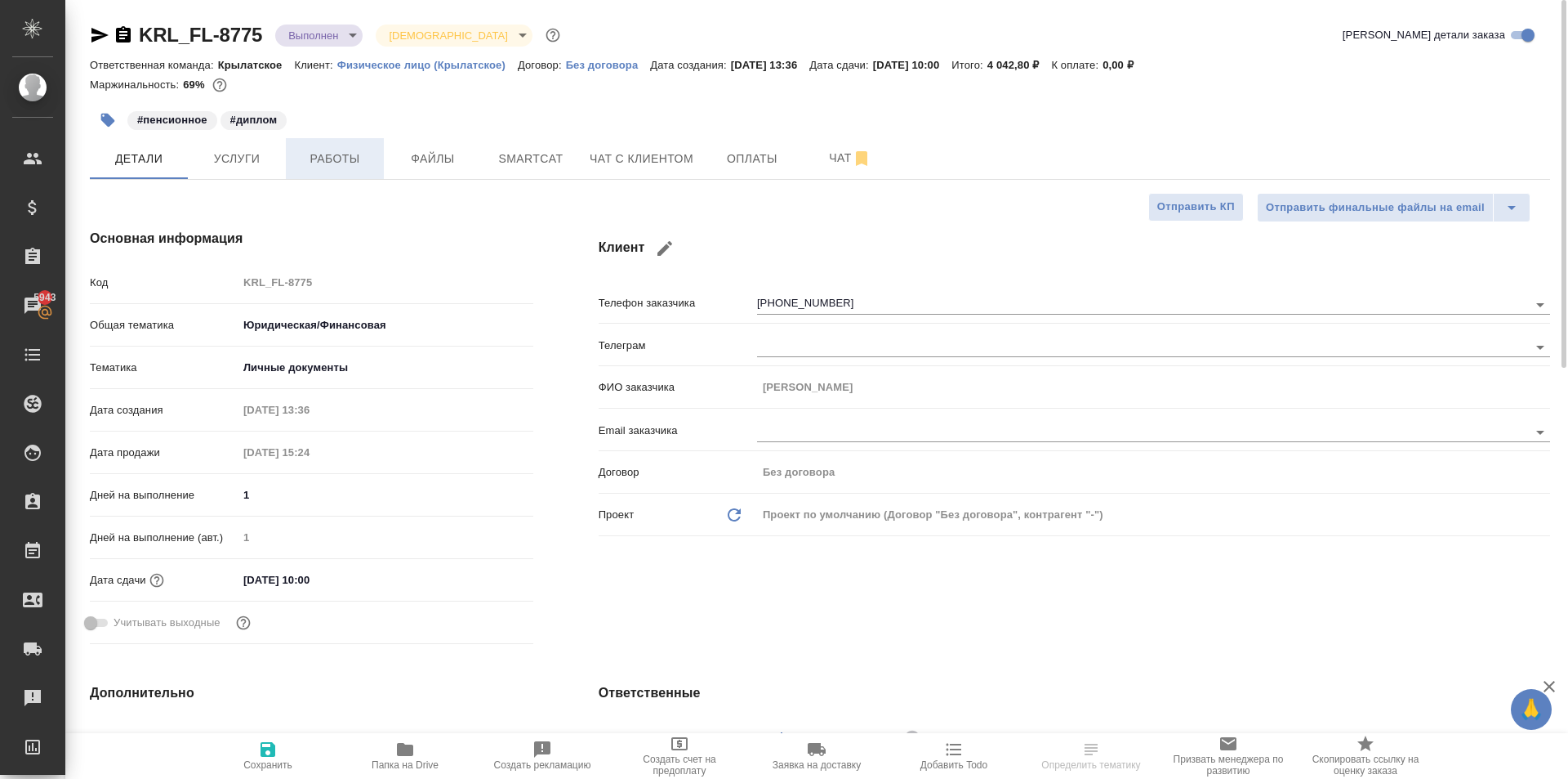
click at [359, 149] on span "Работы" at bounding box center [334, 159] width 78 height 21
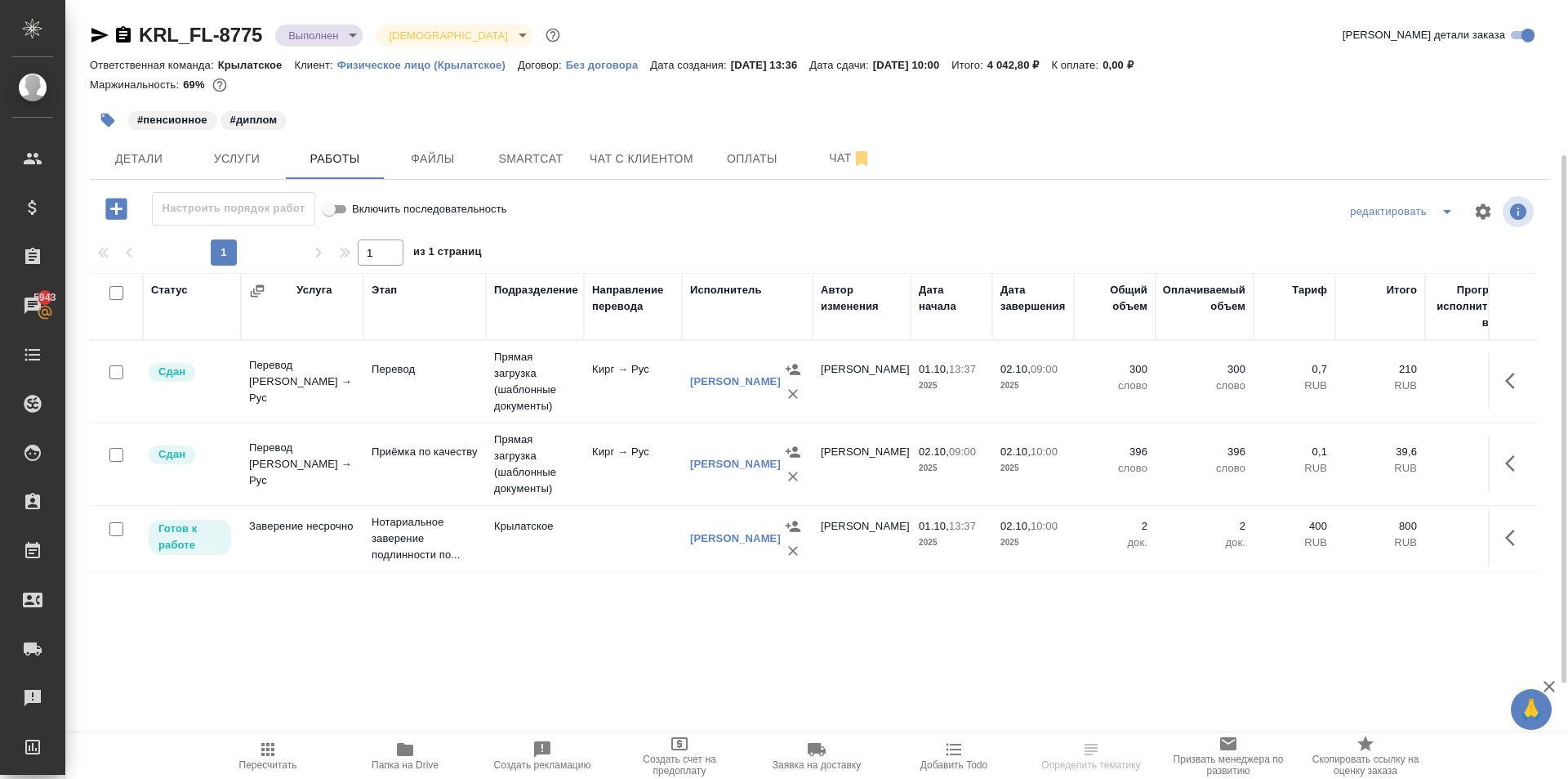
scroll to position [81, 0]
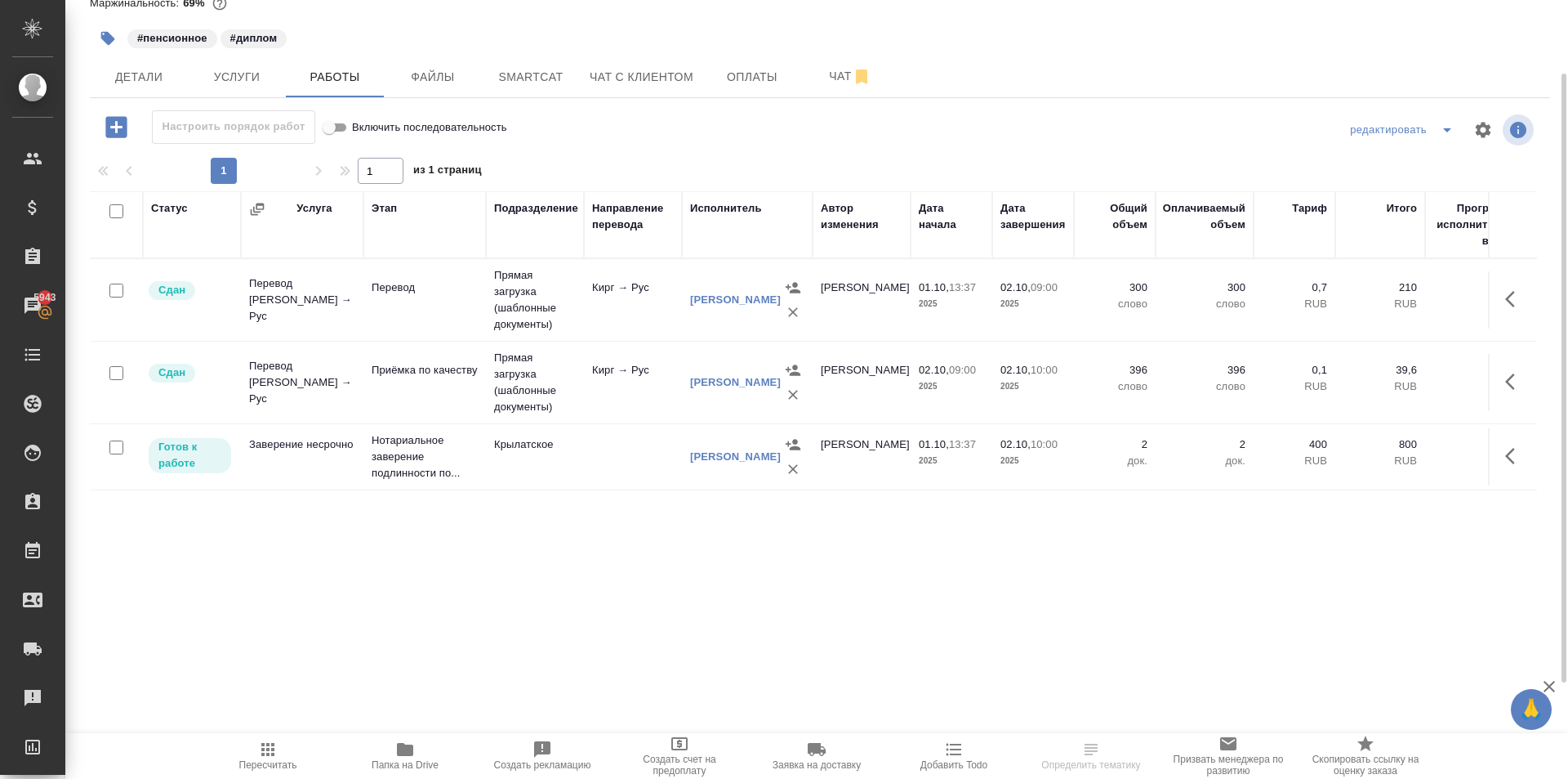
click at [1520, 460] on icon "button" at bounding box center [1515, 456] width 20 height 20
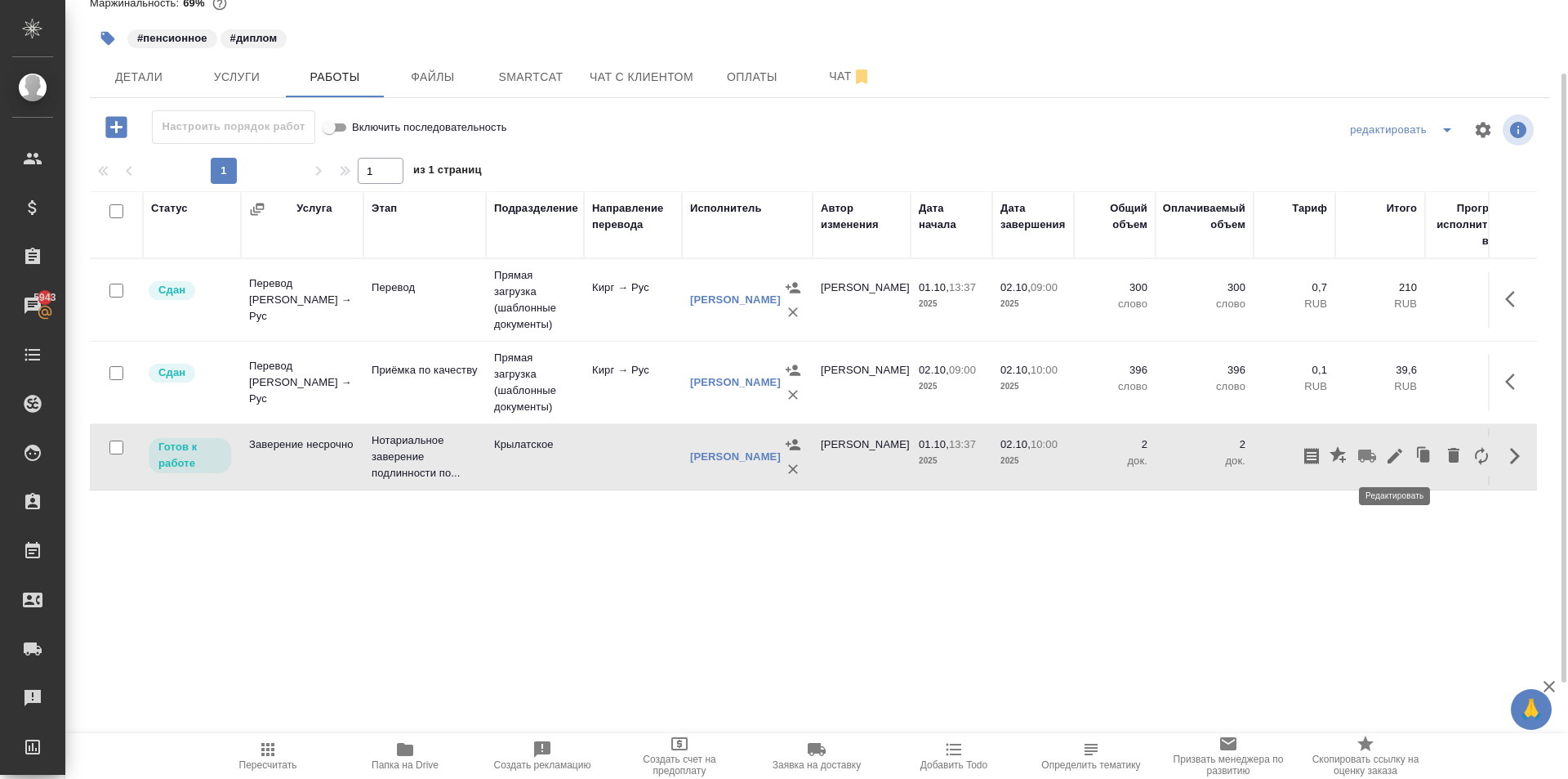
click at [1395, 450] on icon "button" at bounding box center [1395, 456] width 20 height 20
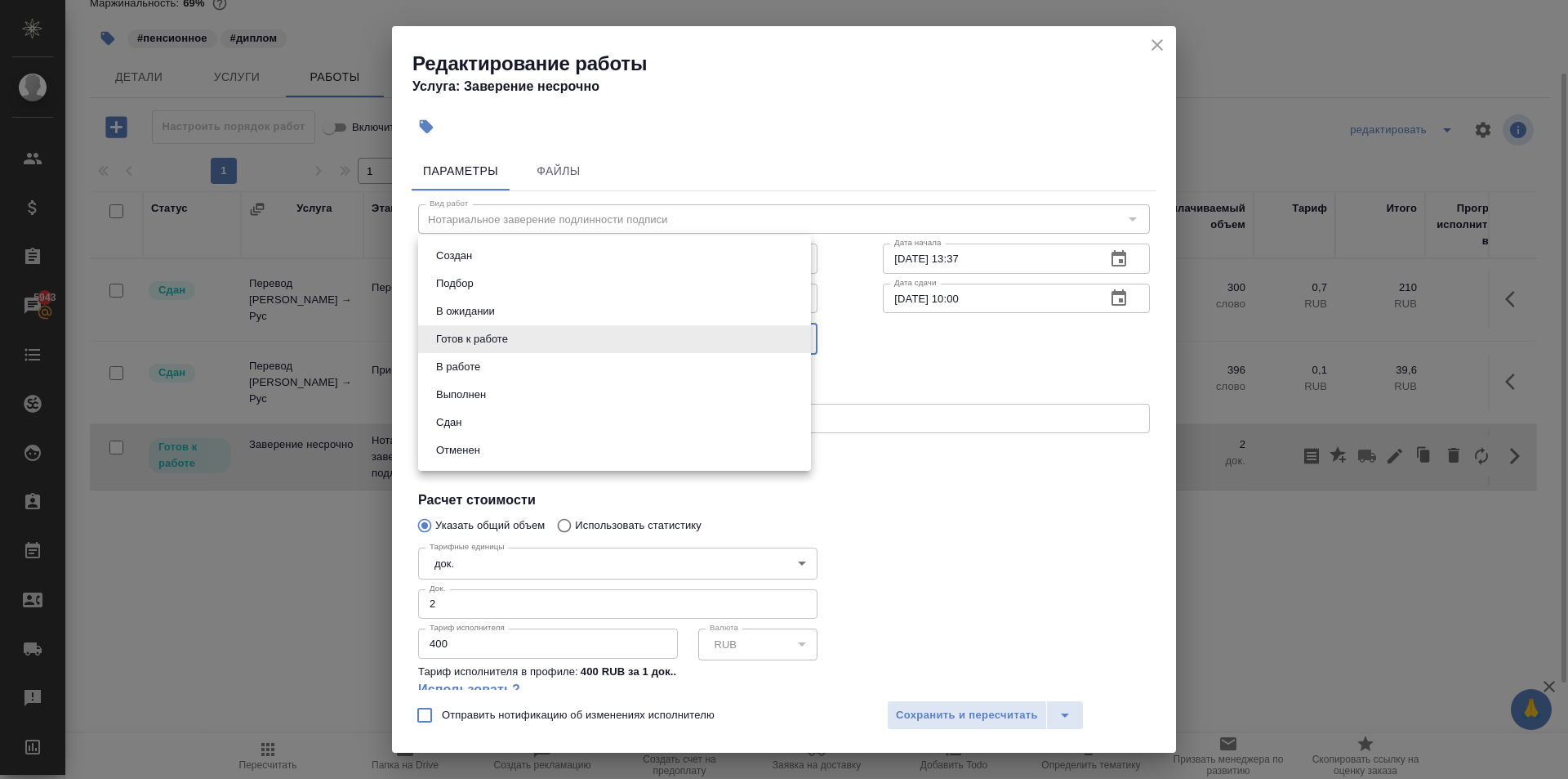
click at [501, 342] on body "🙏 .cls-1 fill:#fff; AWATERA Kasymov Timur Клиенты Спецификации Заказы 5943 Чаты…" at bounding box center [784, 389] width 1568 height 779
click at [476, 413] on li "Сдан" at bounding box center [615, 423] width 393 height 28
type input "closed"
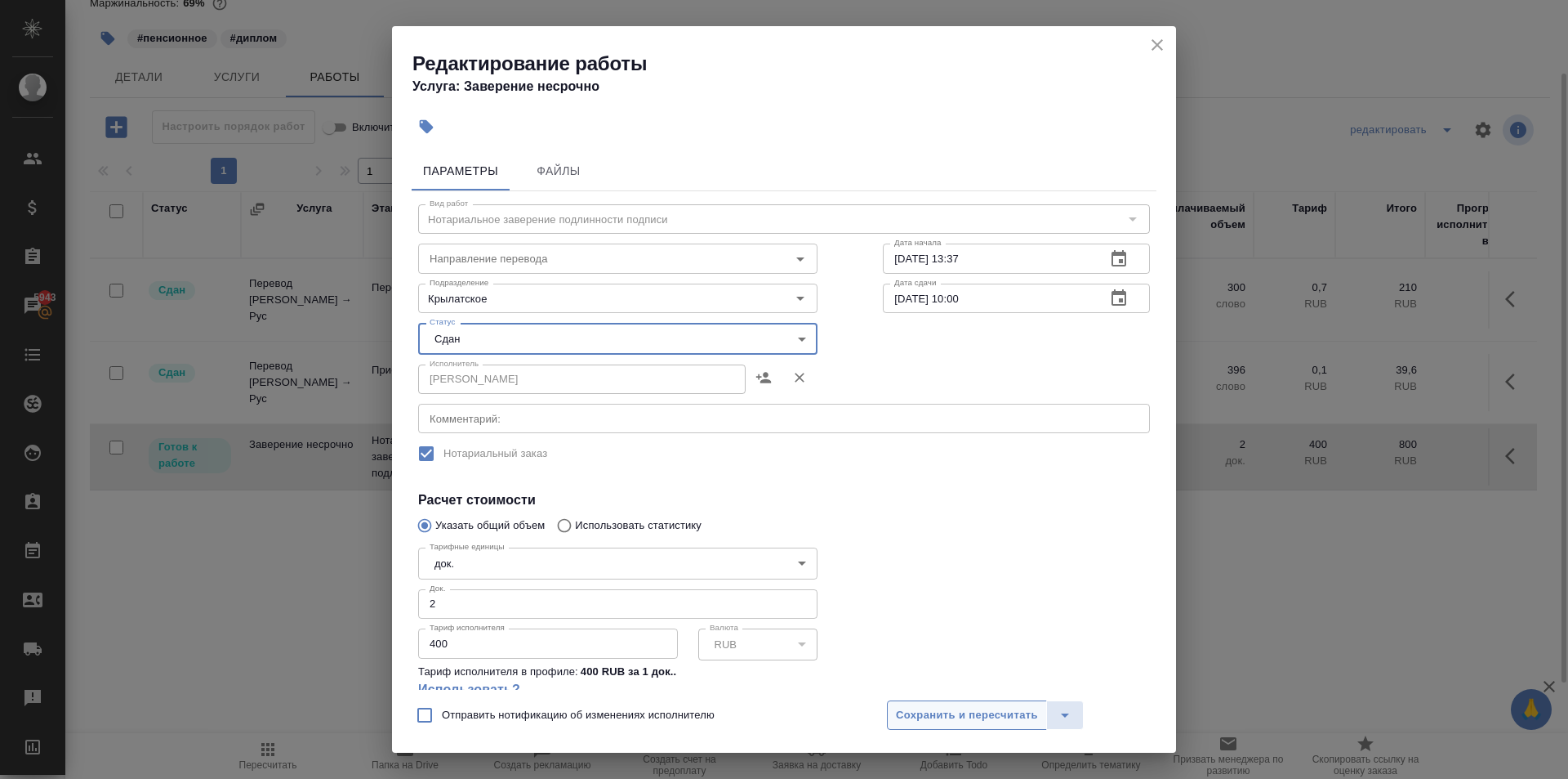
click at [923, 707] on span "Сохранить и пересчитать" at bounding box center [966, 715] width 142 height 19
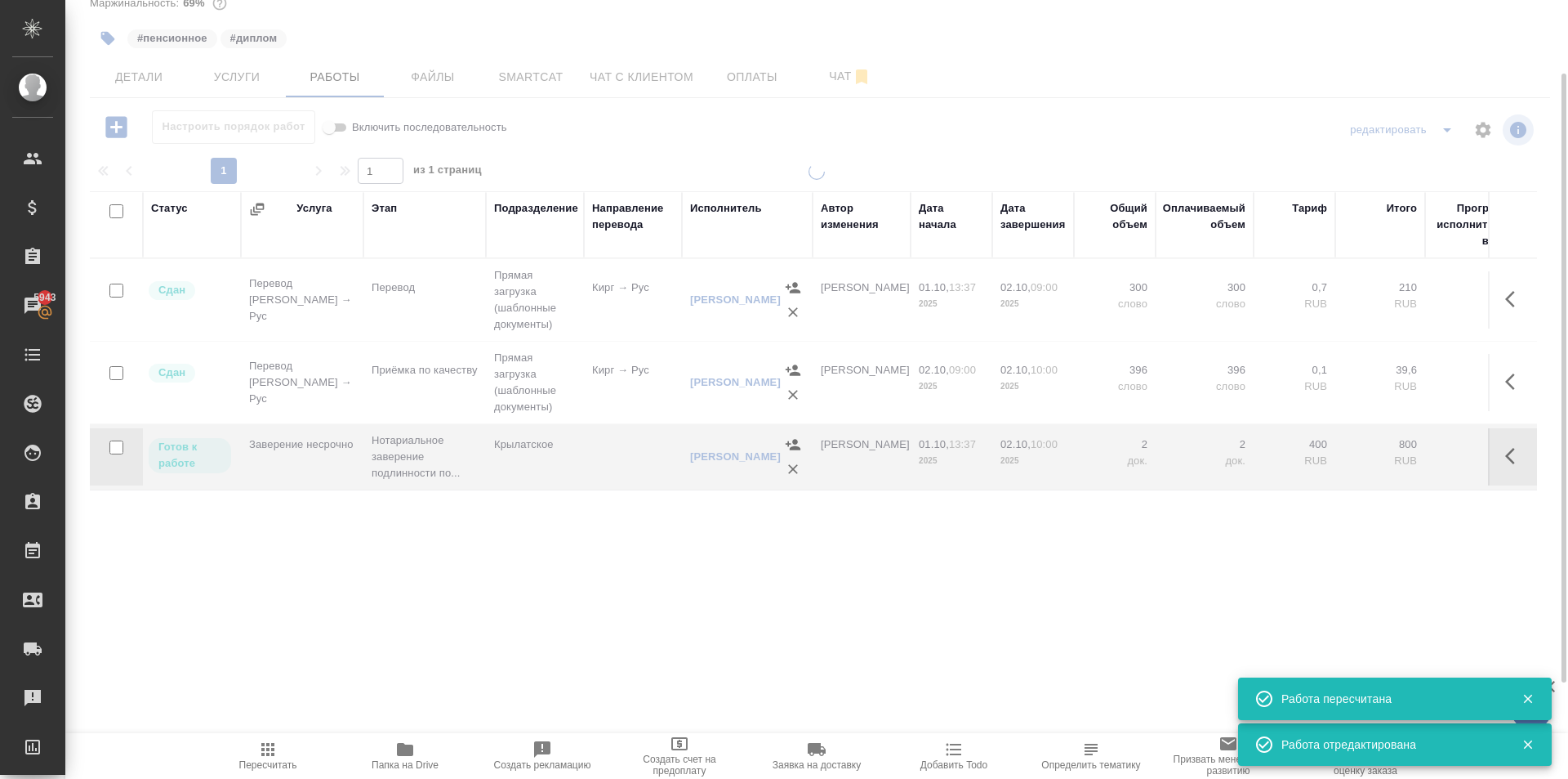
click at [267, 754] on icon "button" at bounding box center [268, 749] width 13 height 13
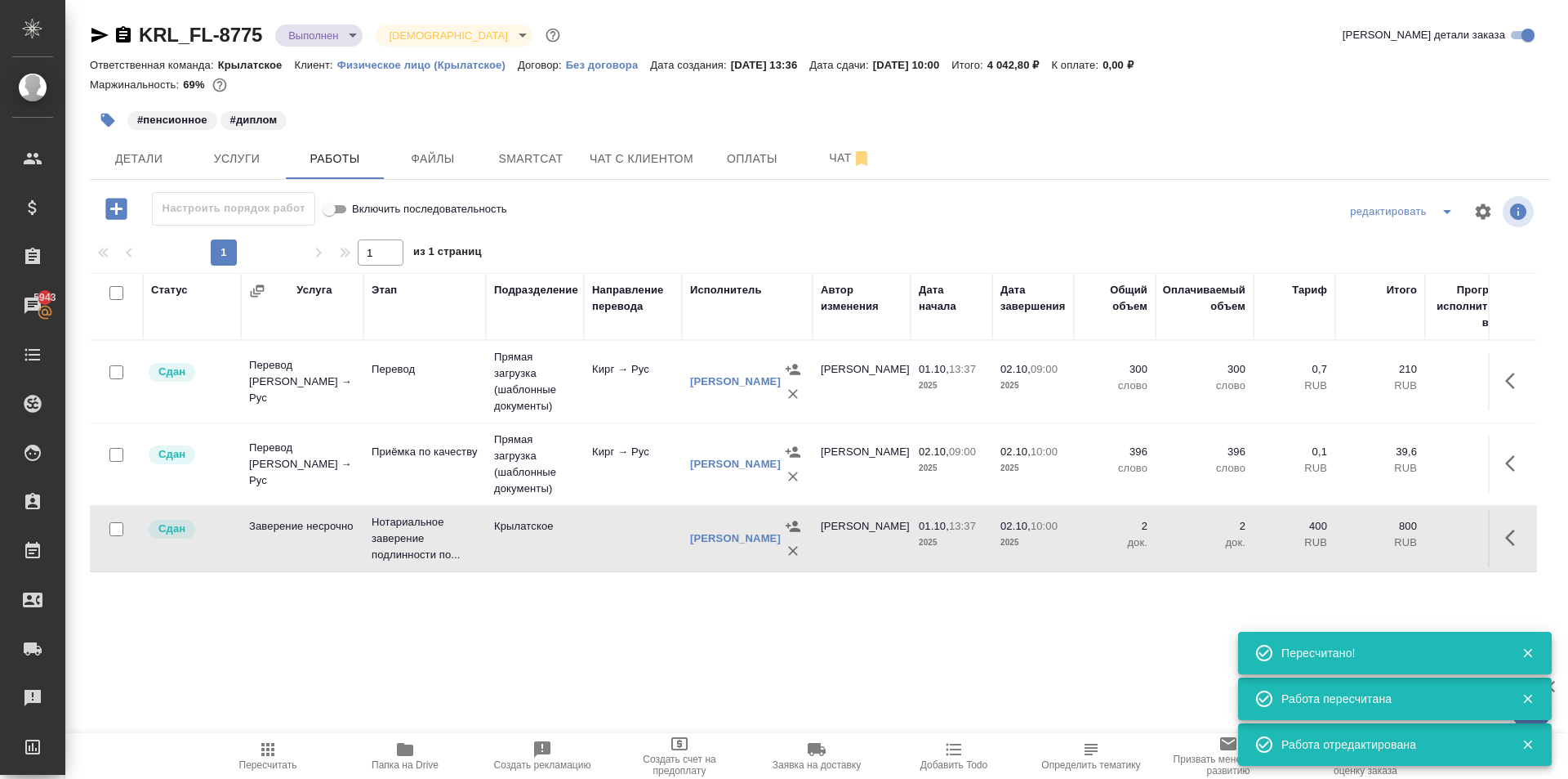
scroll to position [0, 0]
click at [261, 156] on span "Услуги" at bounding box center [236, 159] width 78 height 21
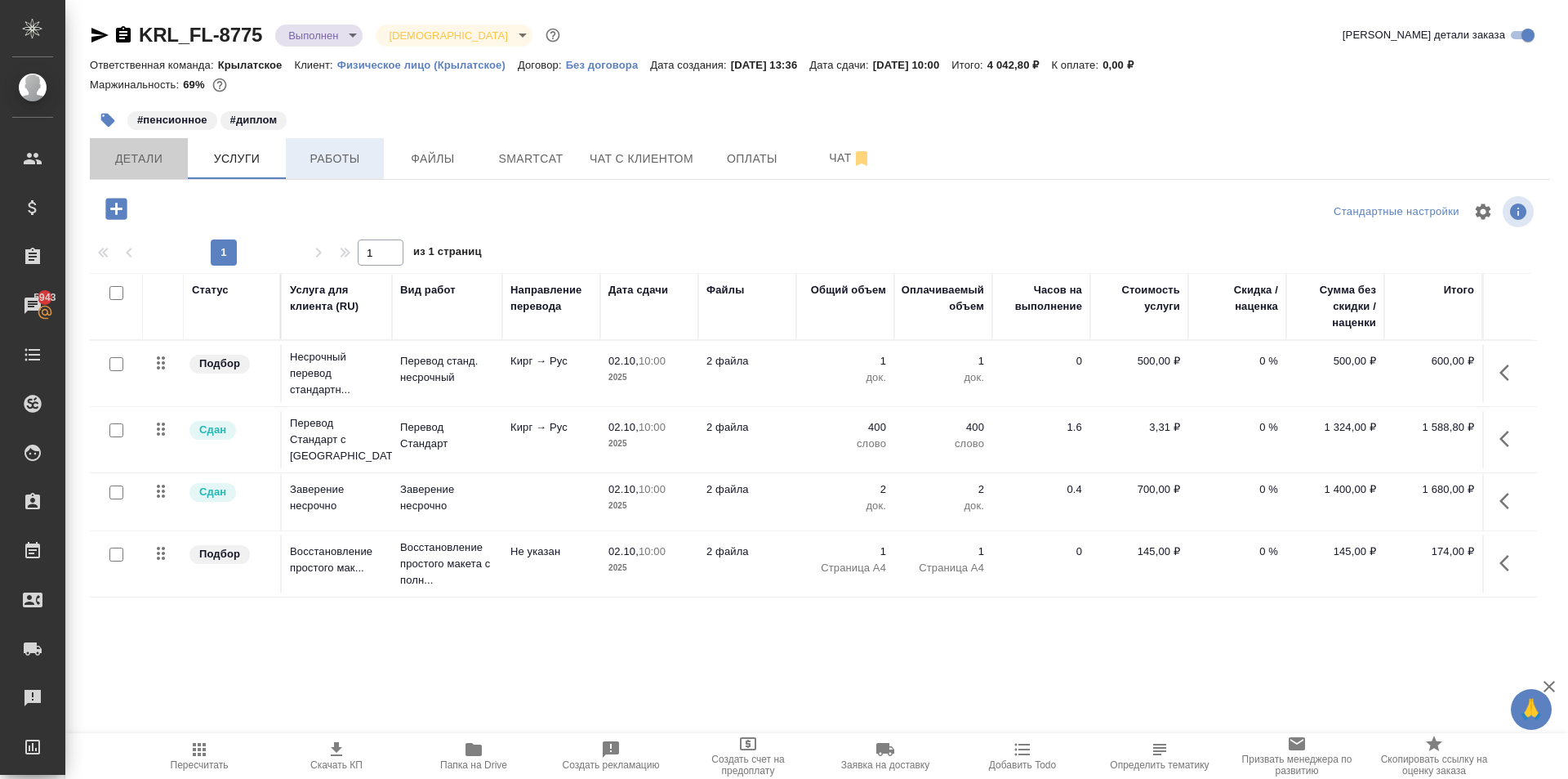
drag, startPoint x: 135, startPoint y: 169, endPoint x: 309, endPoint y: 174, distance: 174.1
click at [137, 169] on button "Детали" at bounding box center [139, 158] width 98 height 41
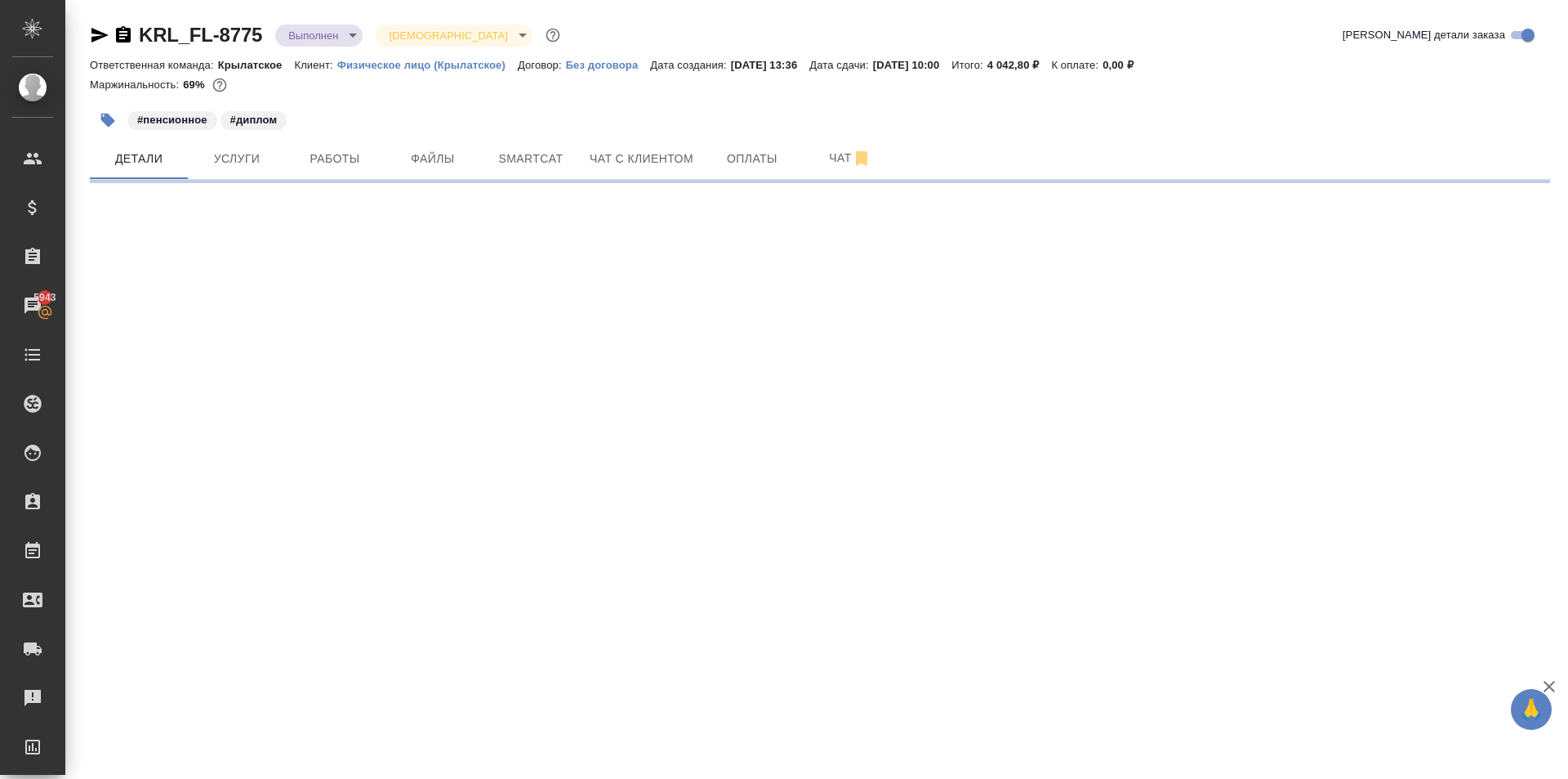
select select "RU"
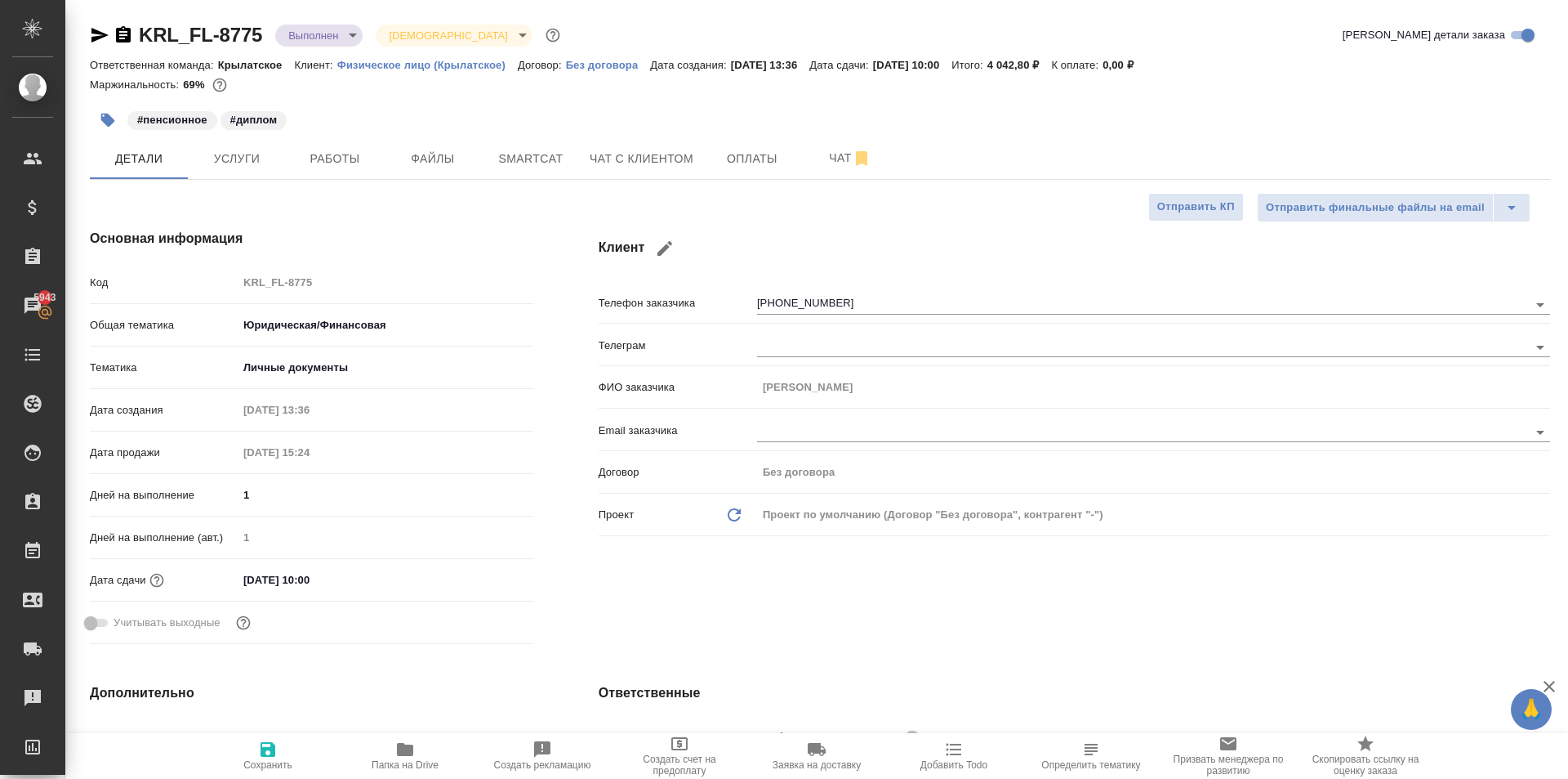
type textarea "x"
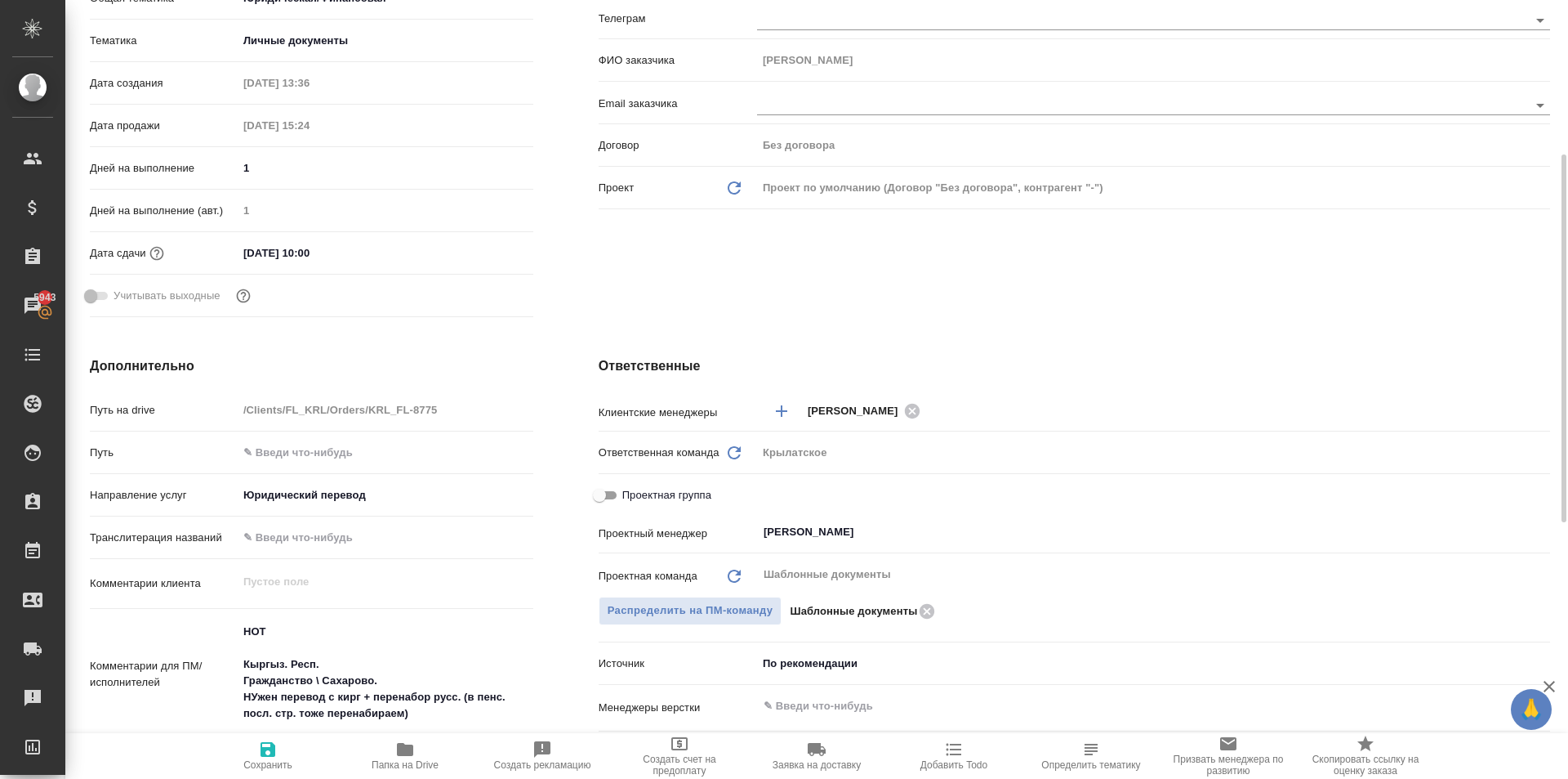
click at [696, 489] on span "Проектная группа" at bounding box center [667, 495] width 89 height 16
click at [629, 489] on input "Проектная группа" at bounding box center [599, 495] width 59 height 20
checkbox input "true"
type textarea "x"
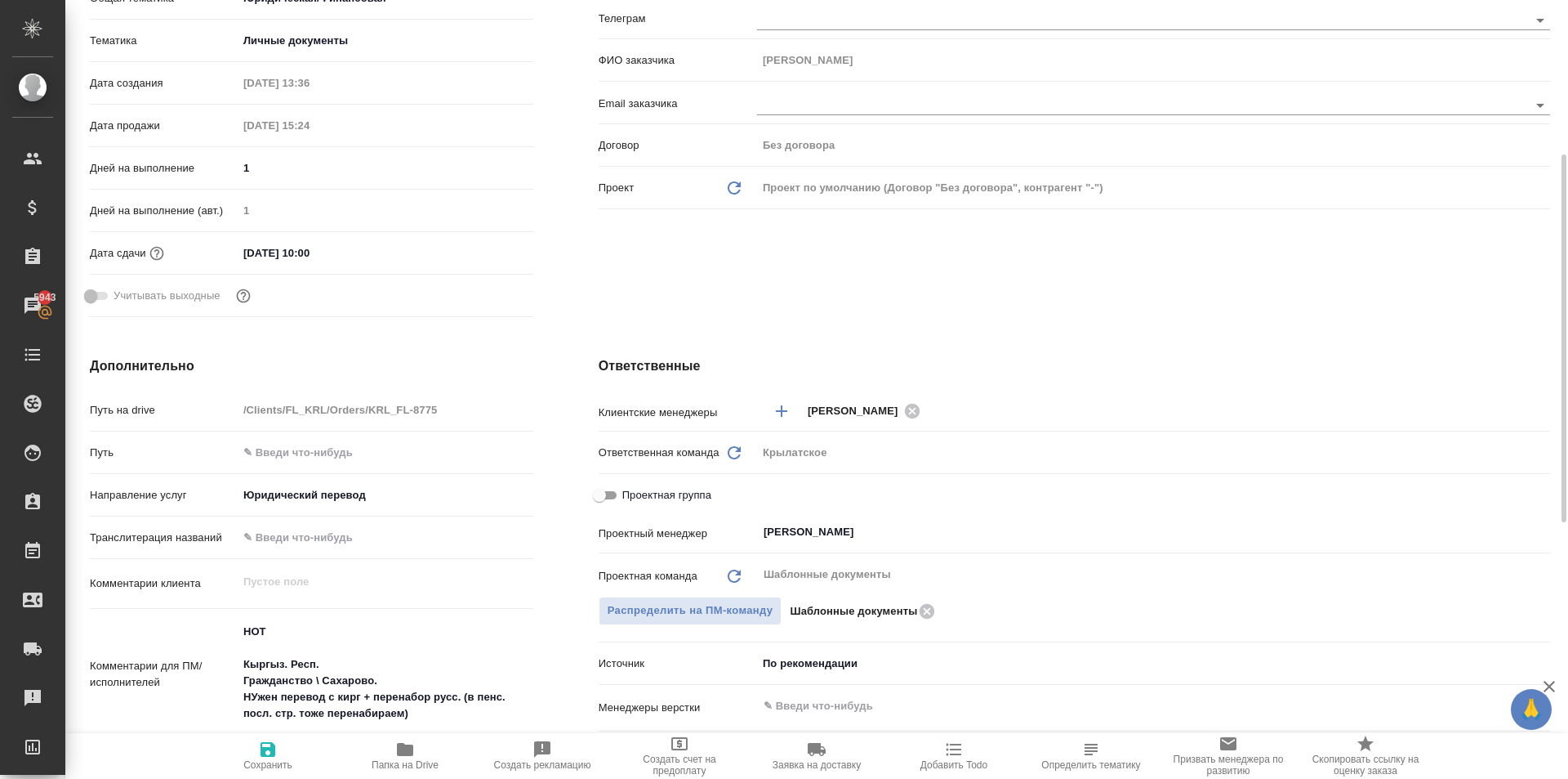
type textarea "x"
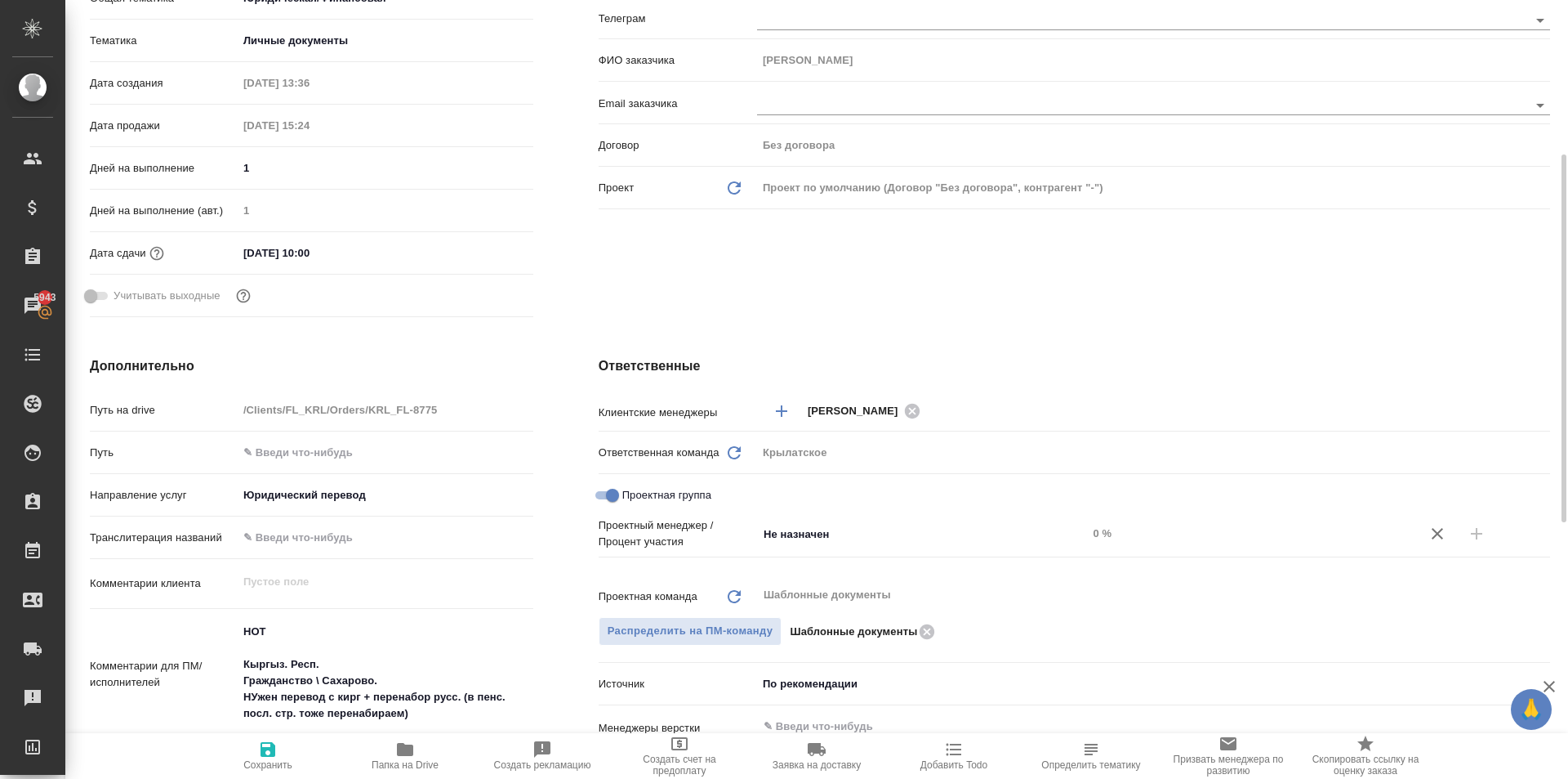
click at [887, 515] on div "Проектная группа" at bounding box center [1074, 498] width 951 height 37
click at [878, 535] on input "Не назначен" at bounding box center [895, 534] width 266 height 20
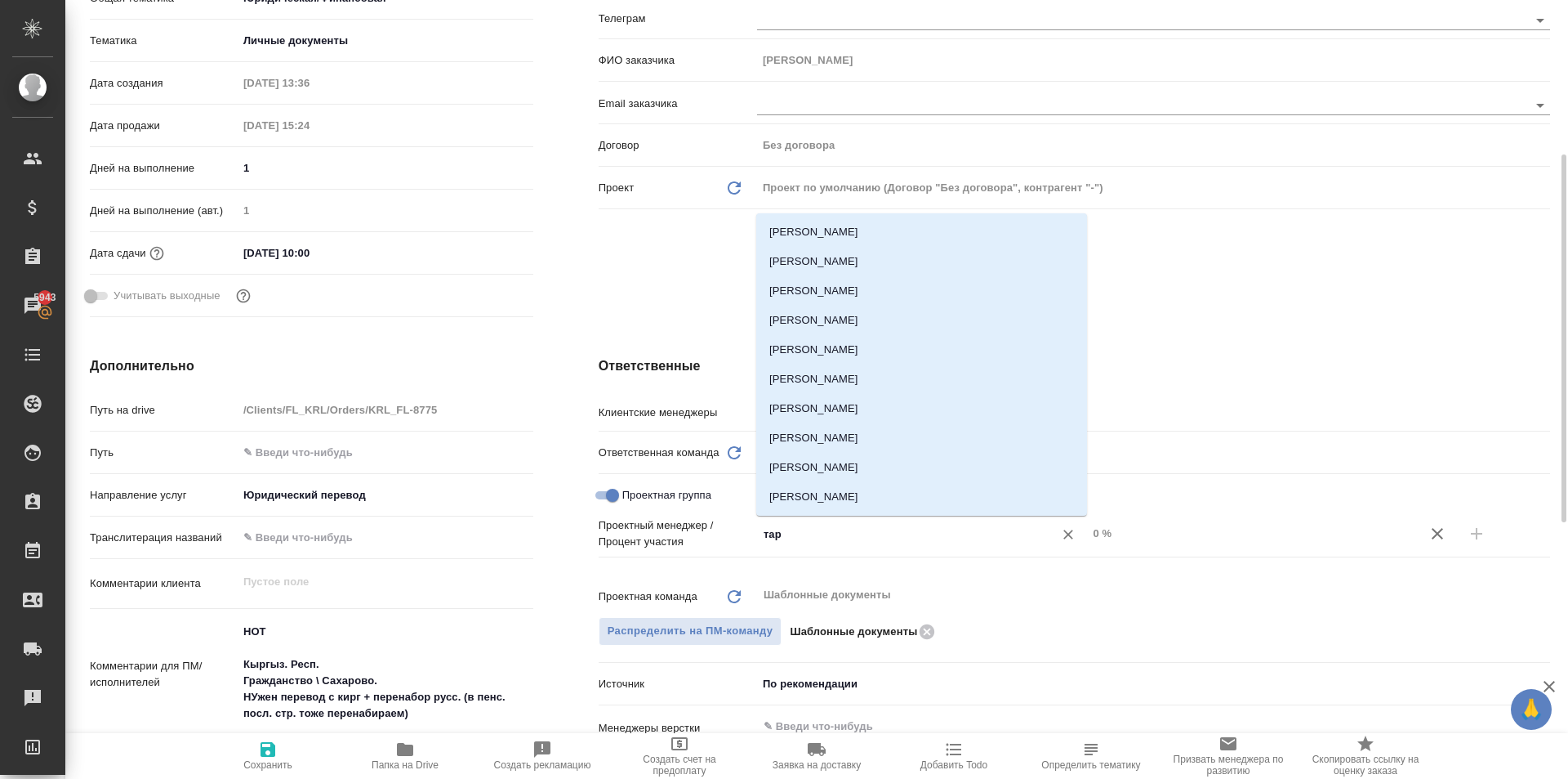
type input "тара"
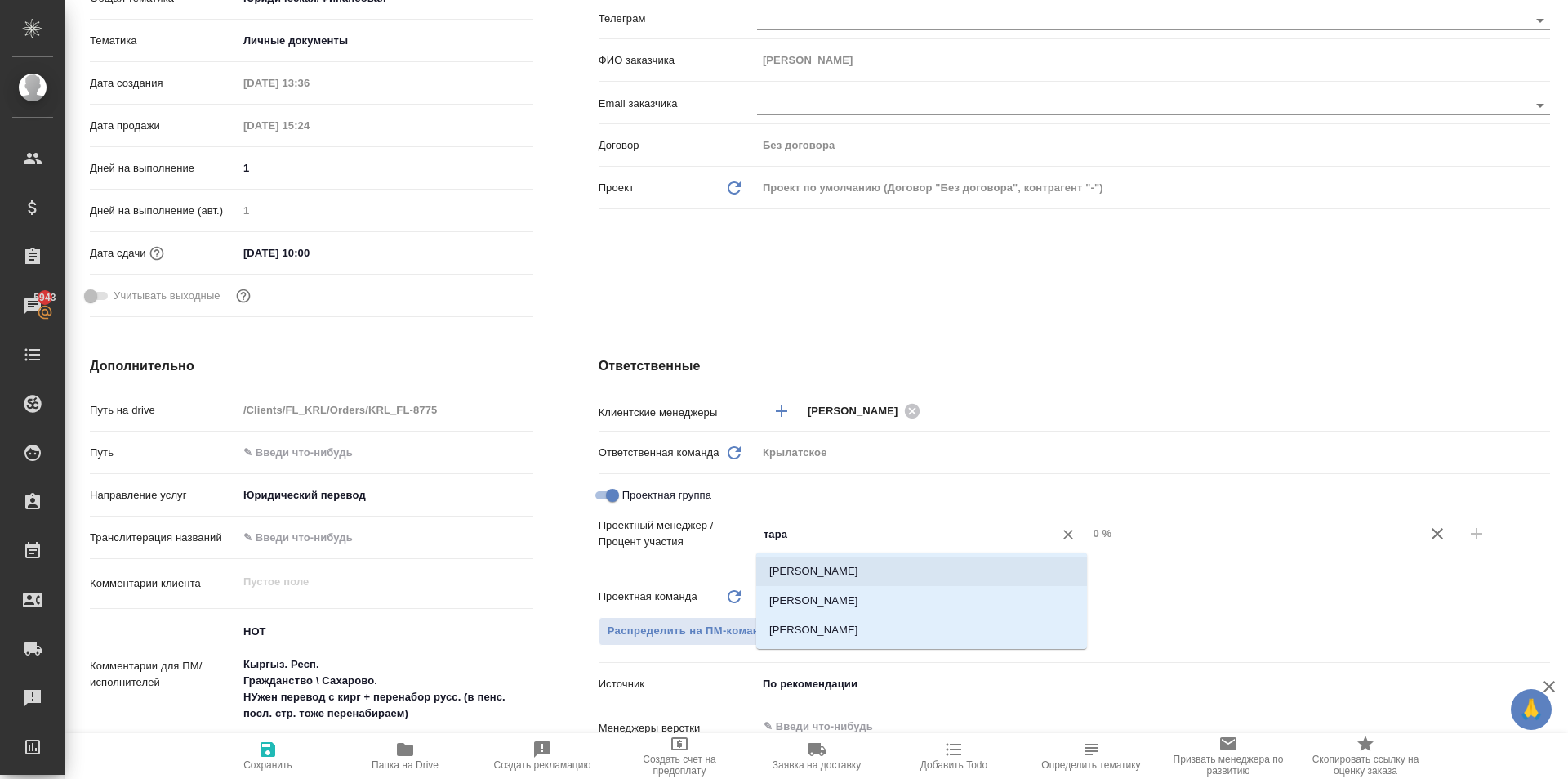
click at [852, 565] on li "Тарабановская Анастасия" at bounding box center [922, 572] width 331 height 30
type textarea "x"
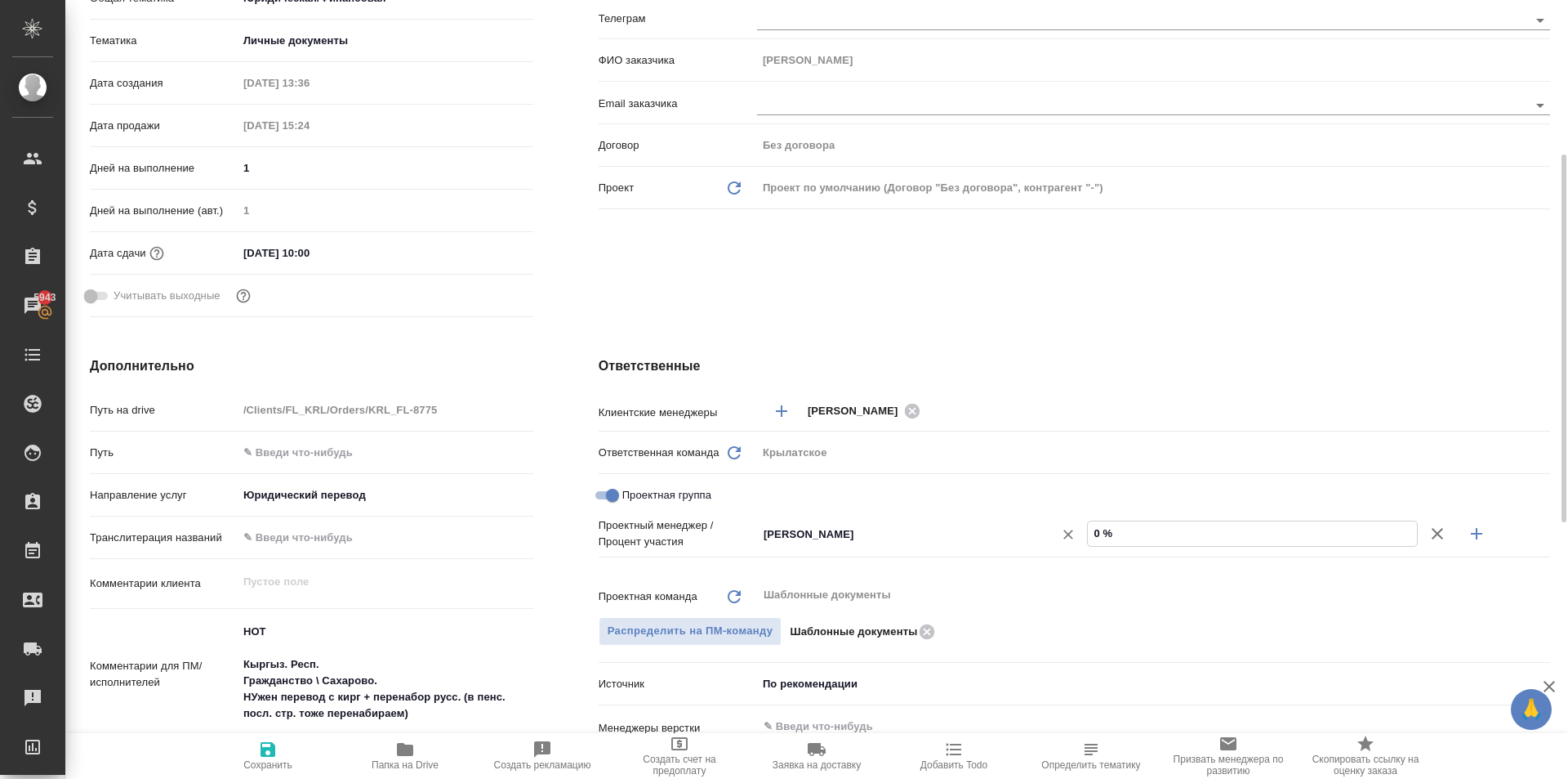
drag, startPoint x: 1123, startPoint y: 537, endPoint x: 1010, endPoint y: 535, distance: 113.0
click at [1010, 535] on div "Тарабановская Анастасия ​ 0 %" at bounding box center [1153, 534] width 793 height 29
type input "5 %"
type textarea "x"
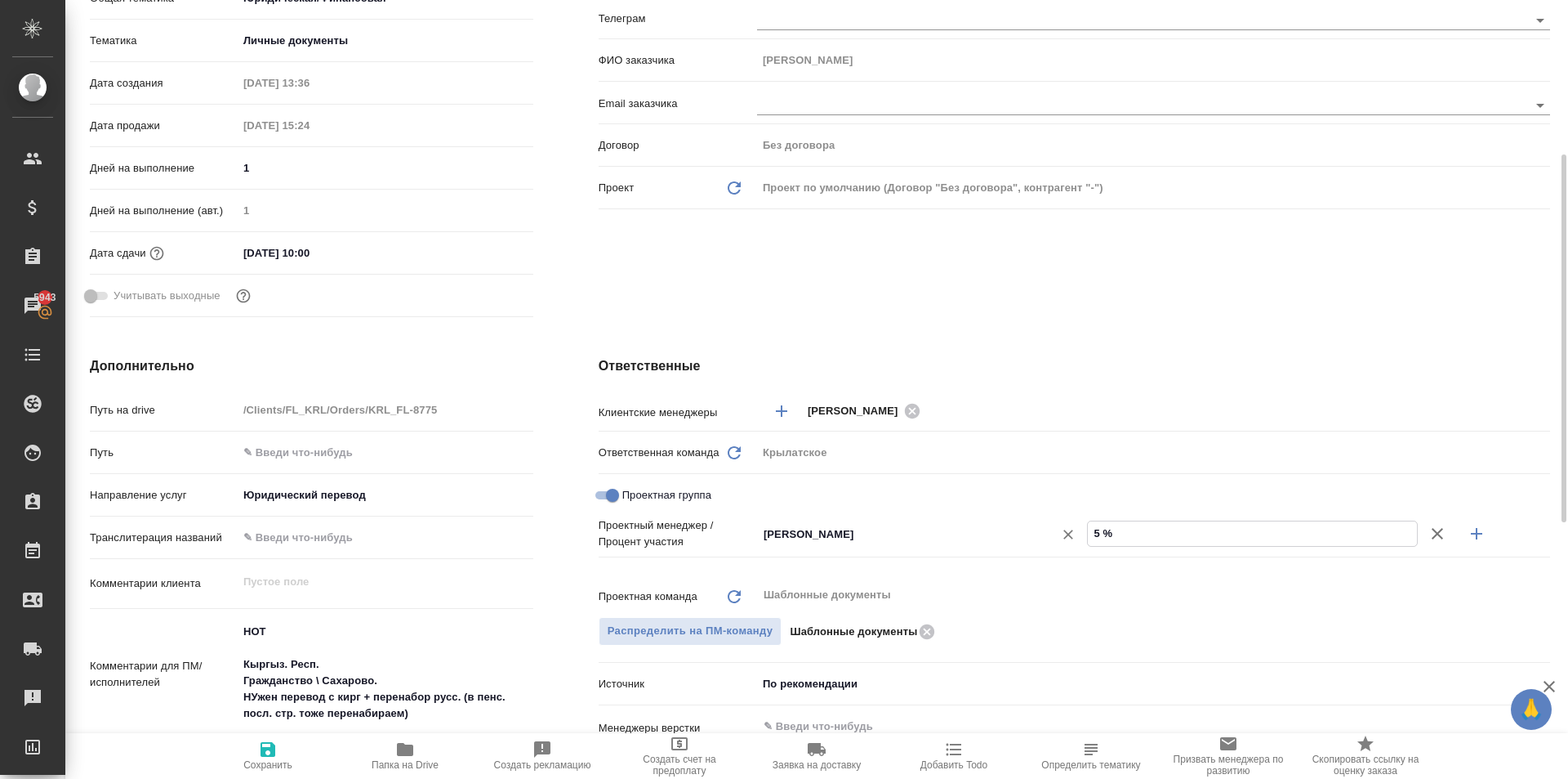
type textarea "x"
type input "55 %"
type textarea "x"
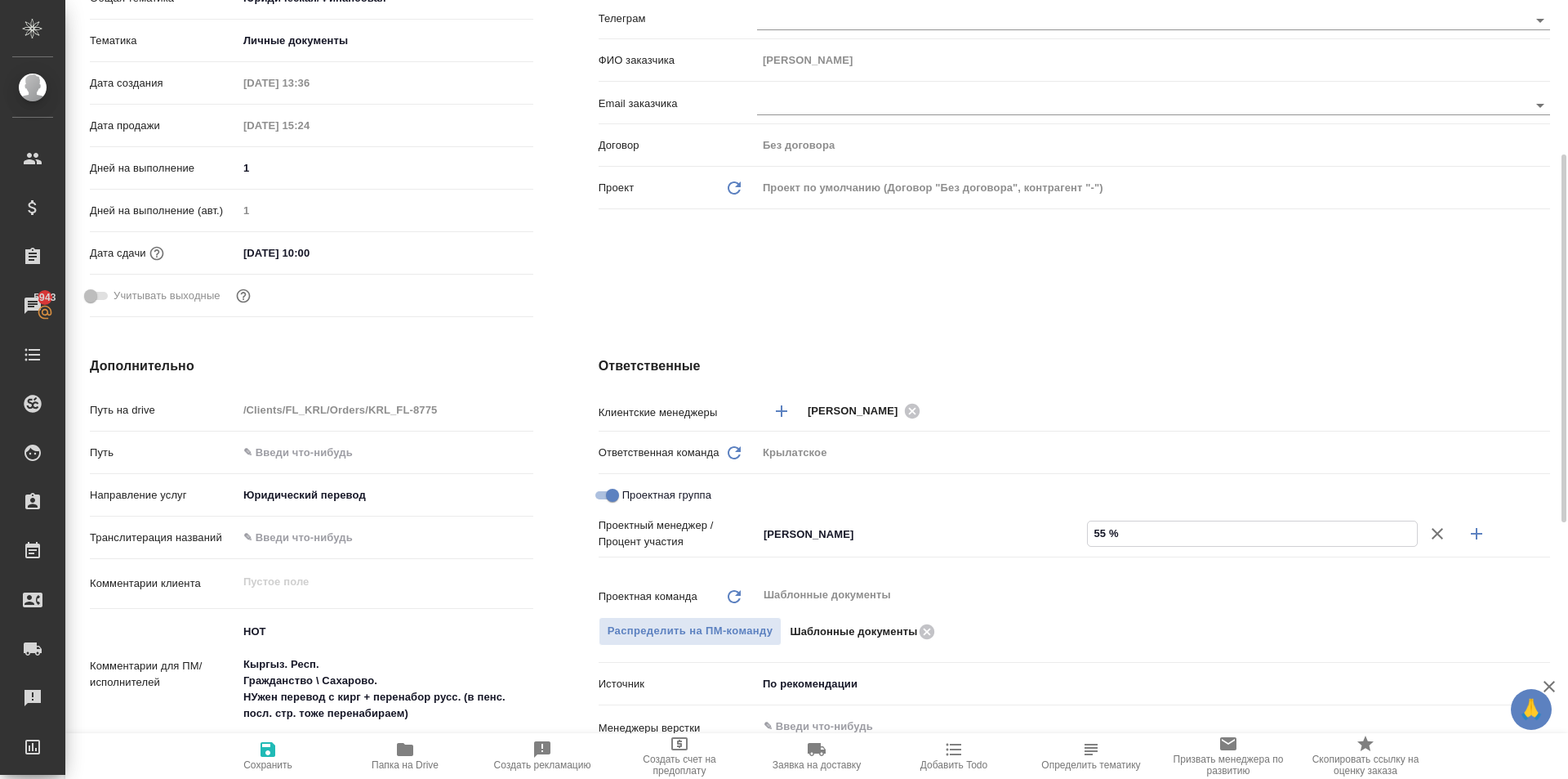
type input "55 %"
click at [1458, 529] on button "button" at bounding box center [1477, 534] width 40 height 40
type textarea "x"
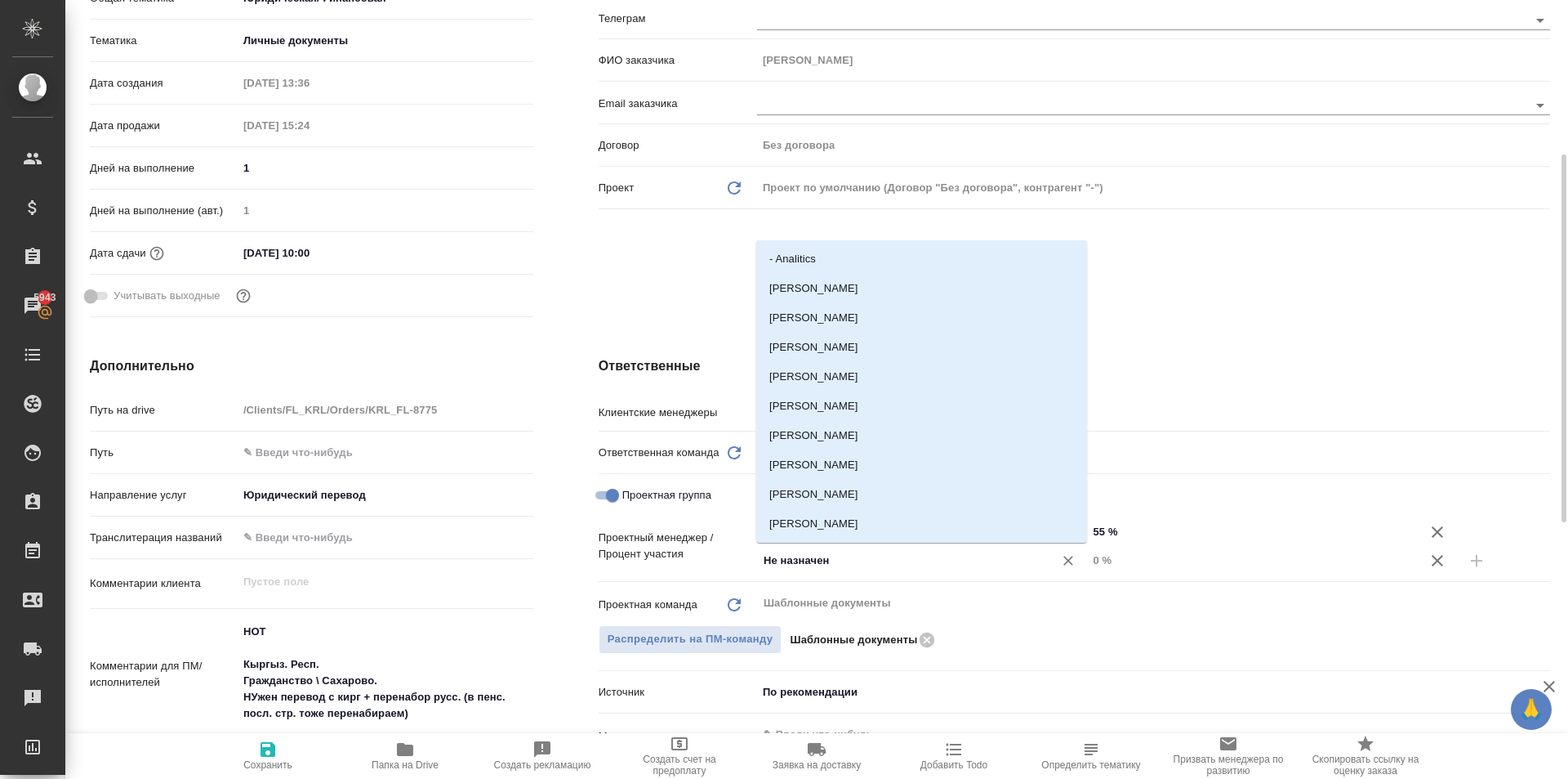
click at [859, 563] on input "Не назначен" at bounding box center [895, 561] width 266 height 20
type input "тим"
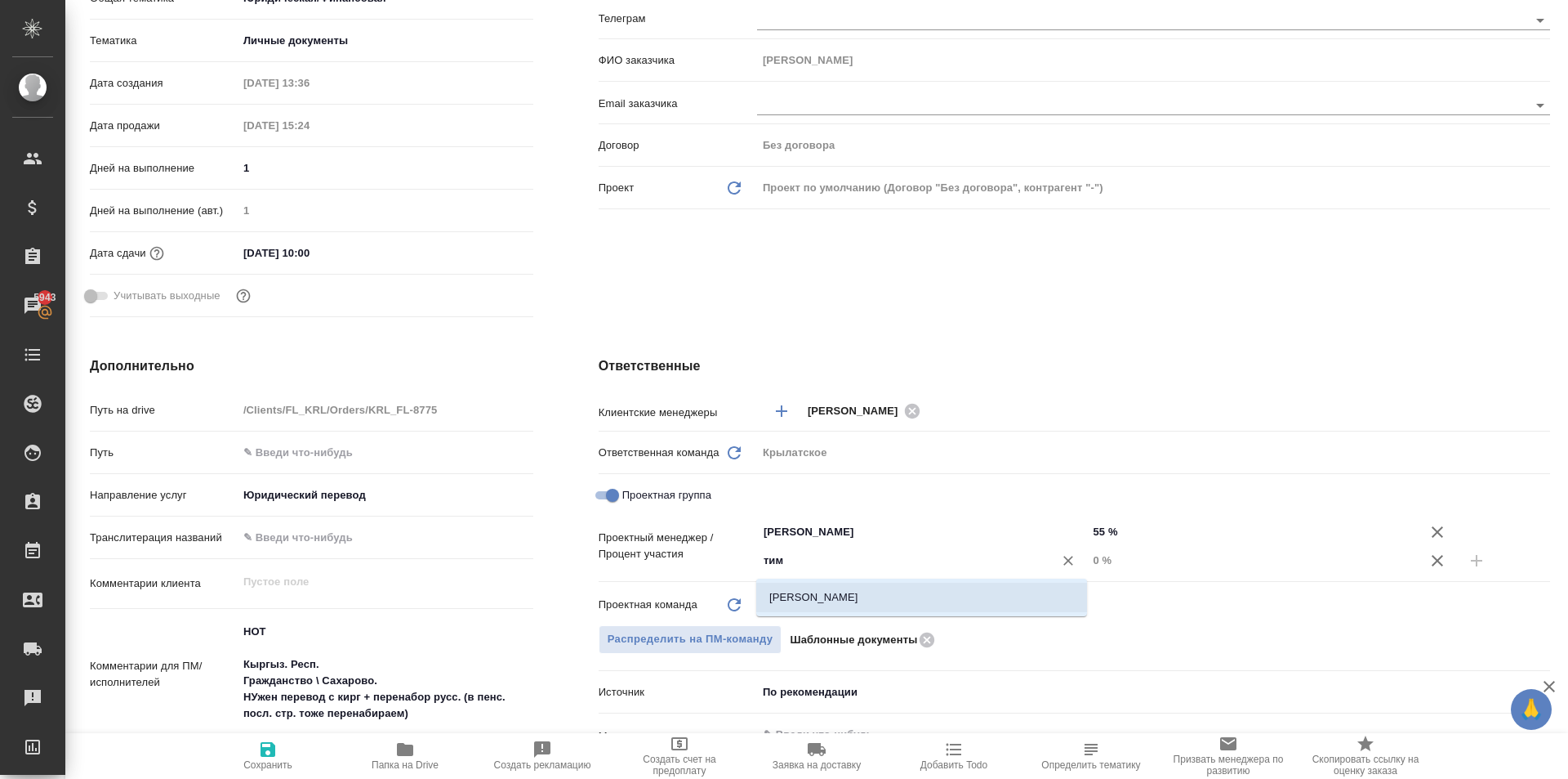
click at [858, 608] on li "[PERSON_NAME]" at bounding box center [922, 597] width 331 height 30
type textarea "x"
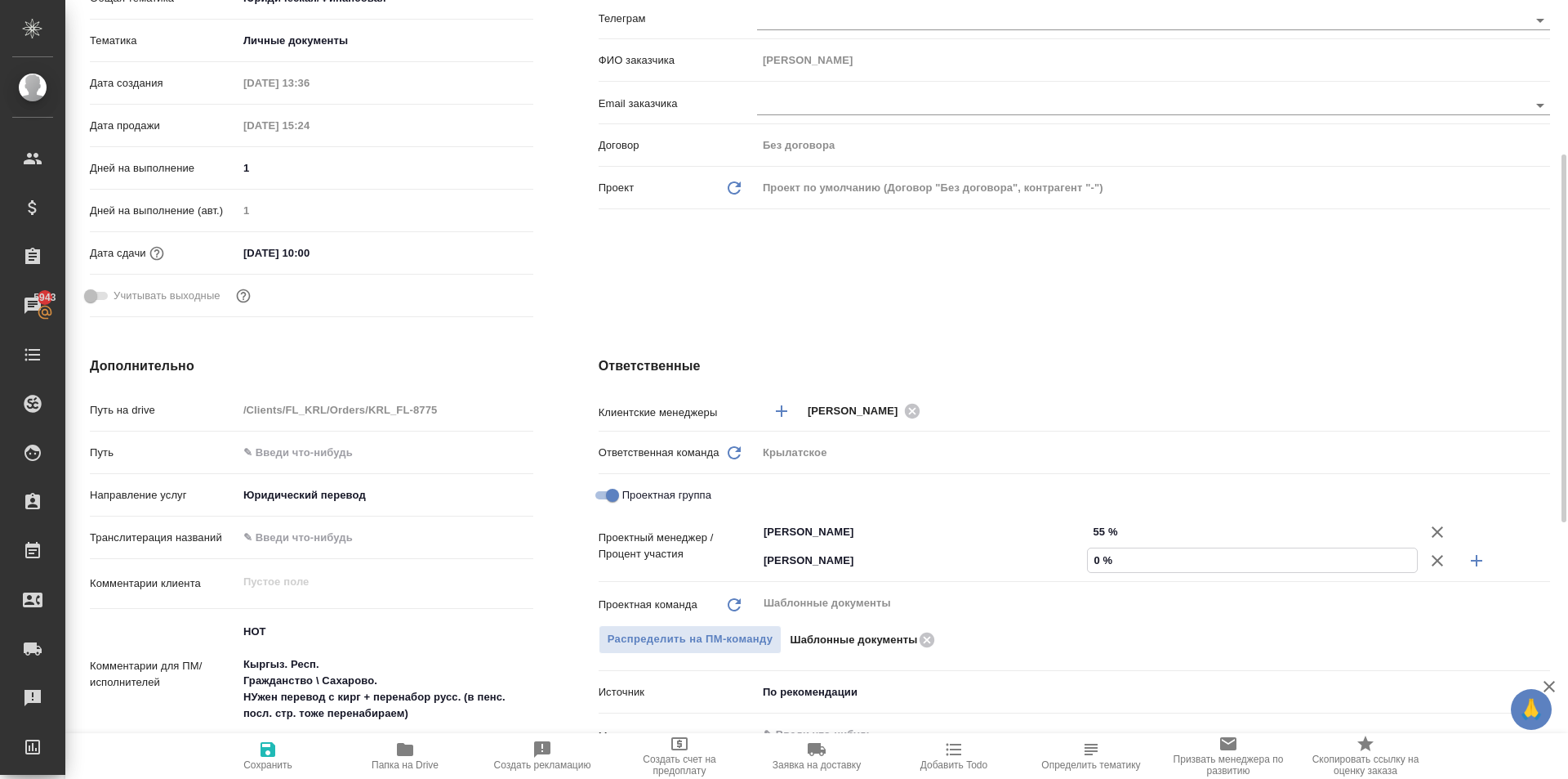
drag, startPoint x: 1104, startPoint y: 557, endPoint x: 1087, endPoint y: 557, distance: 17.0
click at [1087, 557] on div "0 %" at bounding box center [1253, 561] width 331 height 26
type textarea "x"
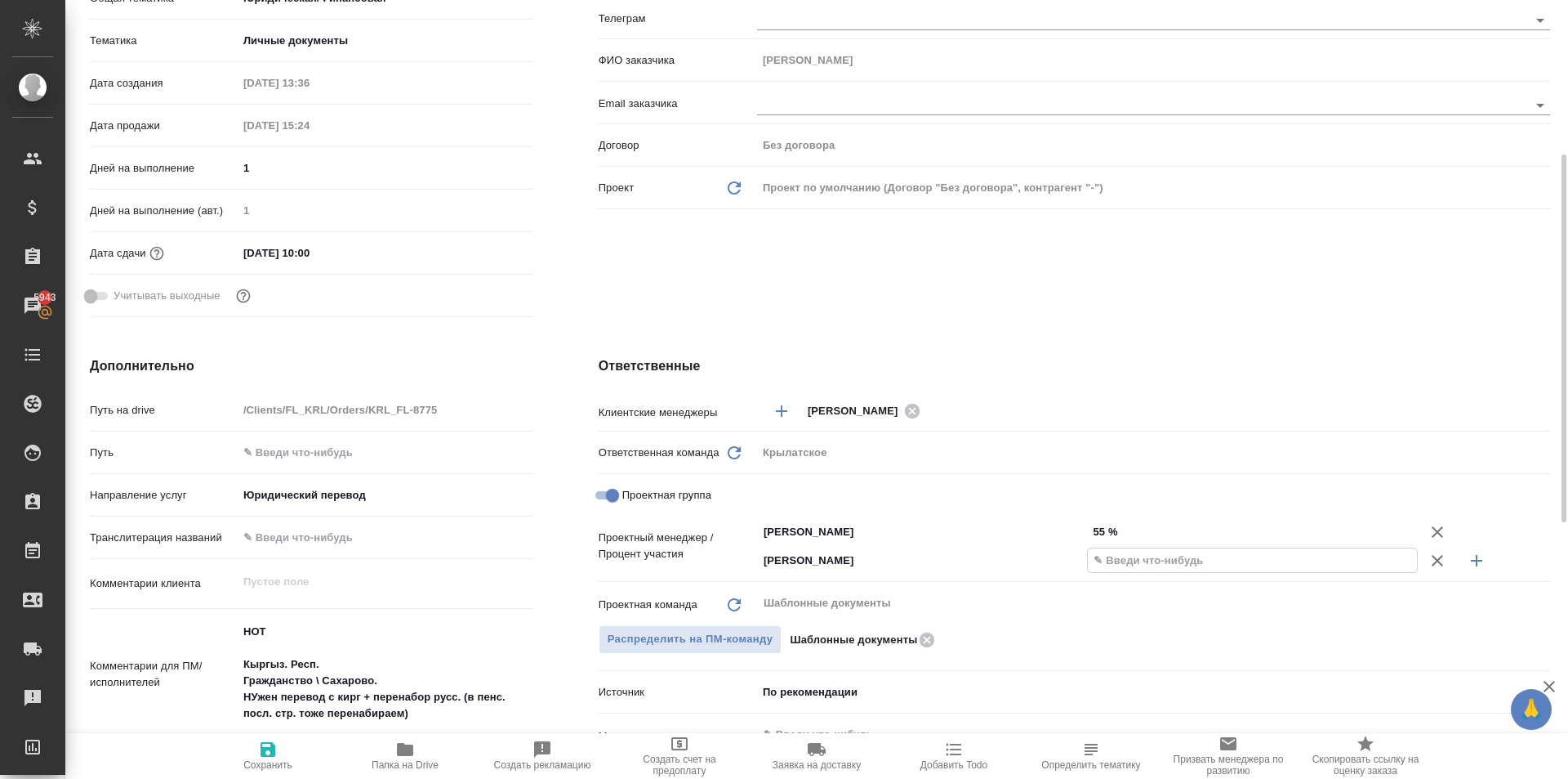
type input "4 %"
type textarea "x"
type input "45 %"
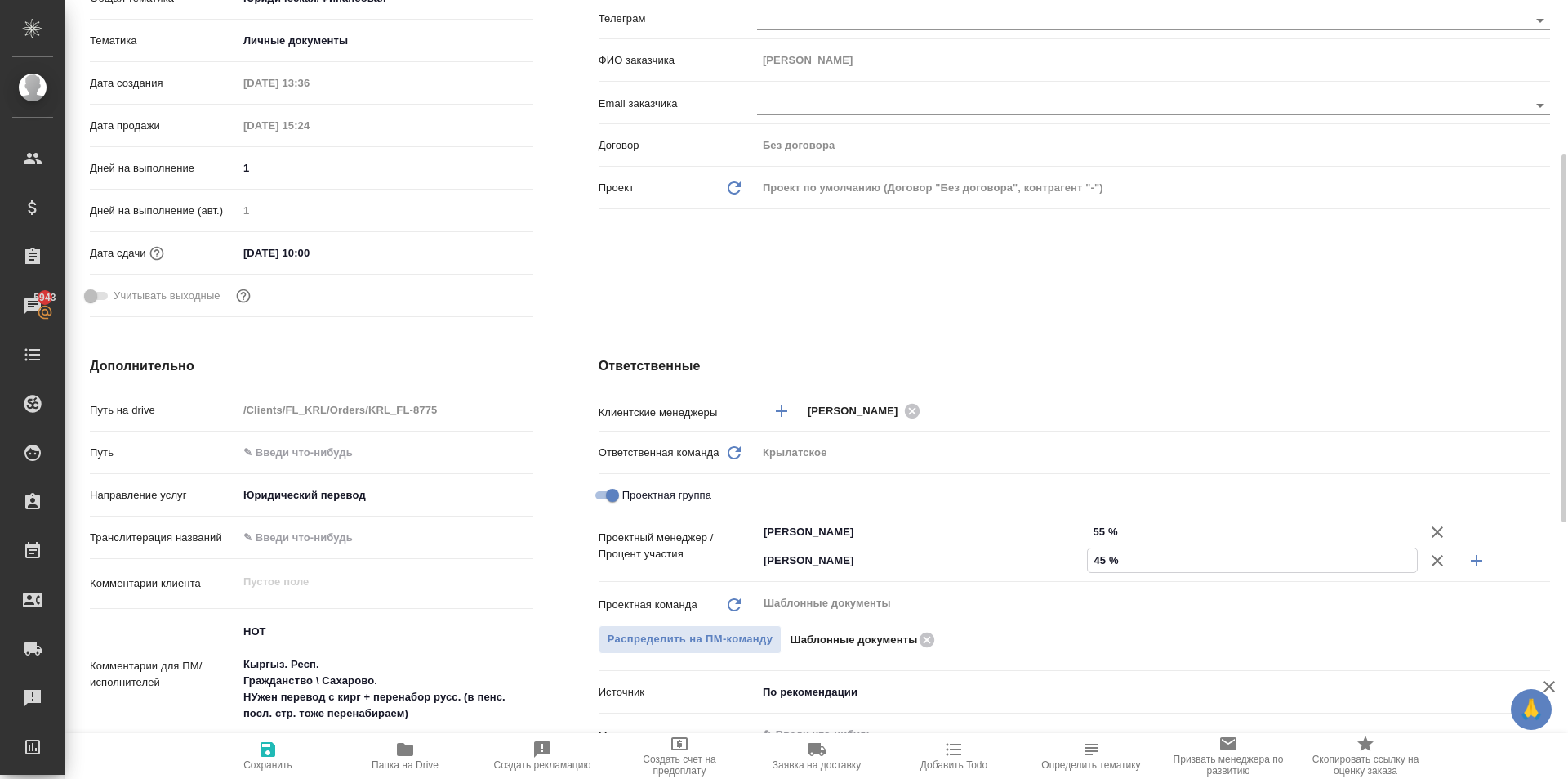
type textarea "x"
type input "45 %"
click at [258, 765] on span "Сохранить" at bounding box center [267, 765] width 49 height 12
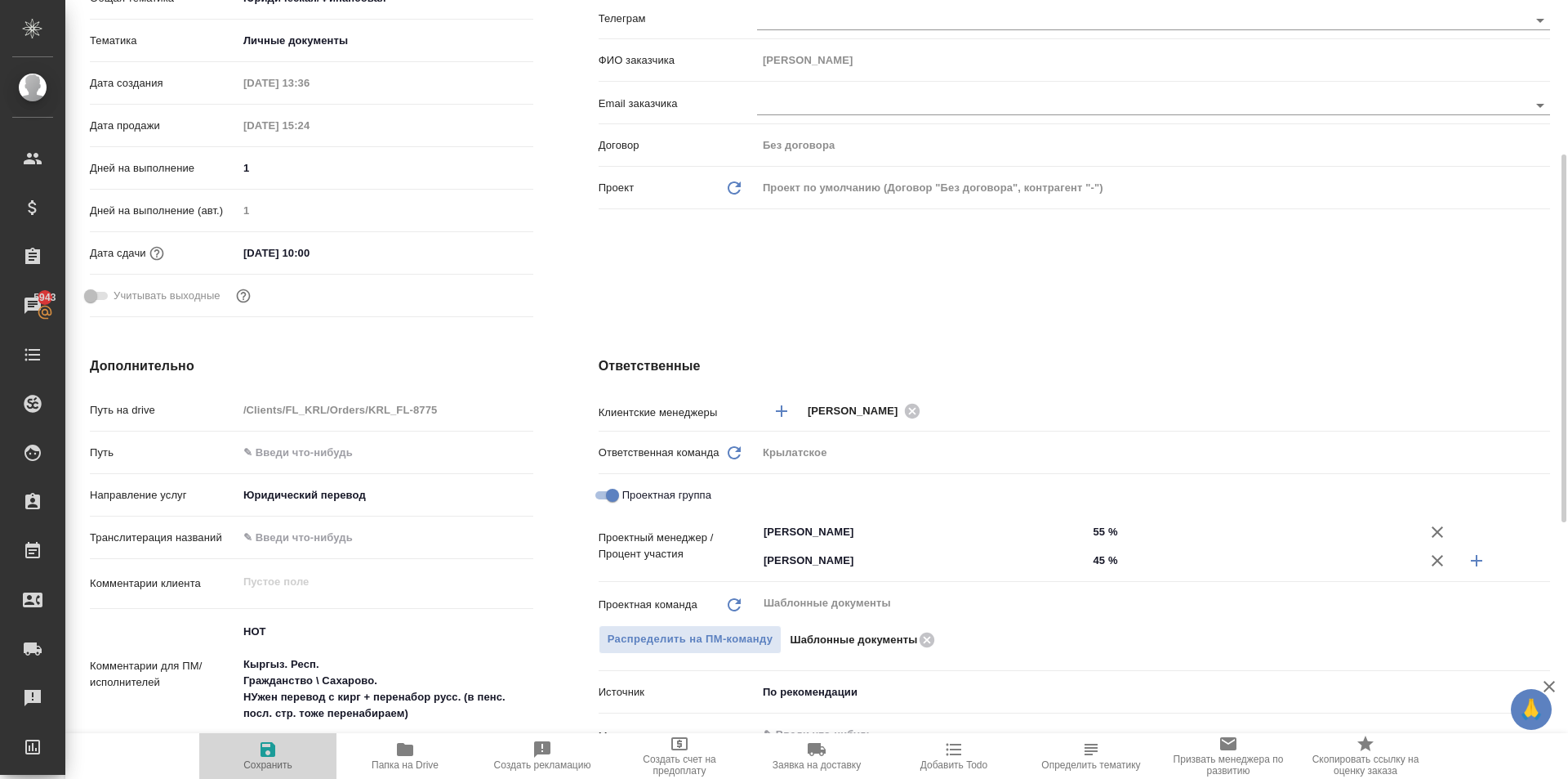
type textarea "x"
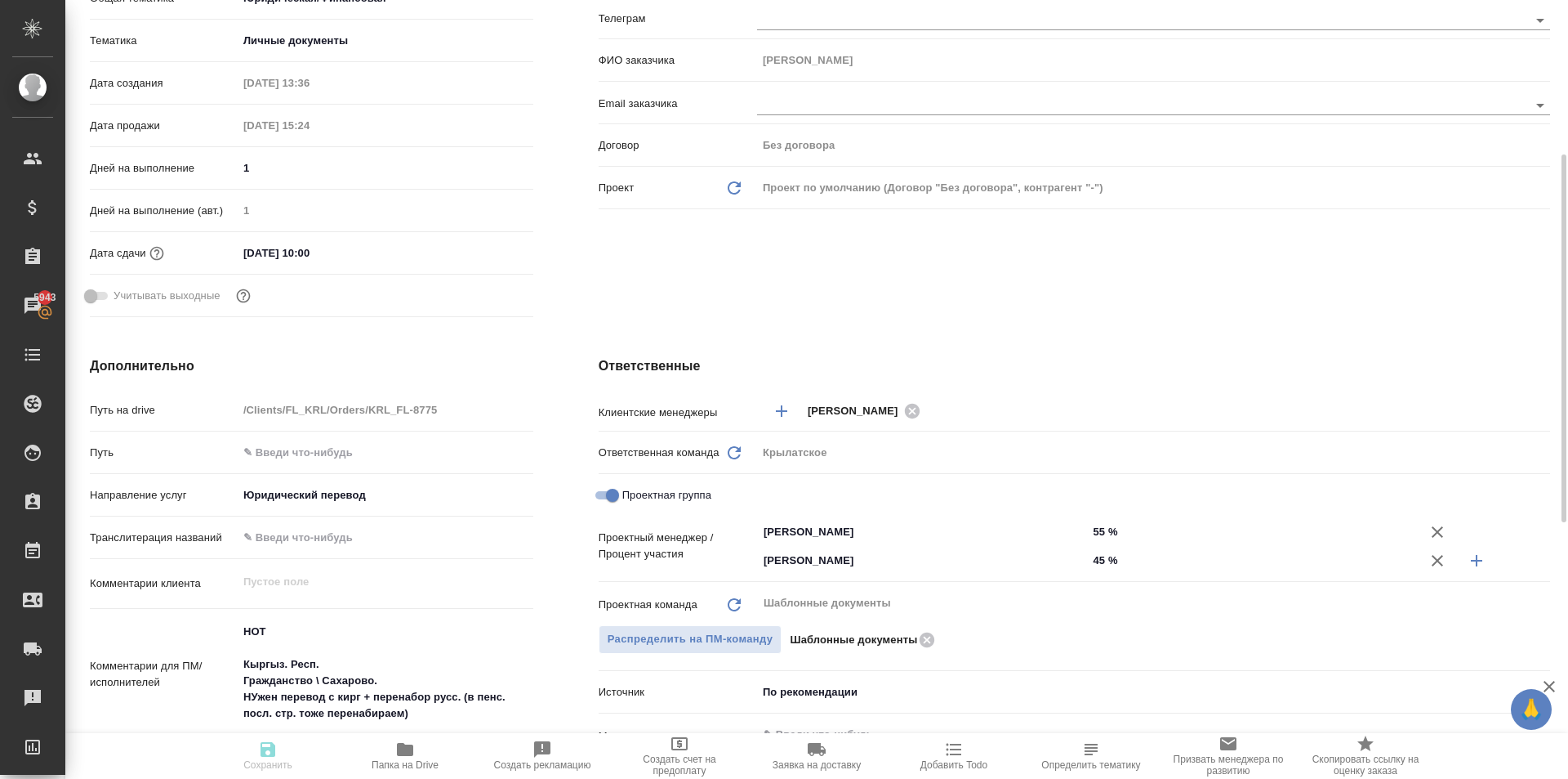
type textarea "x"
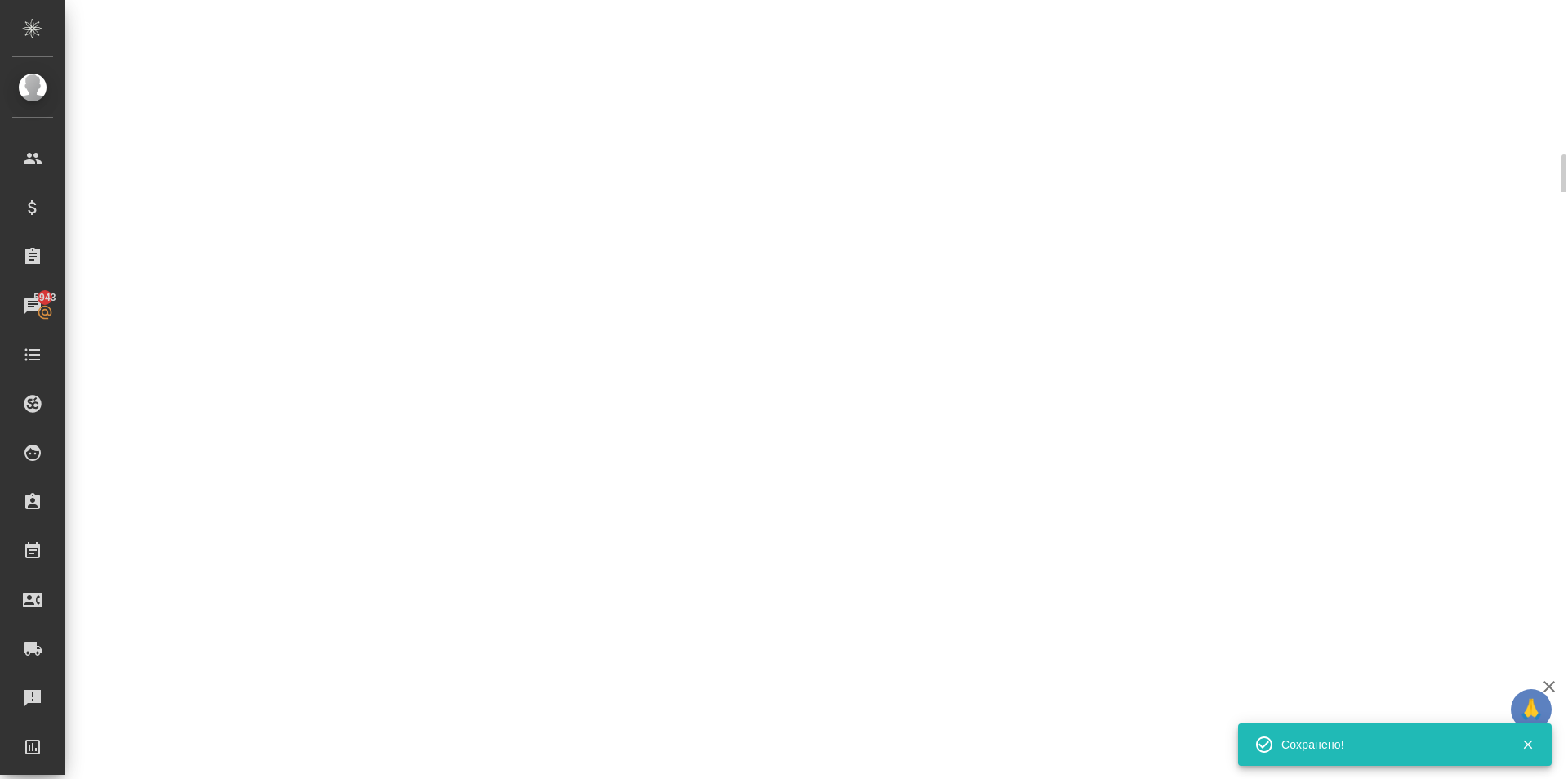
select select "RU"
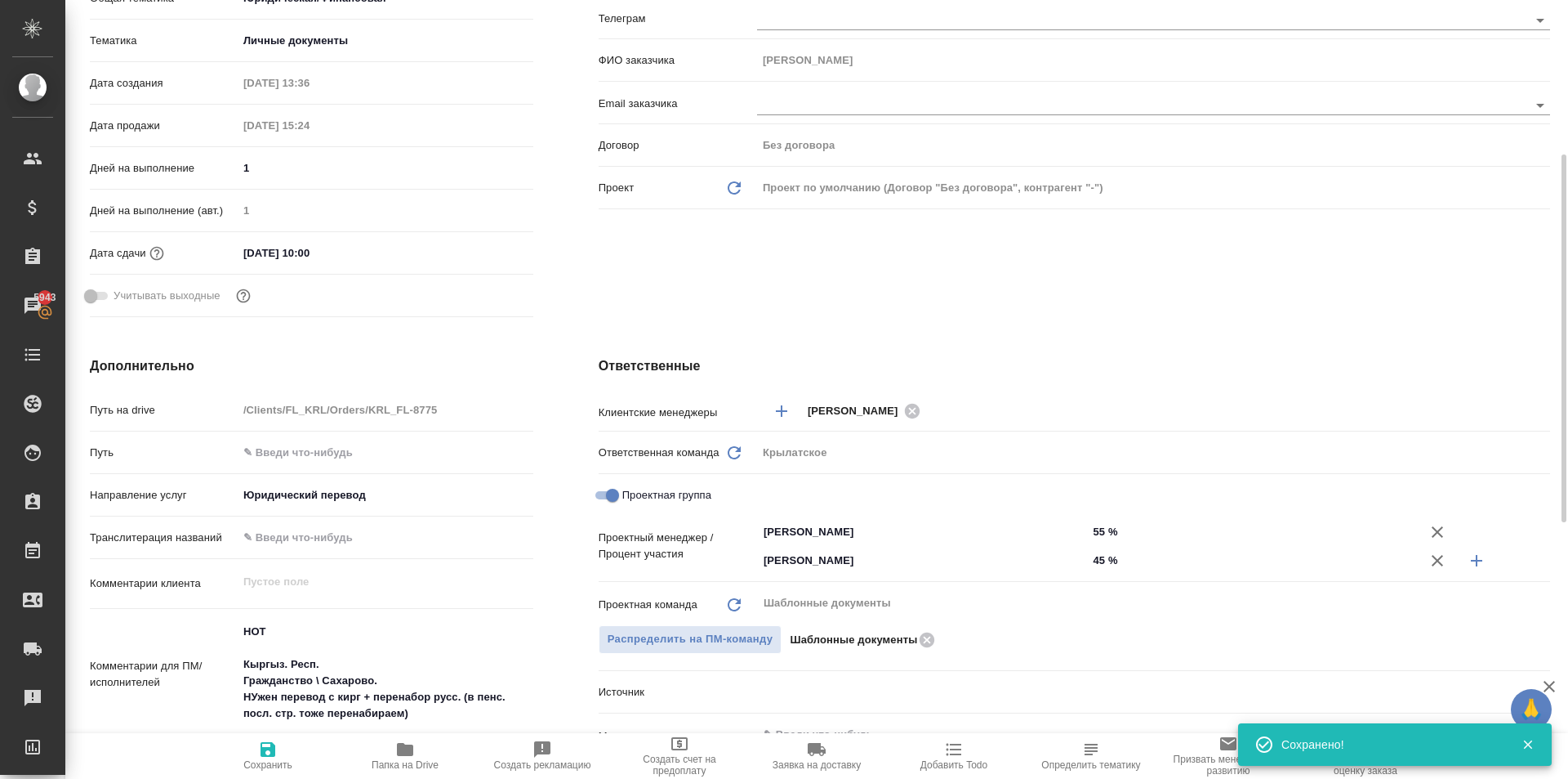
type textarea "x"
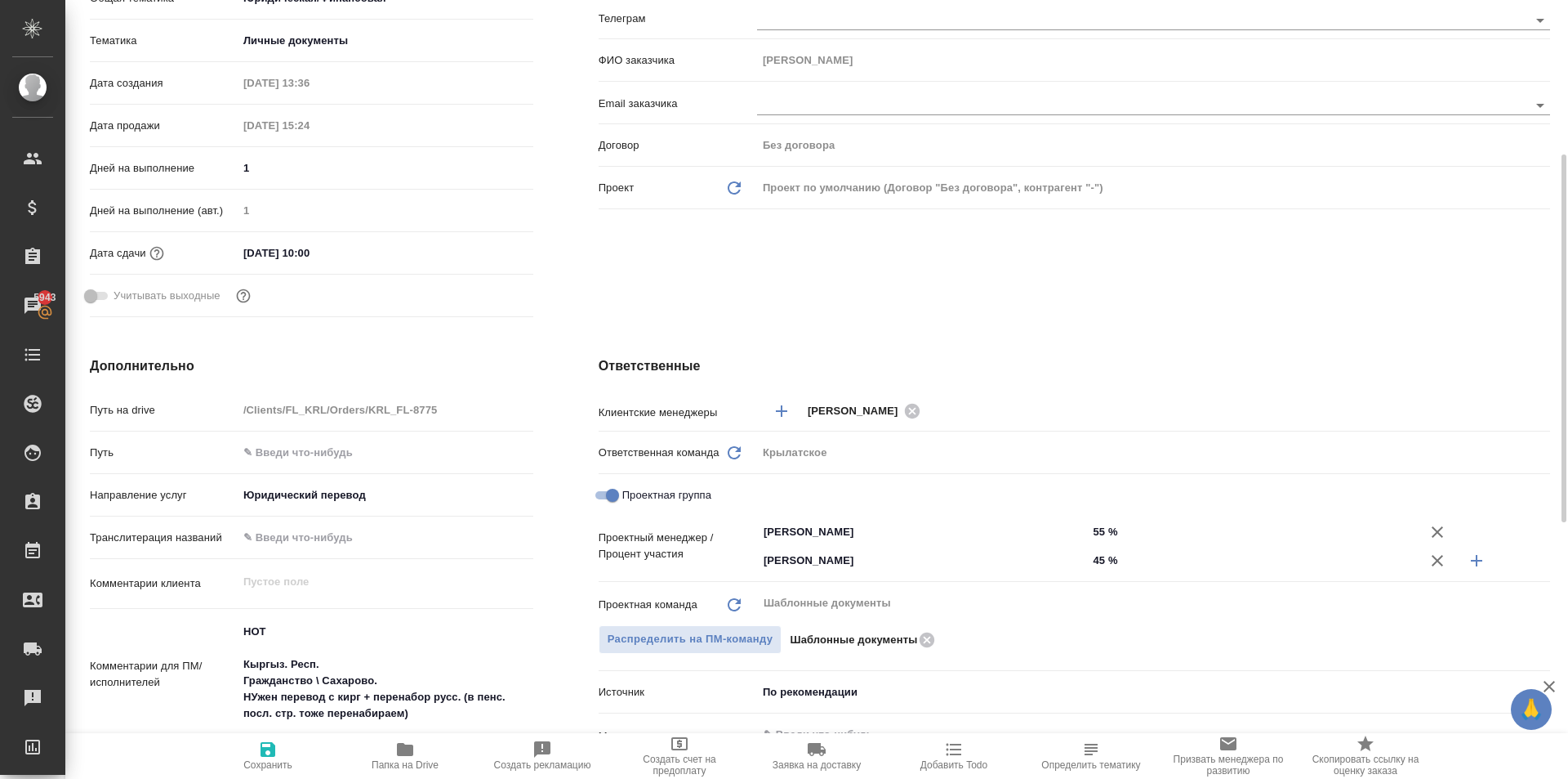
type textarea "x"
click at [319, 776] on button "Сохранить" at bounding box center [268, 756] width 137 height 46
type textarea "x"
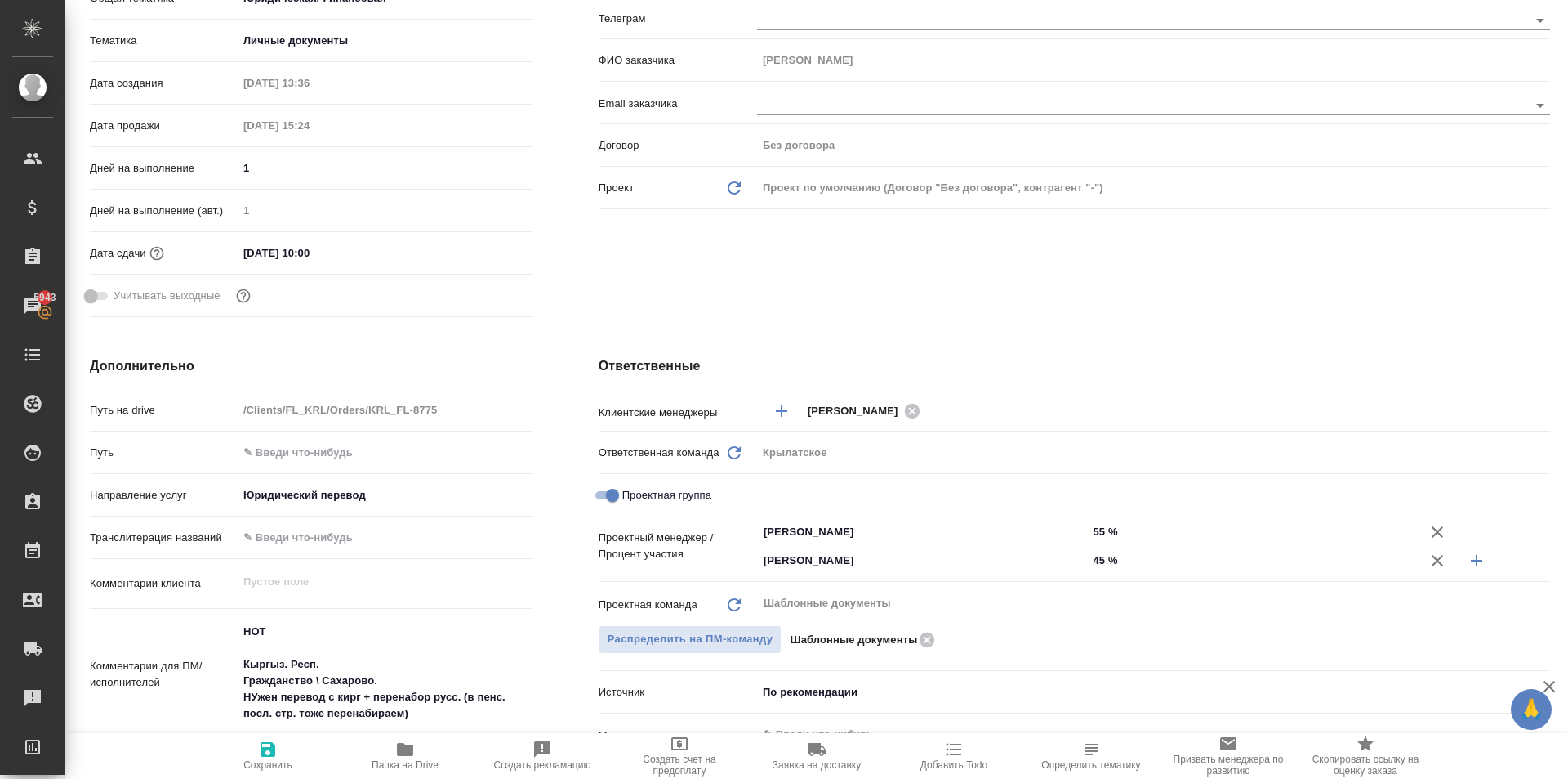
type textarea "x"
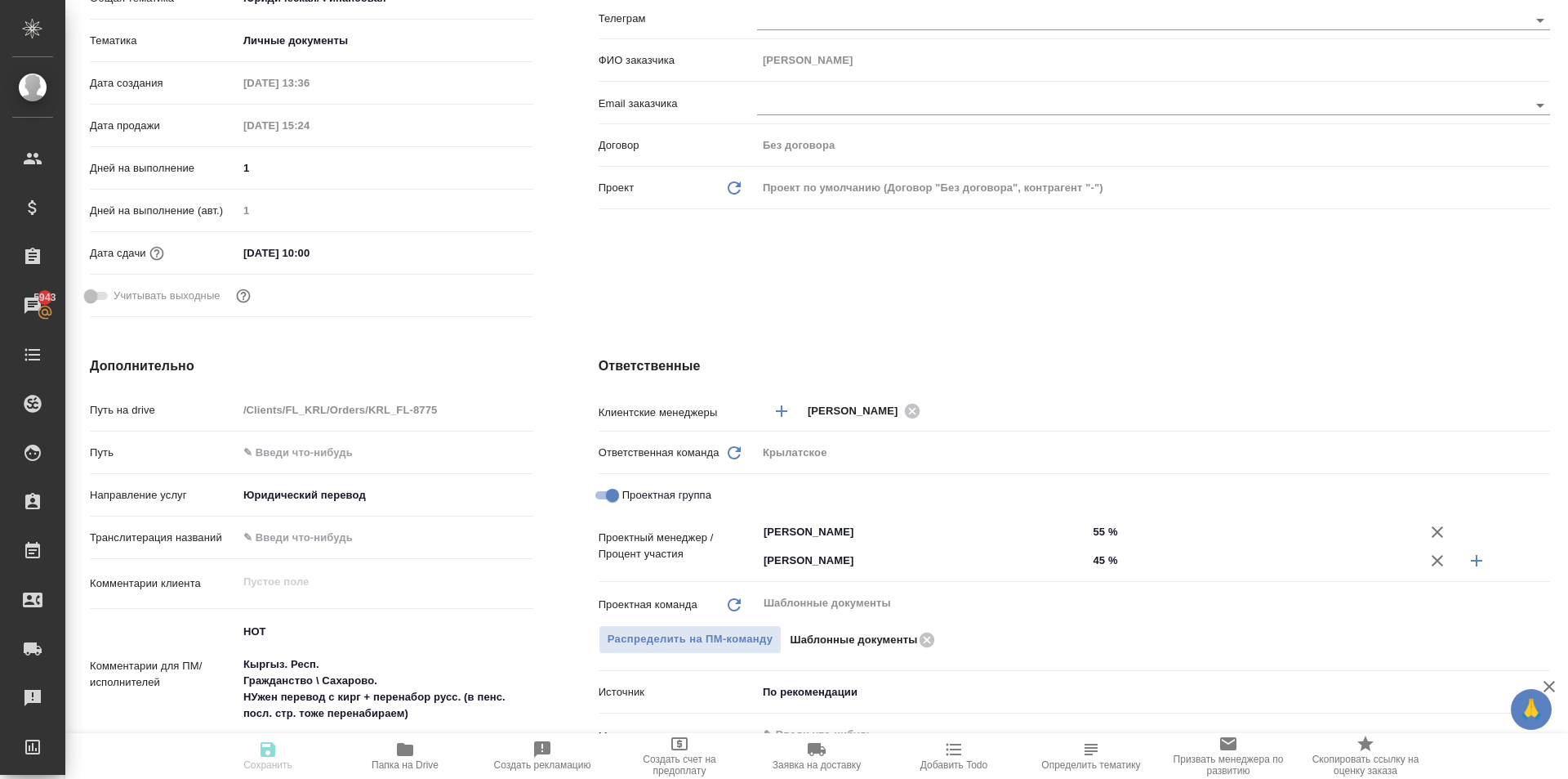
type textarea "x"
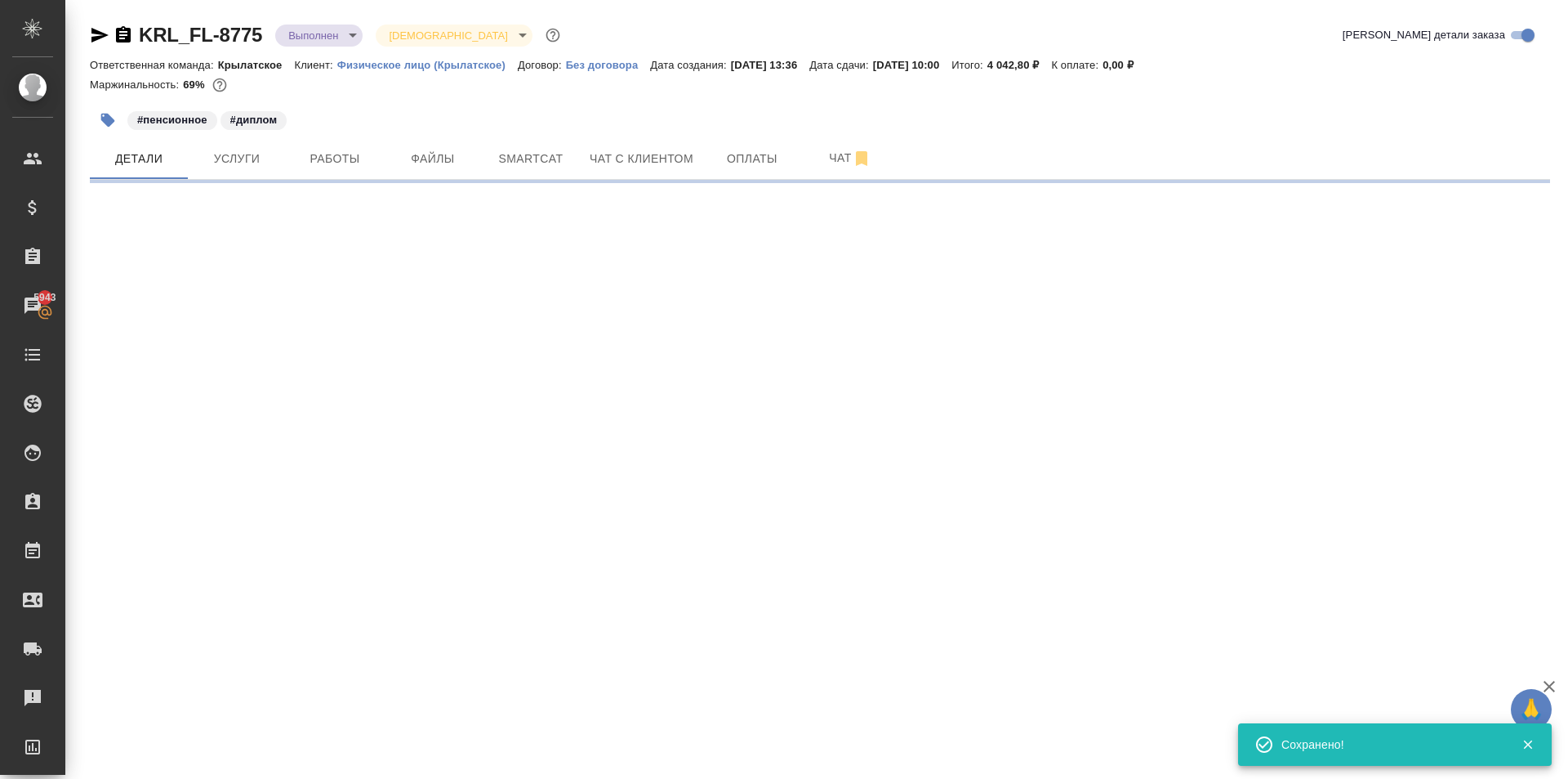
scroll to position [0, 0]
select select "RU"
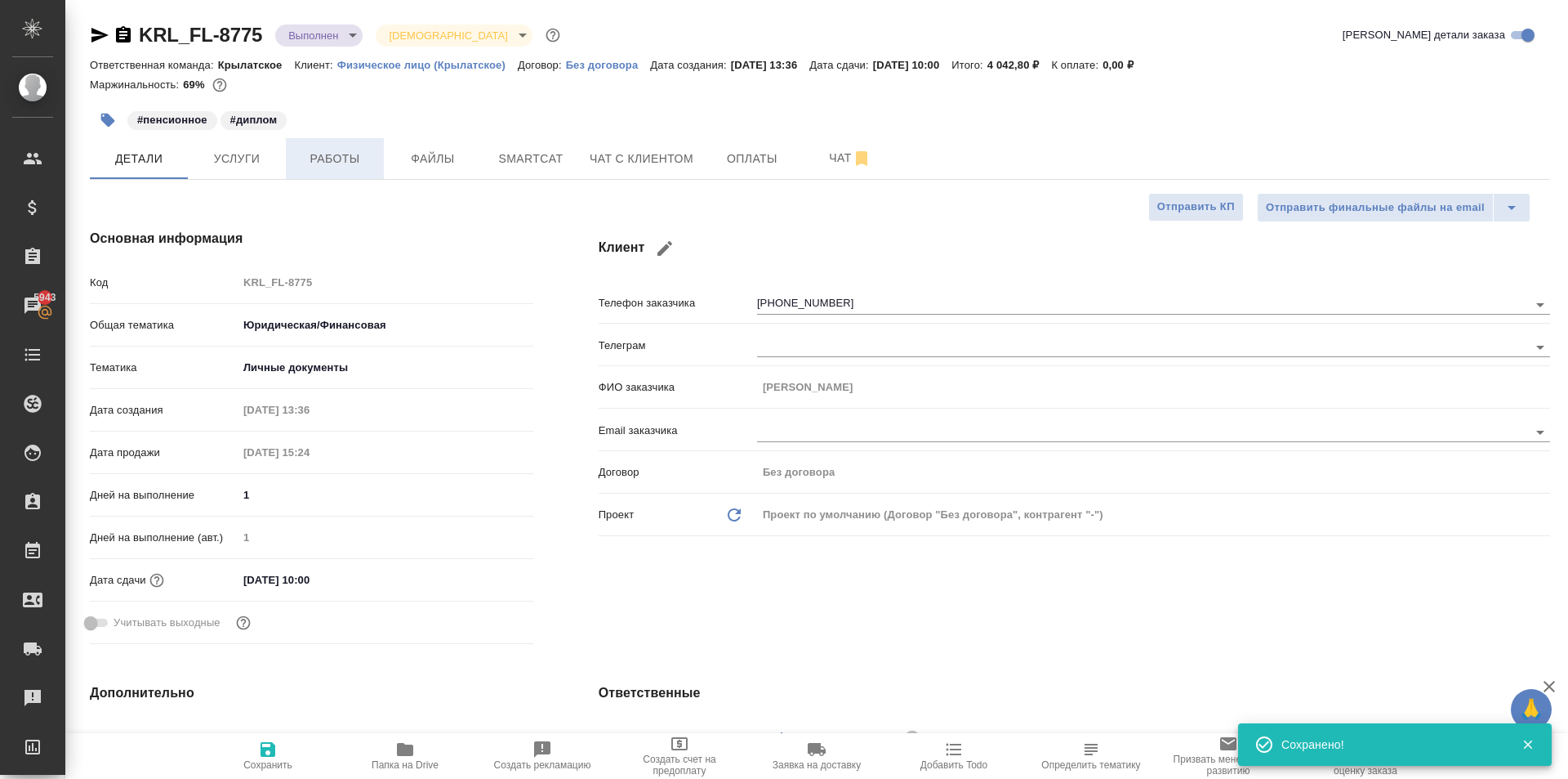
type textarea "x"
click at [344, 163] on span "Работы" at bounding box center [334, 159] width 78 height 21
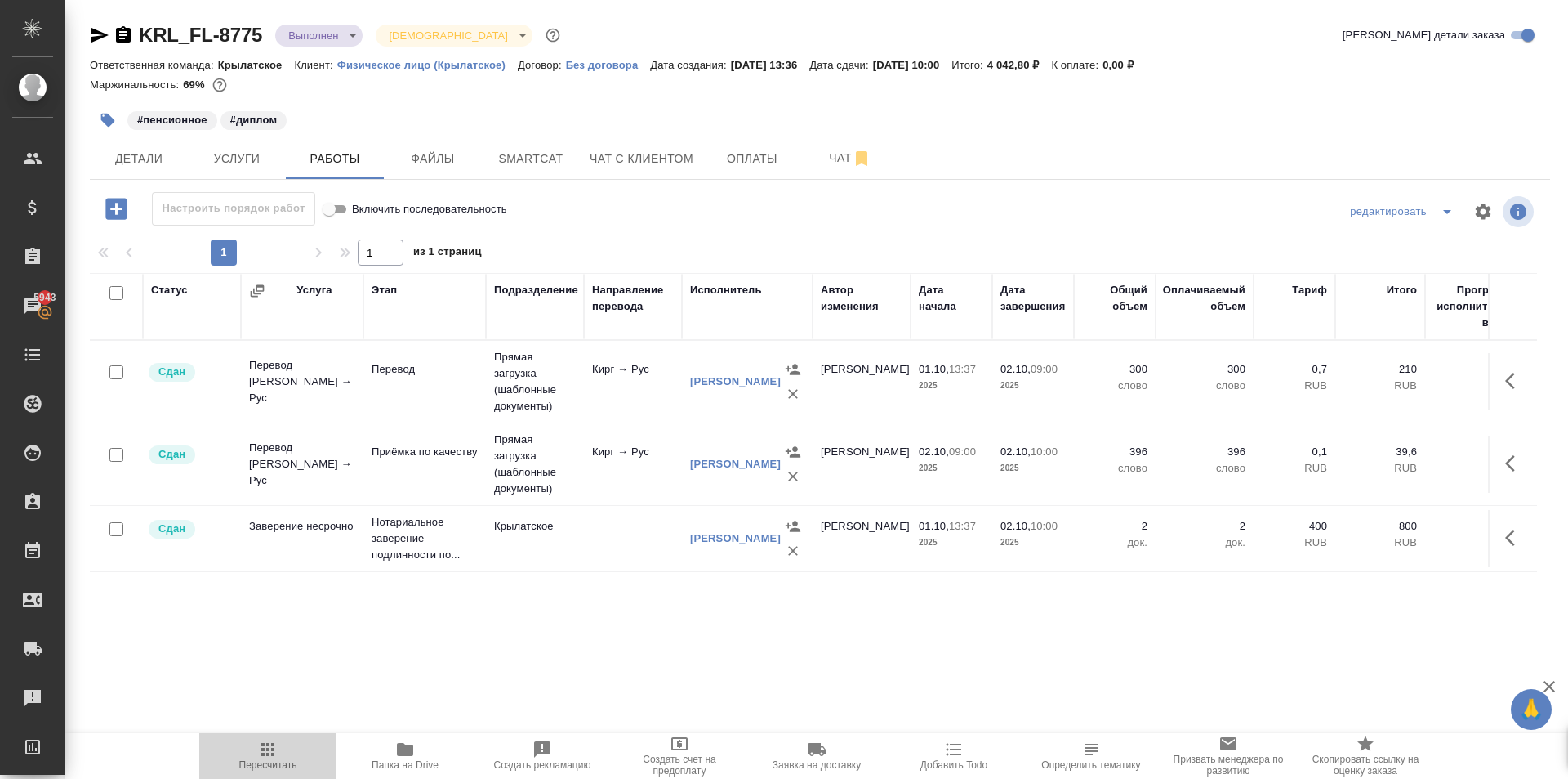
click at [265, 747] on icon "button" at bounding box center [268, 749] width 20 height 20
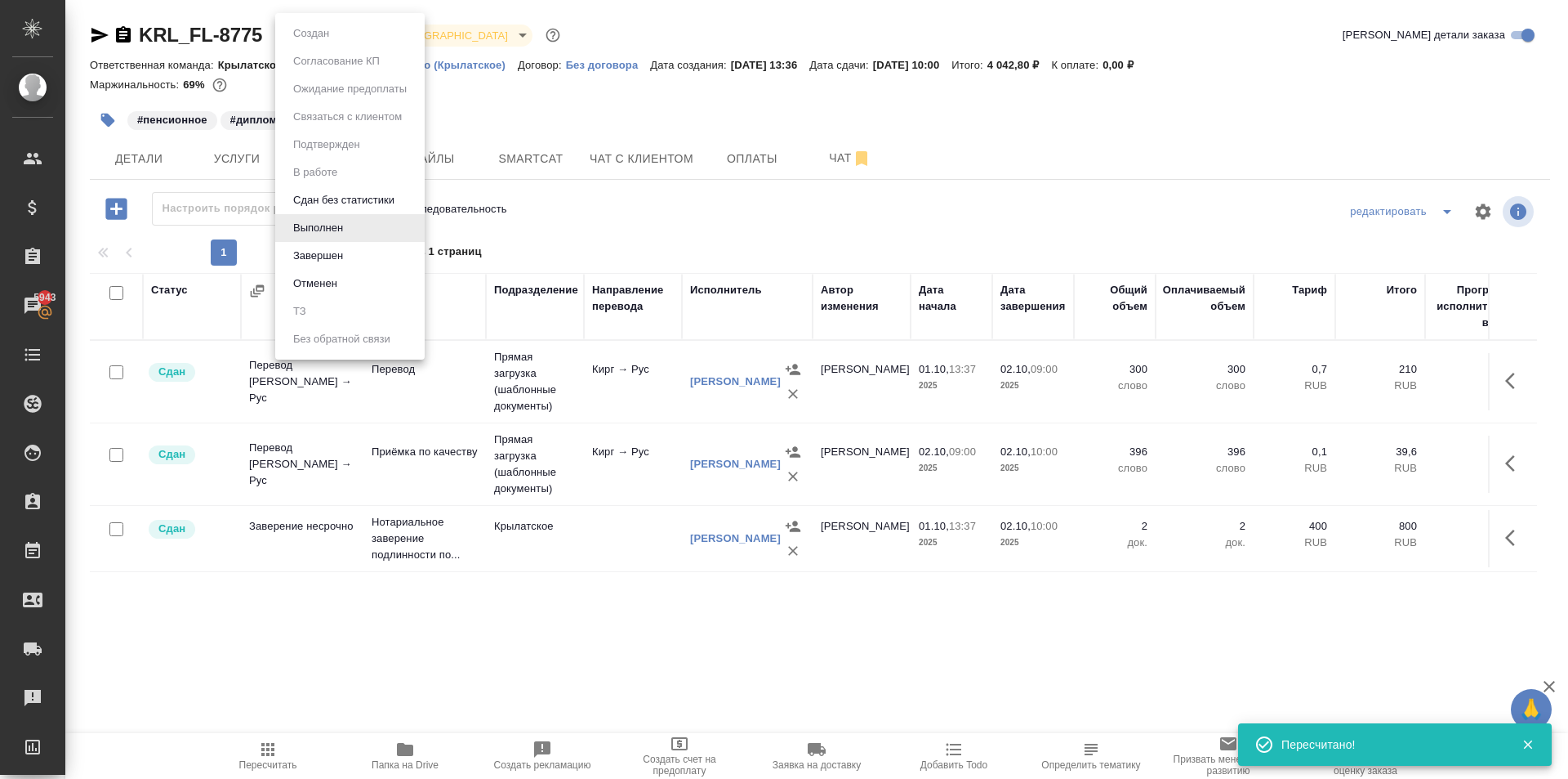
click at [342, 38] on body "🙏 .cls-1 fill:#fff; AWATERA Kasymov Timur Клиенты Спецификации Заказы 5943 Чаты…" at bounding box center [784, 389] width 1568 height 779
click at [302, 262] on button "Завершен" at bounding box center [318, 256] width 60 height 18
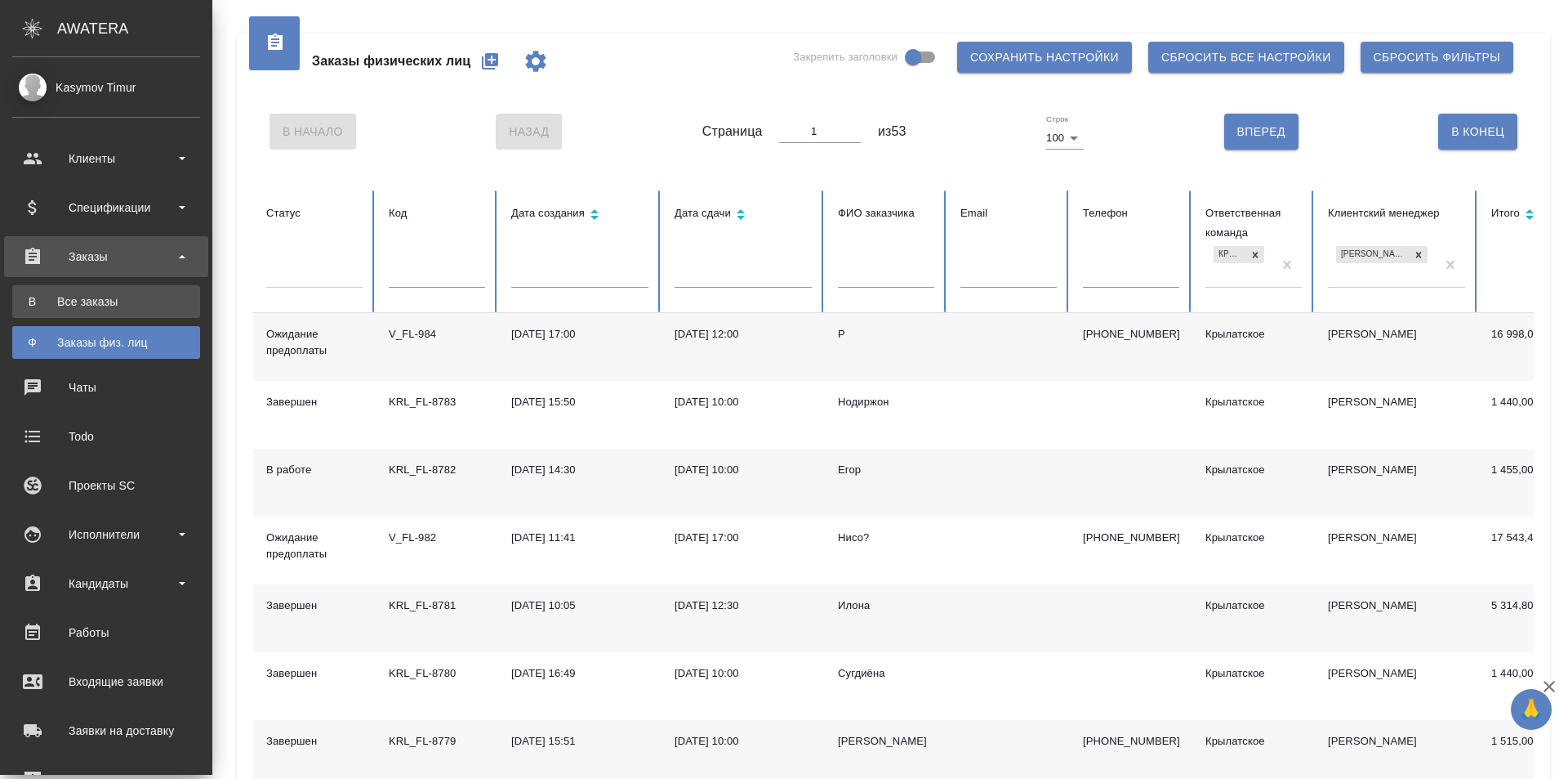
click at [62, 305] on div "Все заказы" at bounding box center [106, 302] width 172 height 16
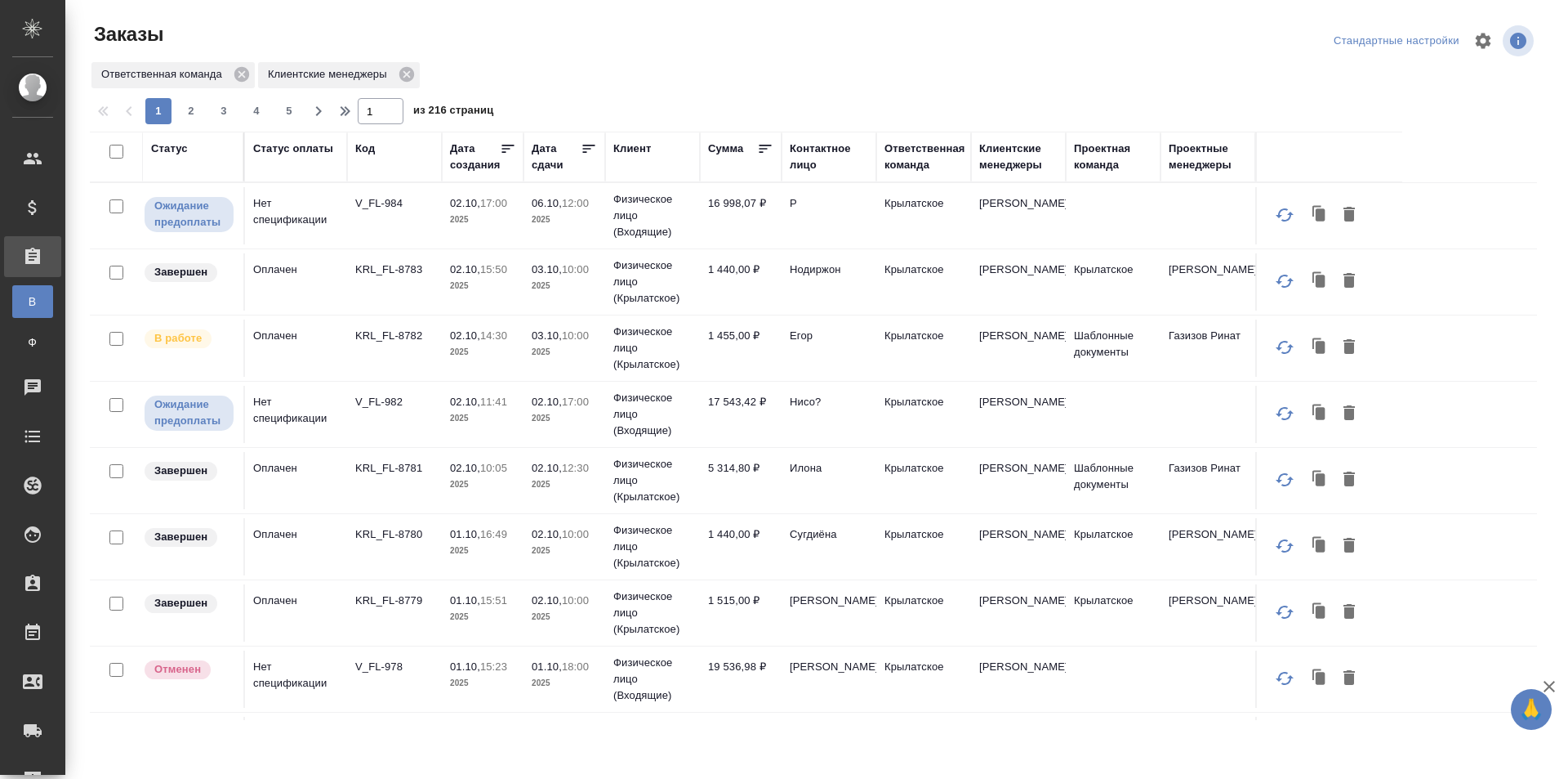
click at [171, 145] on div "Статус" at bounding box center [169, 149] width 37 height 16
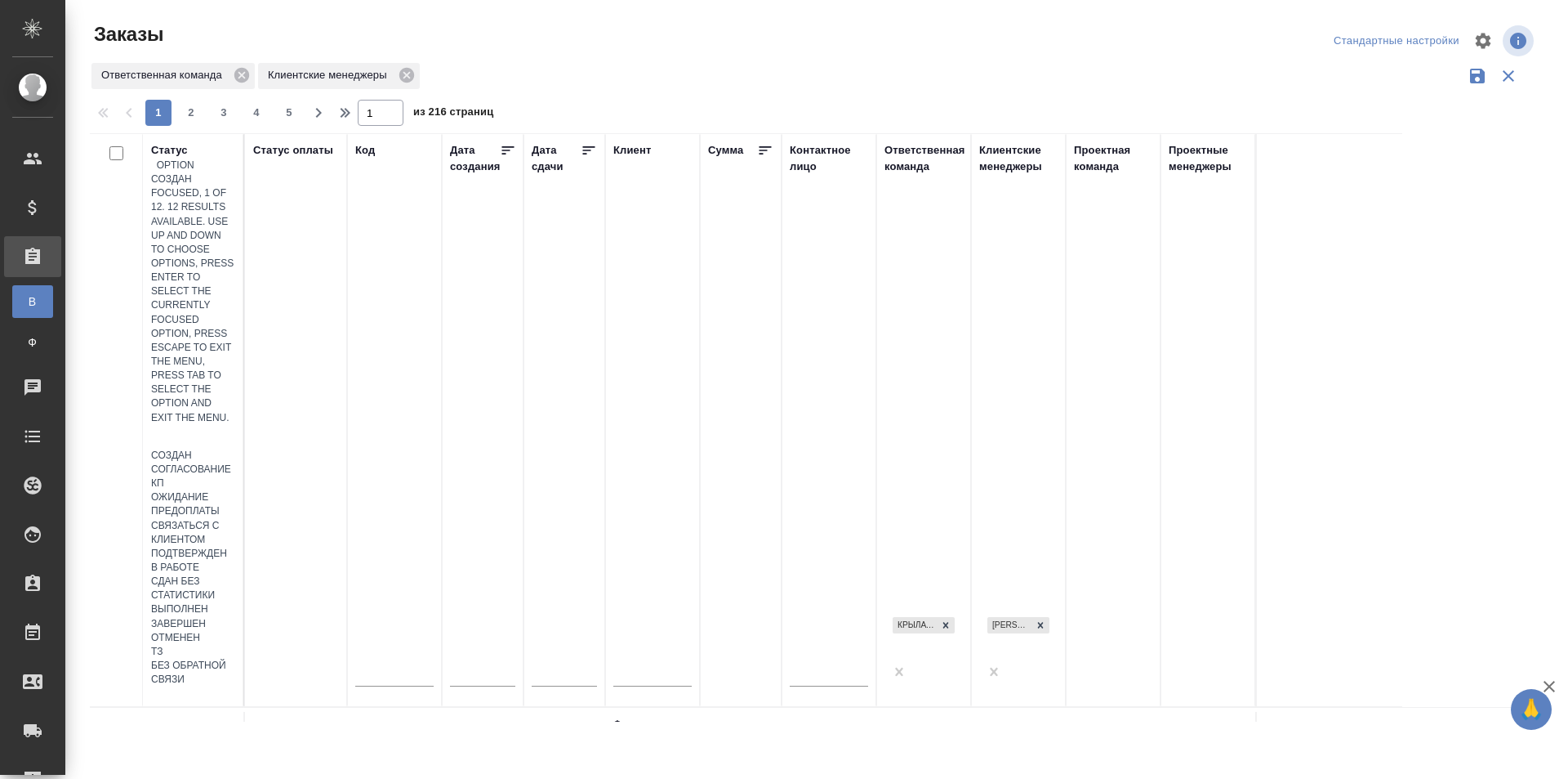
click at [177, 425] on div at bounding box center [192, 437] width 84 height 24
drag, startPoint x: 282, startPoint y: 240, endPoint x: 267, endPoint y: 248, distance: 17.0
click at [235, 449] on div "Создан" at bounding box center [192, 455] width 84 height 14
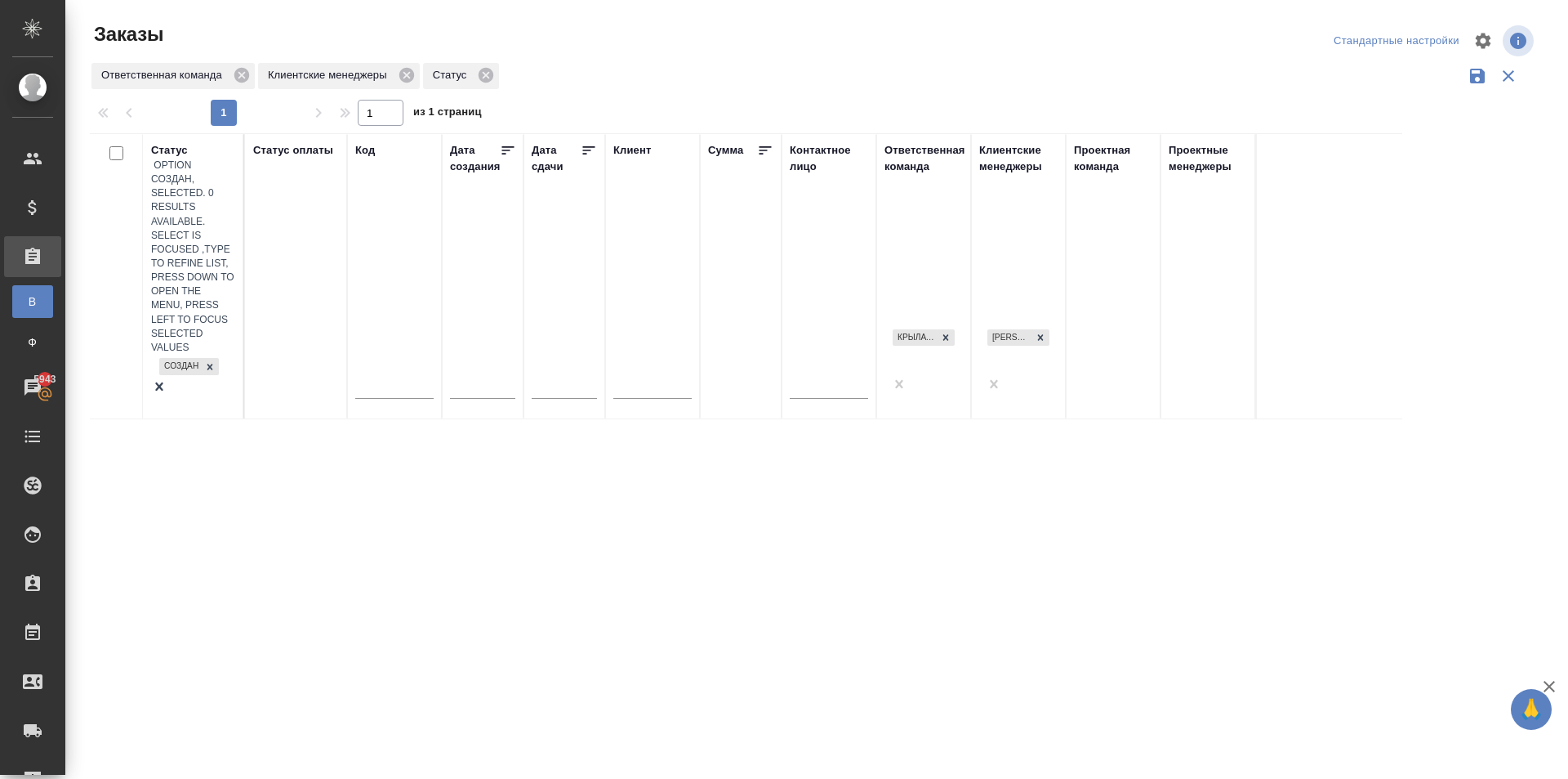
click at [179, 354] on div "Создан" at bounding box center [192, 366] width 84 height 24
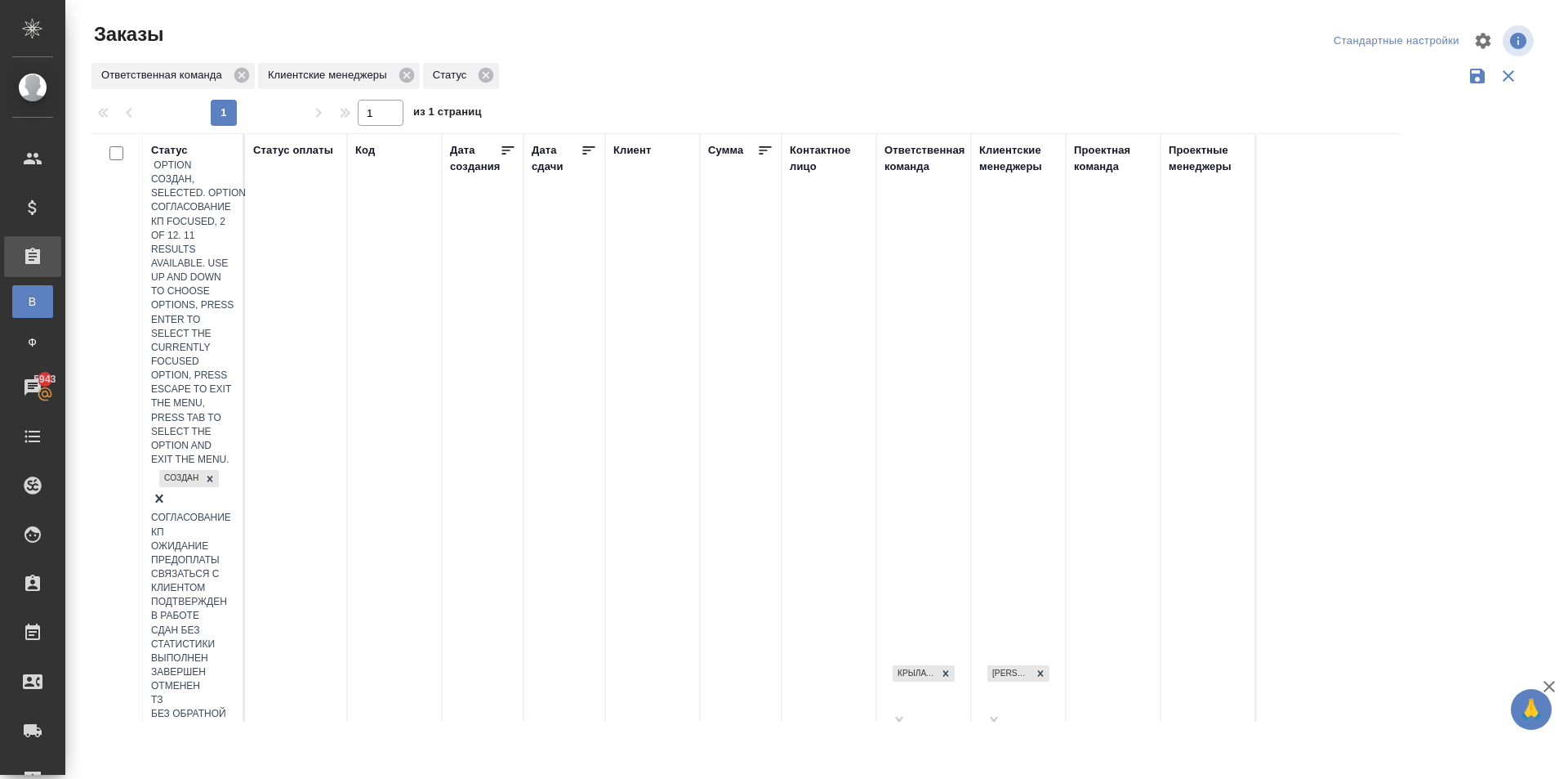
click at [235, 511] on div "Согласование КП" at bounding box center [192, 525] width 84 height 28
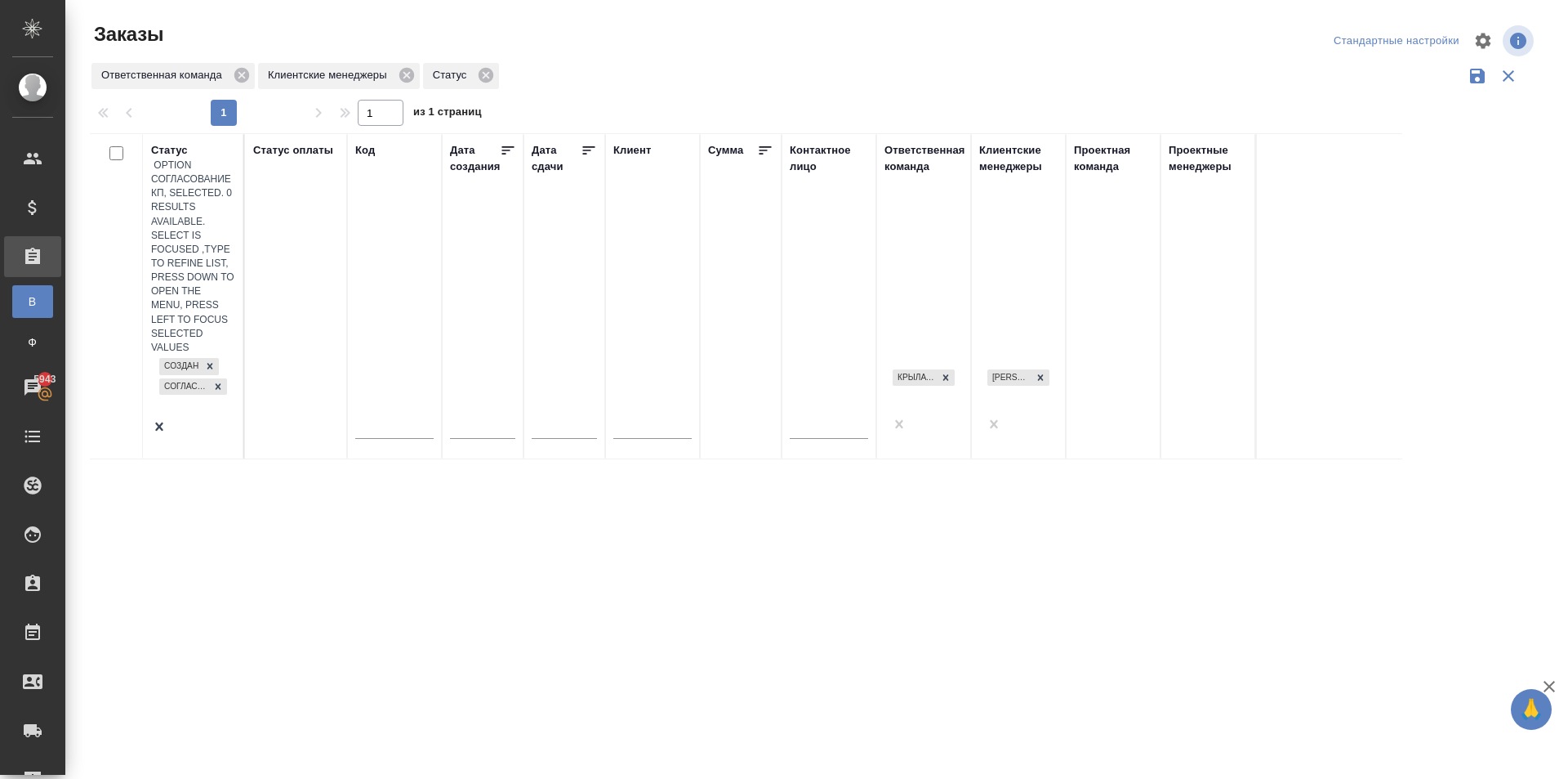
click at [187, 354] on div "Создан Согласование КП" at bounding box center [192, 386] width 84 height 64
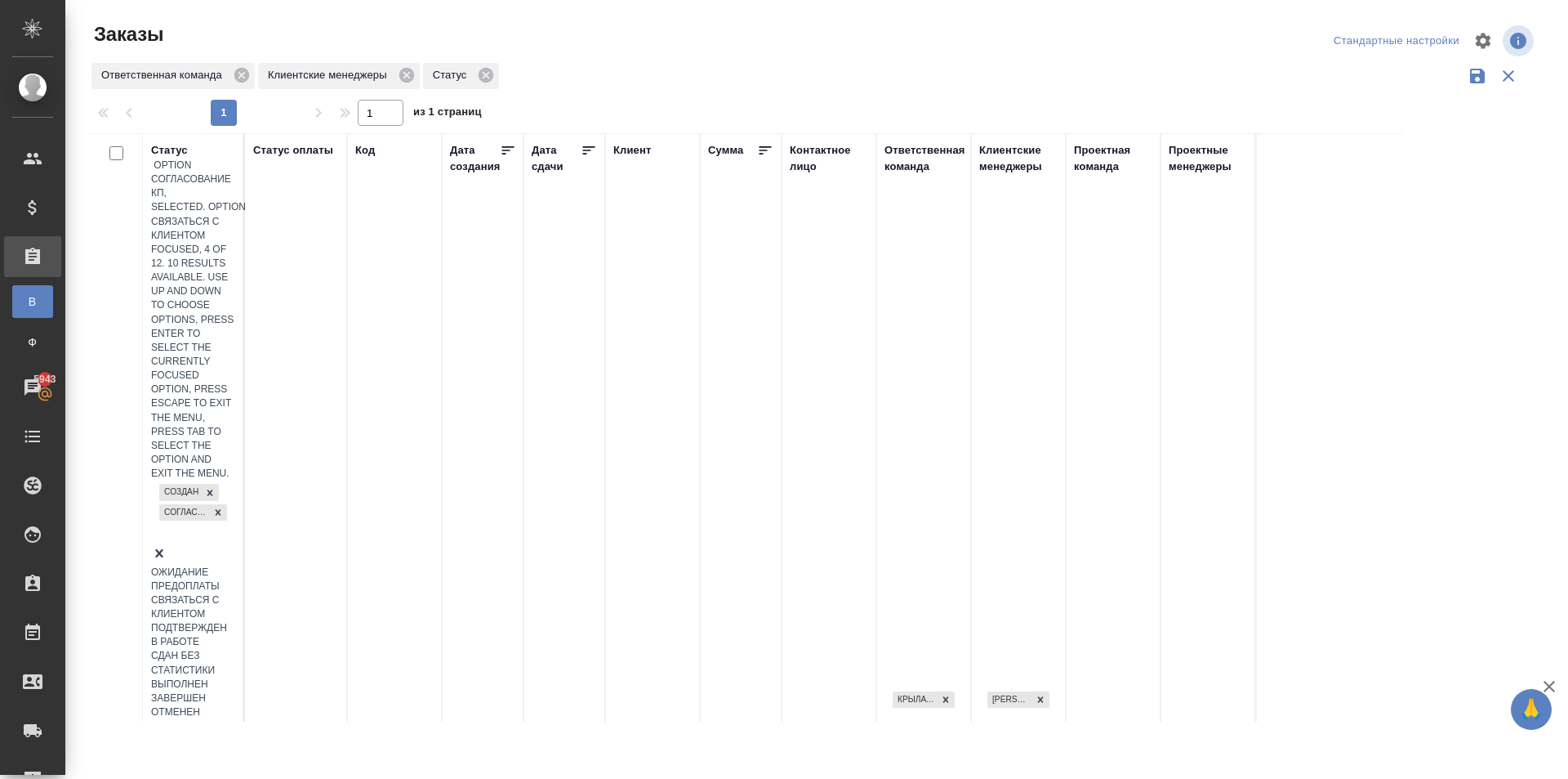
click at [235, 593] on div "Связаться с клиентом" at bounding box center [192, 607] width 84 height 28
click at [180, 480] on div "Создан Согласование КП Связаться с клиентом" at bounding box center [192, 522] width 84 height 84
click at [235, 599] on div "Подтвержден" at bounding box center [192, 606] width 84 height 14
drag, startPoint x: 184, startPoint y: 259, endPoint x: 201, endPoint y: 269, distance: 19.7
click at [183, 466] on div "Создан Согласование КП Связаться с клиентом Подтвержден" at bounding box center [192, 518] width 84 height 104
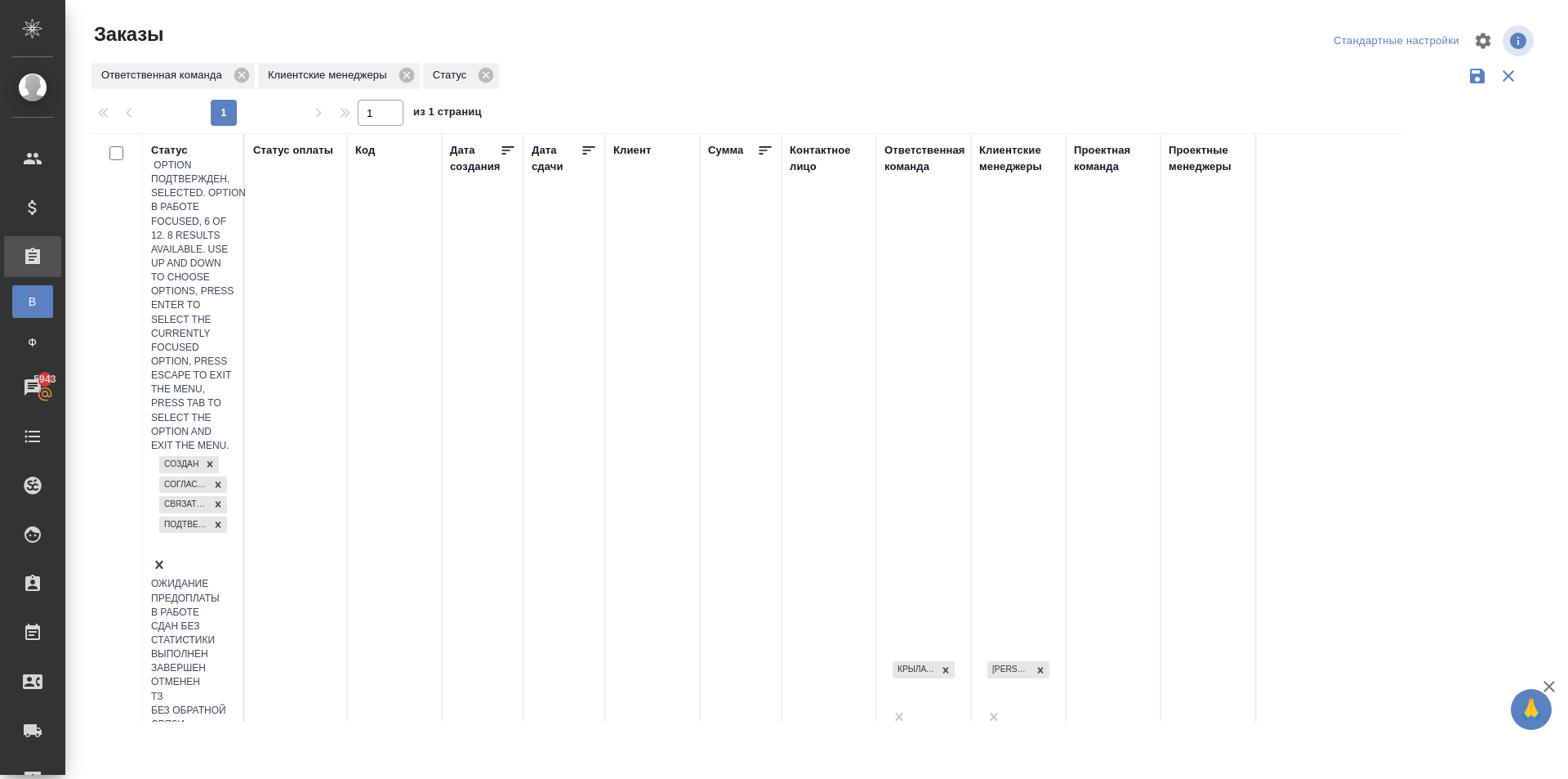
click at [235, 605] on div "В работе" at bounding box center [192, 612] width 84 height 14
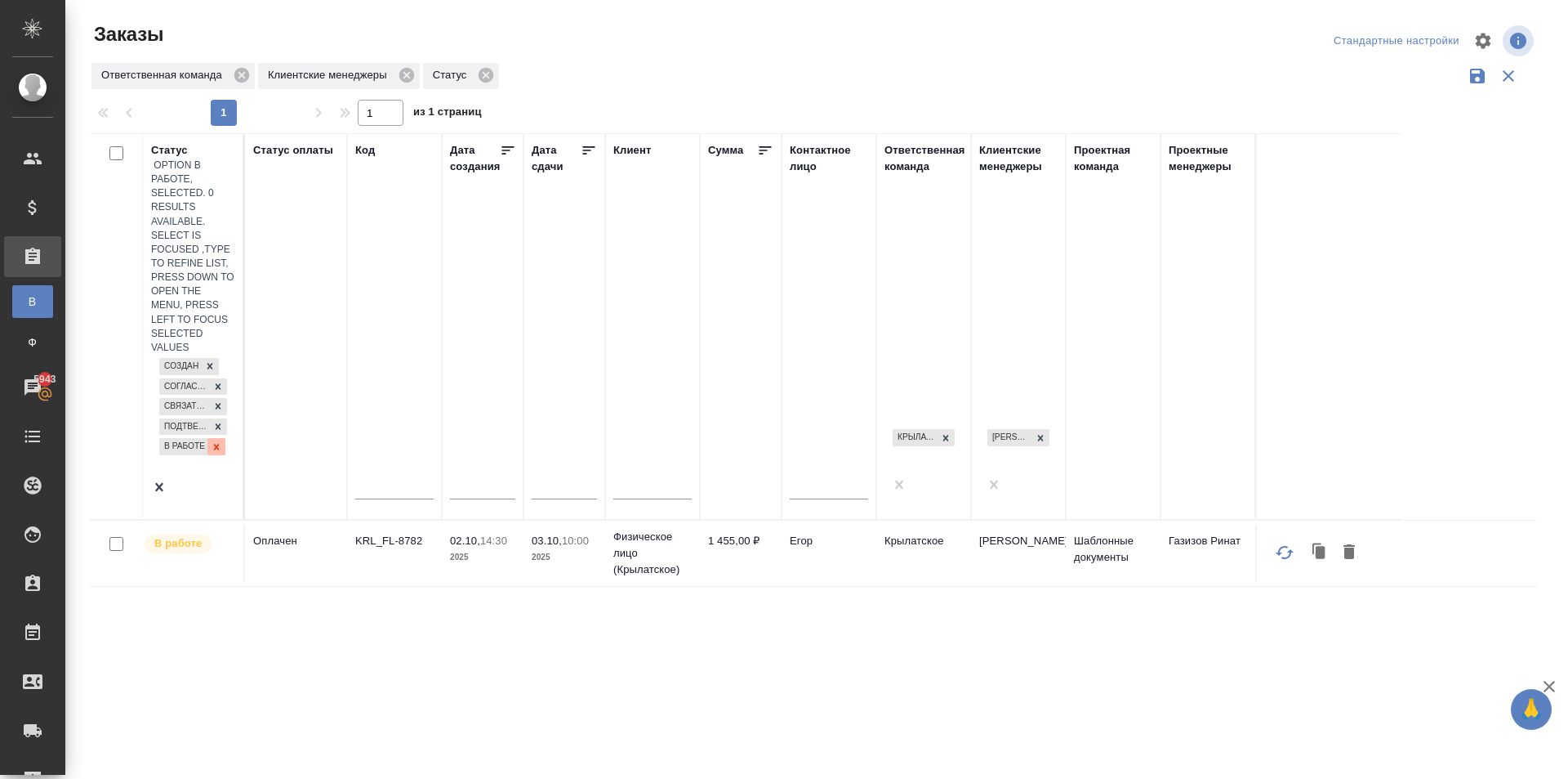
click at [210, 442] on icon at bounding box center [216, 448] width 12 height 12
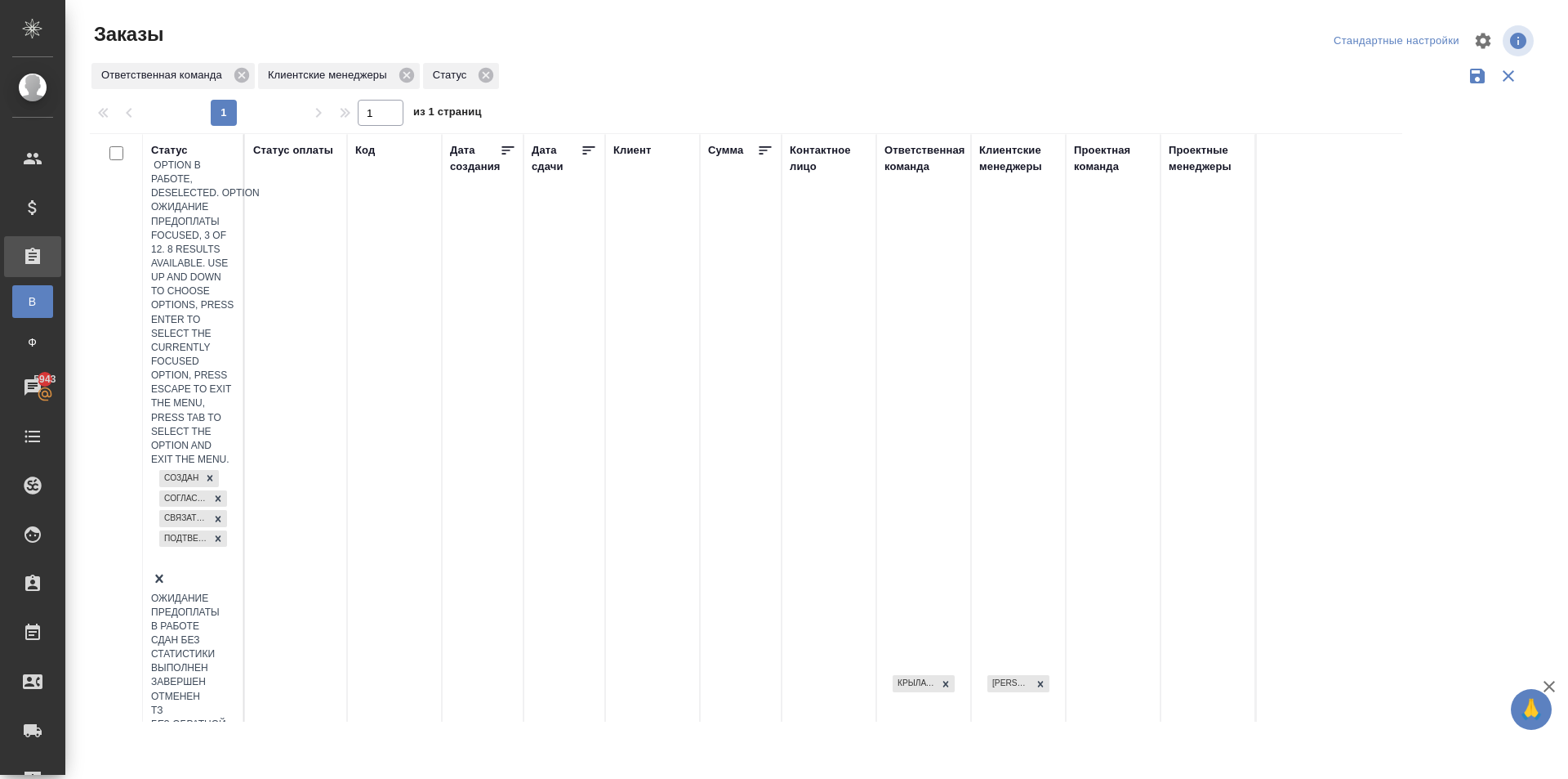
click at [182, 466] on div "Создан Согласование КП Связаться с клиентом Подтвержден" at bounding box center [192, 518] width 84 height 104
click at [235, 633] on div "Сдан без статистики" at bounding box center [192, 647] width 84 height 28
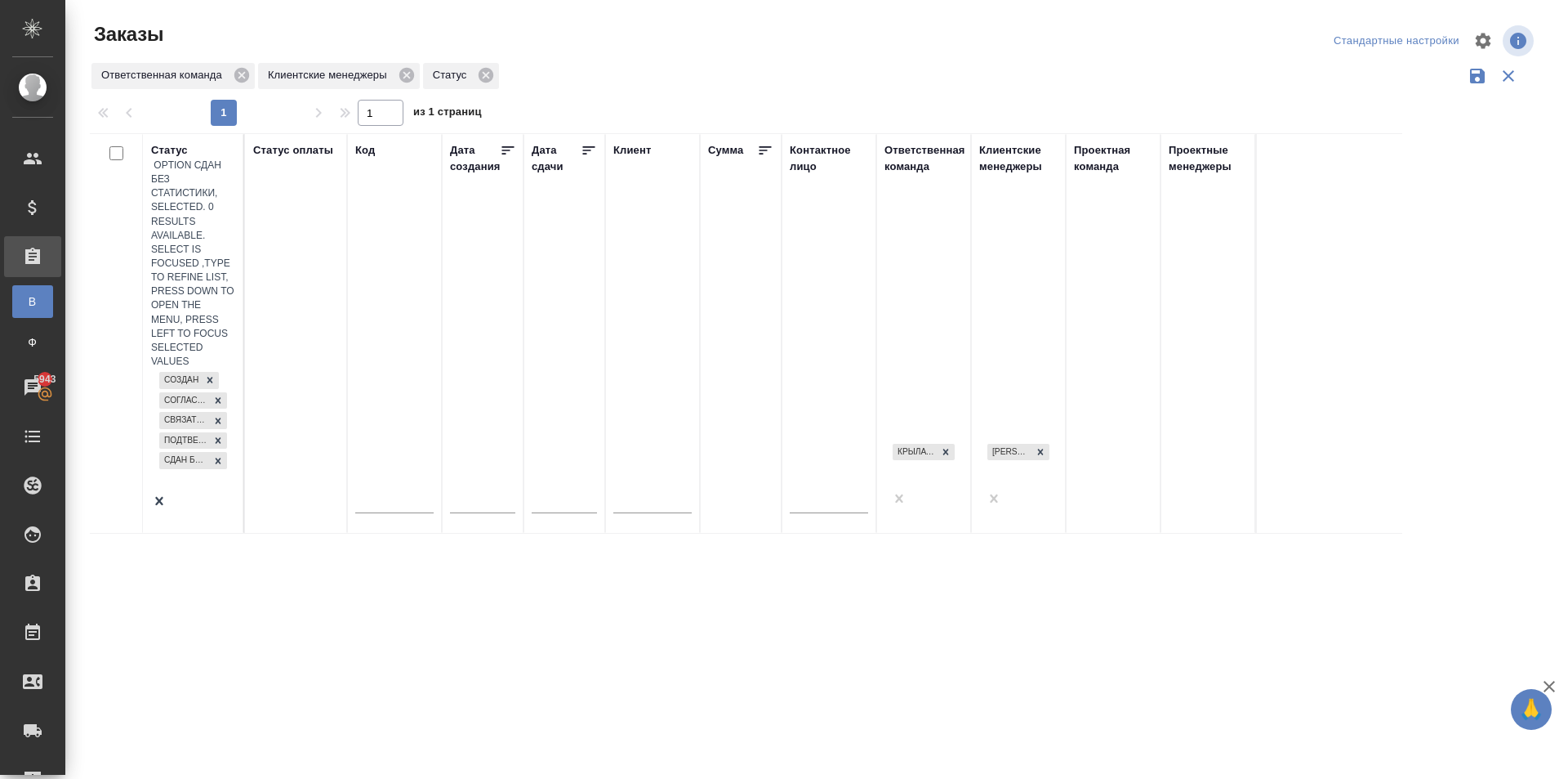
click at [191, 368] on div "Создан Согласование КП Связаться с клиентом Подтвержден Сдан без статистики" at bounding box center [192, 430] width 84 height 124
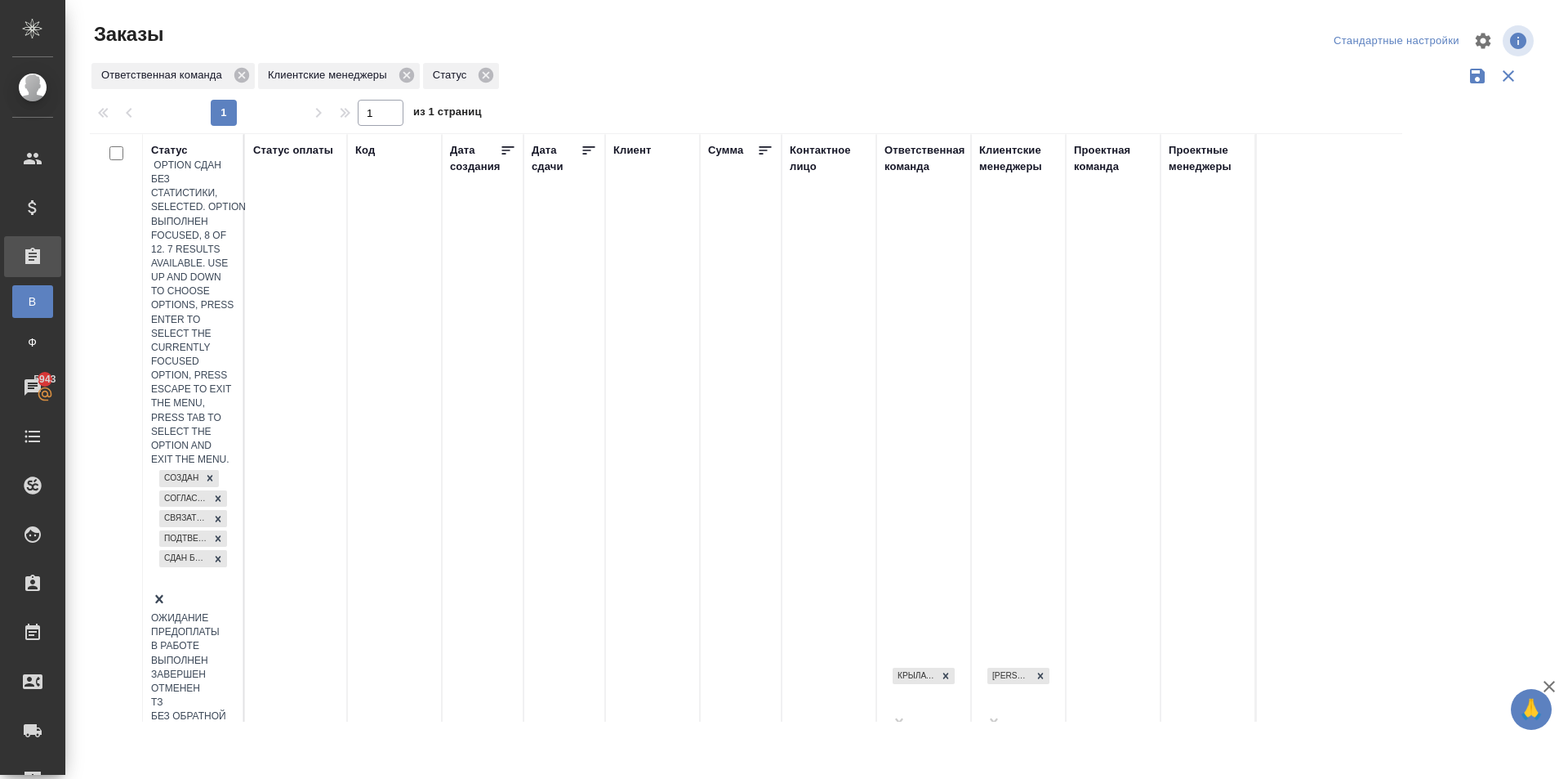
click at [235, 654] on div "Выполнен" at bounding box center [192, 661] width 84 height 14
click at [215, 611] on div at bounding box center [192, 621] width 84 height 21
click at [235, 632] on div "Ожидание предоплаты" at bounding box center [192, 646] width 84 height 28
click at [196, 466] on div "Создан Согласование КП Связаться с клиентом Подтвержден Сдан без статистики Вып…" at bounding box center [192, 549] width 84 height 165
click at [235, 651] on div "В работе" at bounding box center [192, 658] width 84 height 14
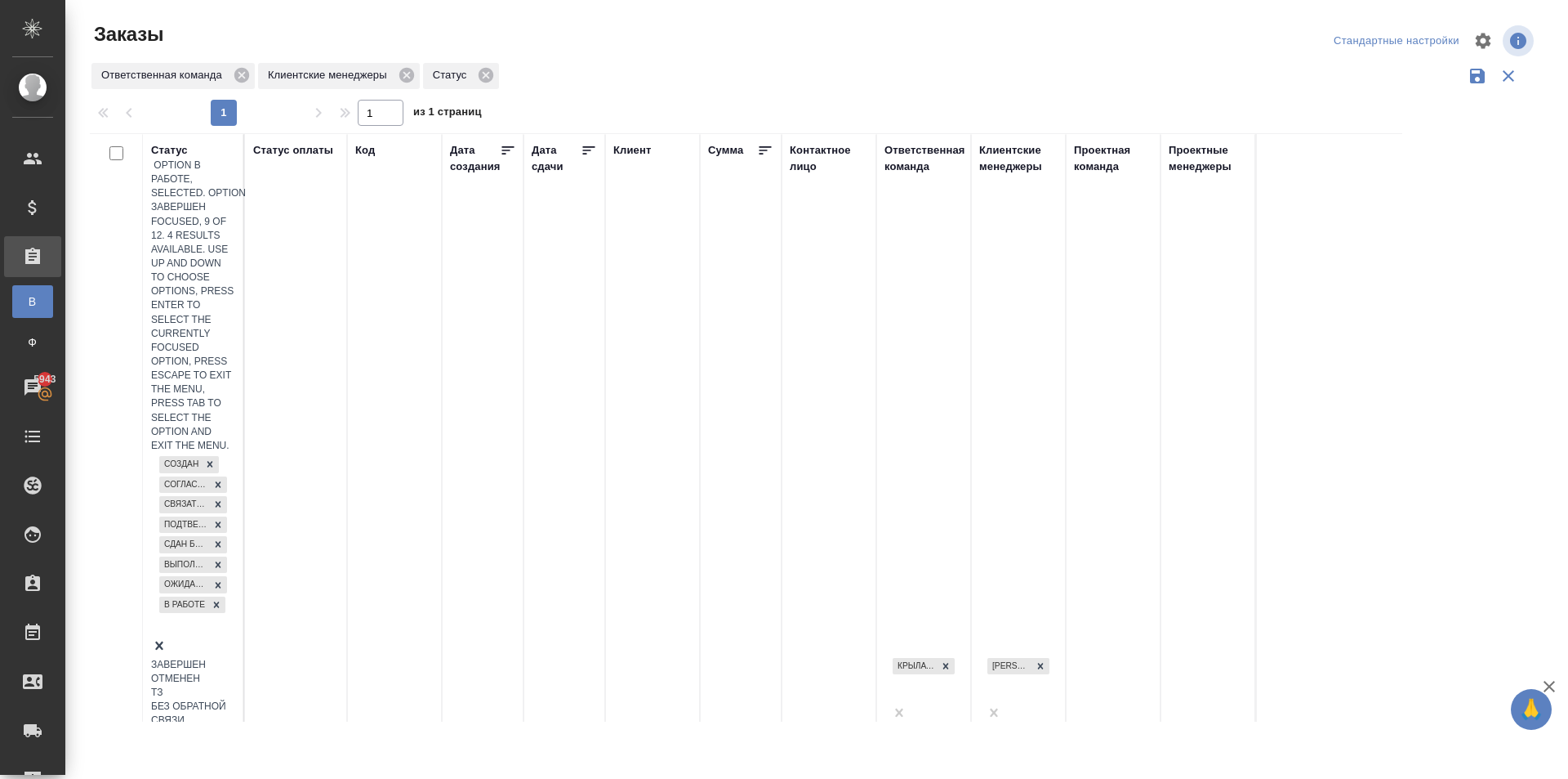
click at [205, 453] on div "Создан Согласование КП Связаться с клиентом Подтвержден Сдан без статистики Вып…" at bounding box center [192, 555] width 84 height 205
click at [235, 686] on div "ТЗ" at bounding box center [192, 693] width 84 height 14
click at [200, 439] on div "Создан Согласование КП Связаться с клиентом Подтвержден Сдан без статистики Вып…" at bounding box center [192, 531] width 84 height 185
click at [235, 686] on div "Без обратной связи" at bounding box center [192, 700] width 84 height 28
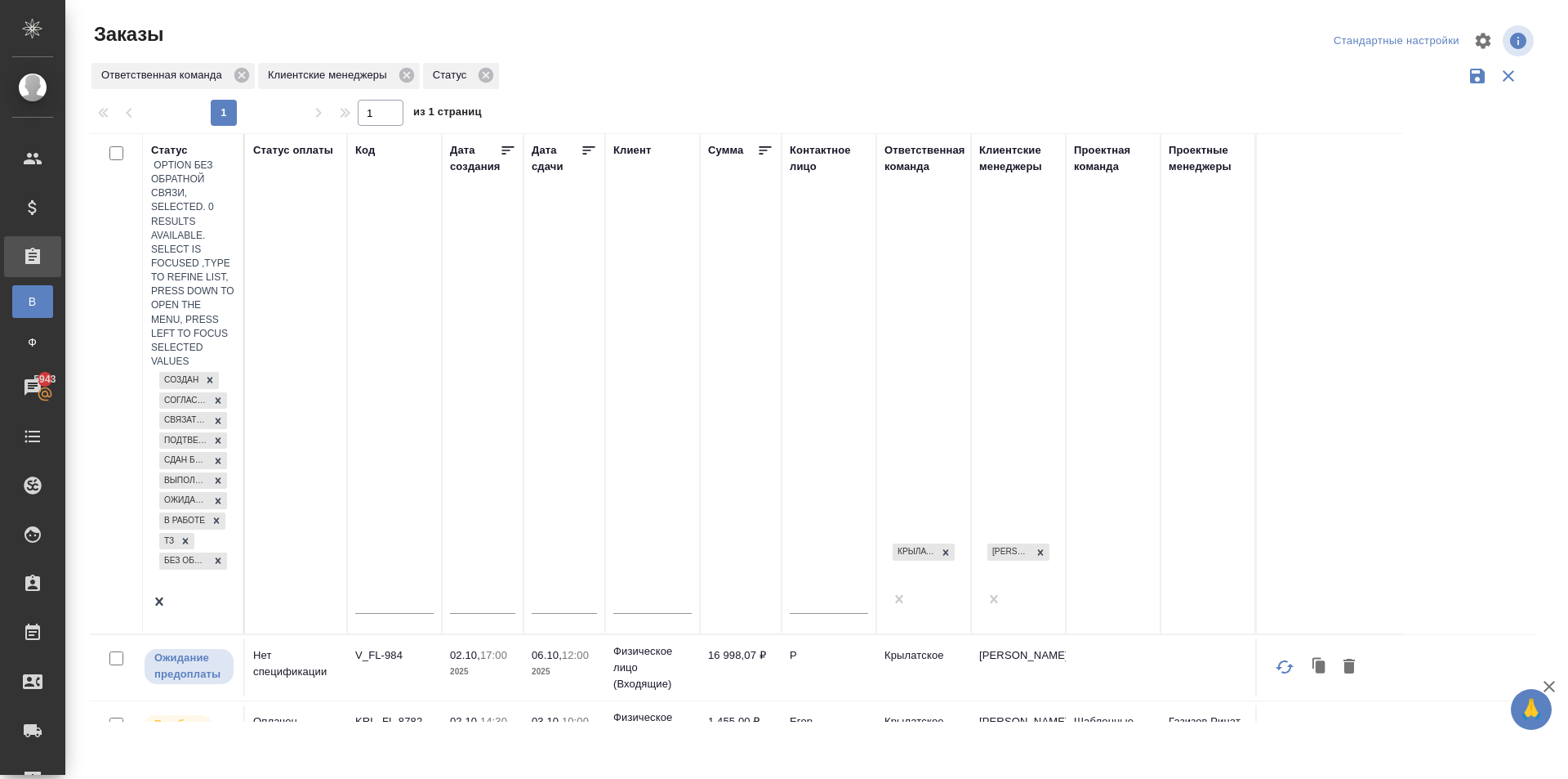
click at [224, 593] on div at bounding box center [192, 603] width 84 height 21
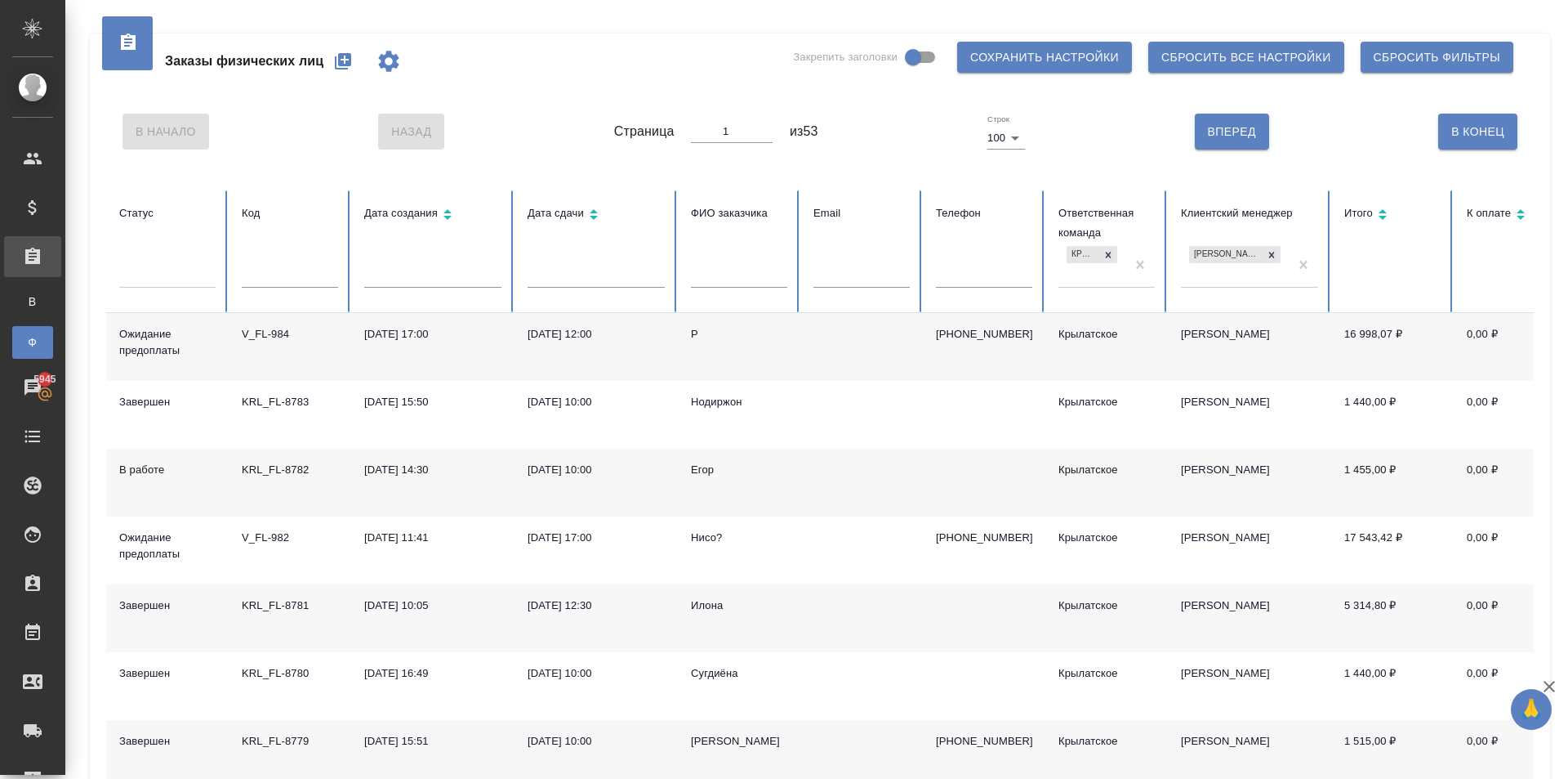
click at [699, 472] on div "Егор" at bounding box center [739, 469] width 96 height 16
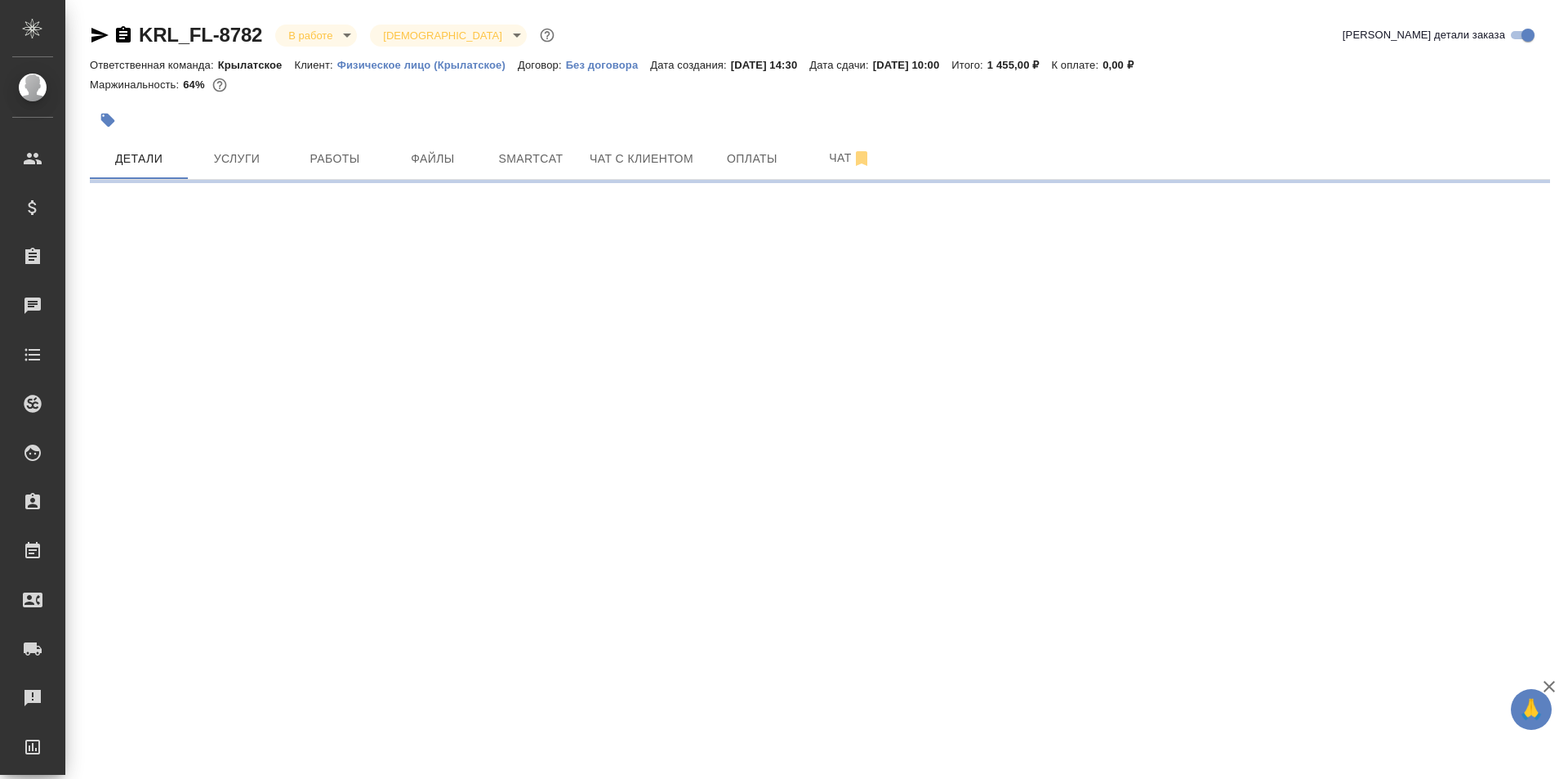
select select "RU"
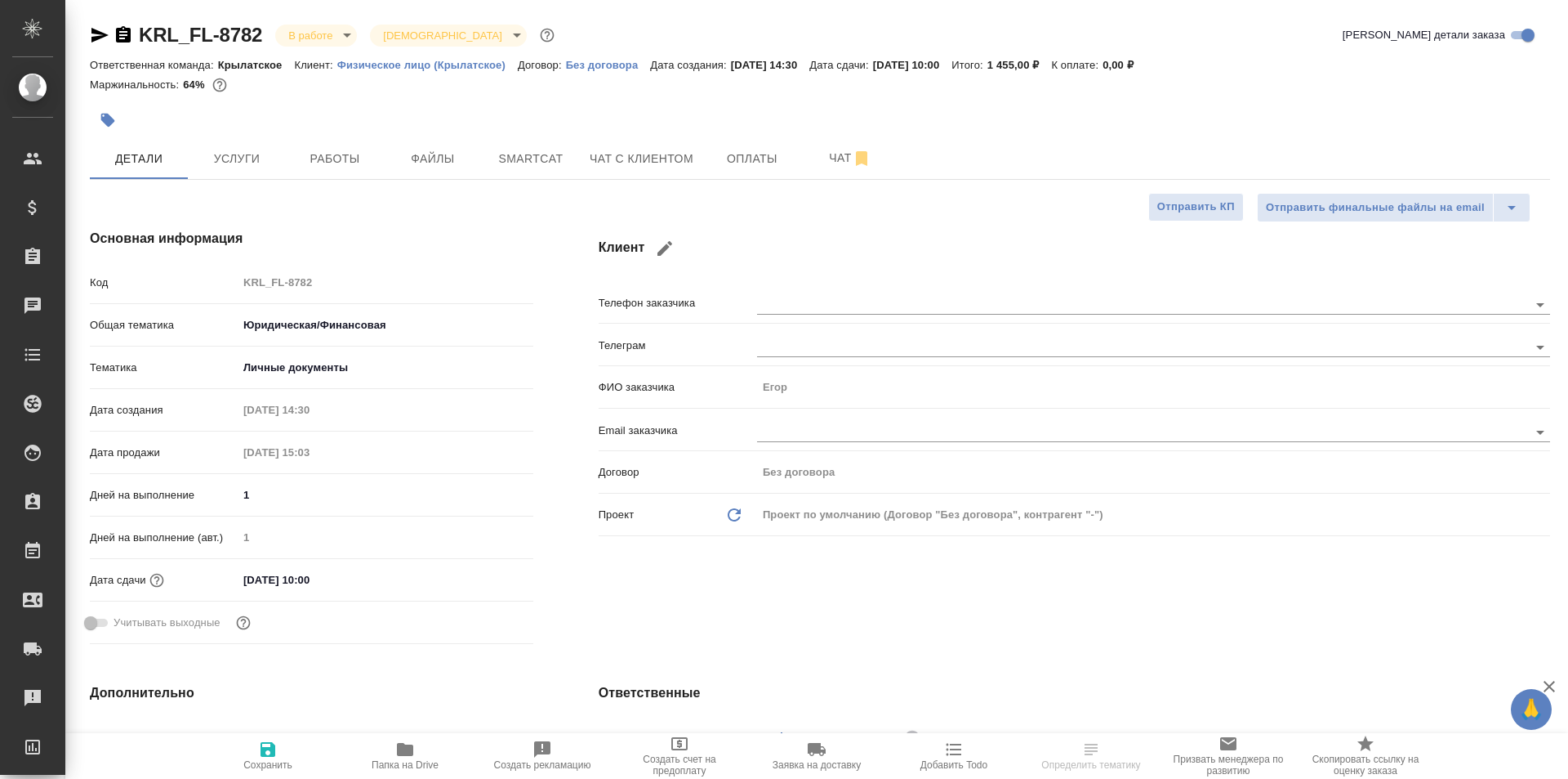
type textarea "x"
type input "Шаблонные документы"
click at [413, 762] on span "Папка на Drive" at bounding box center [406, 765] width 67 height 12
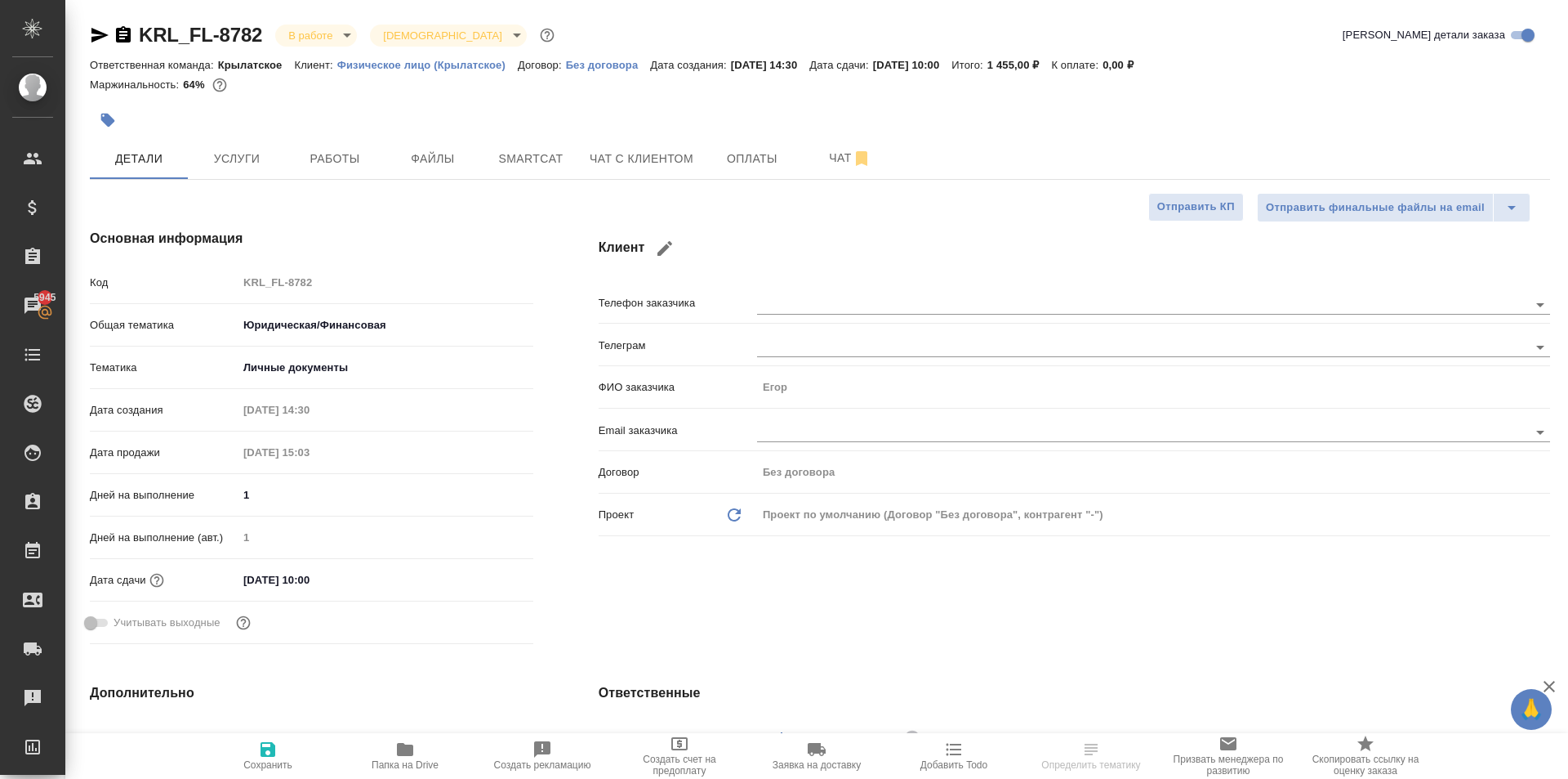
type textarea "x"
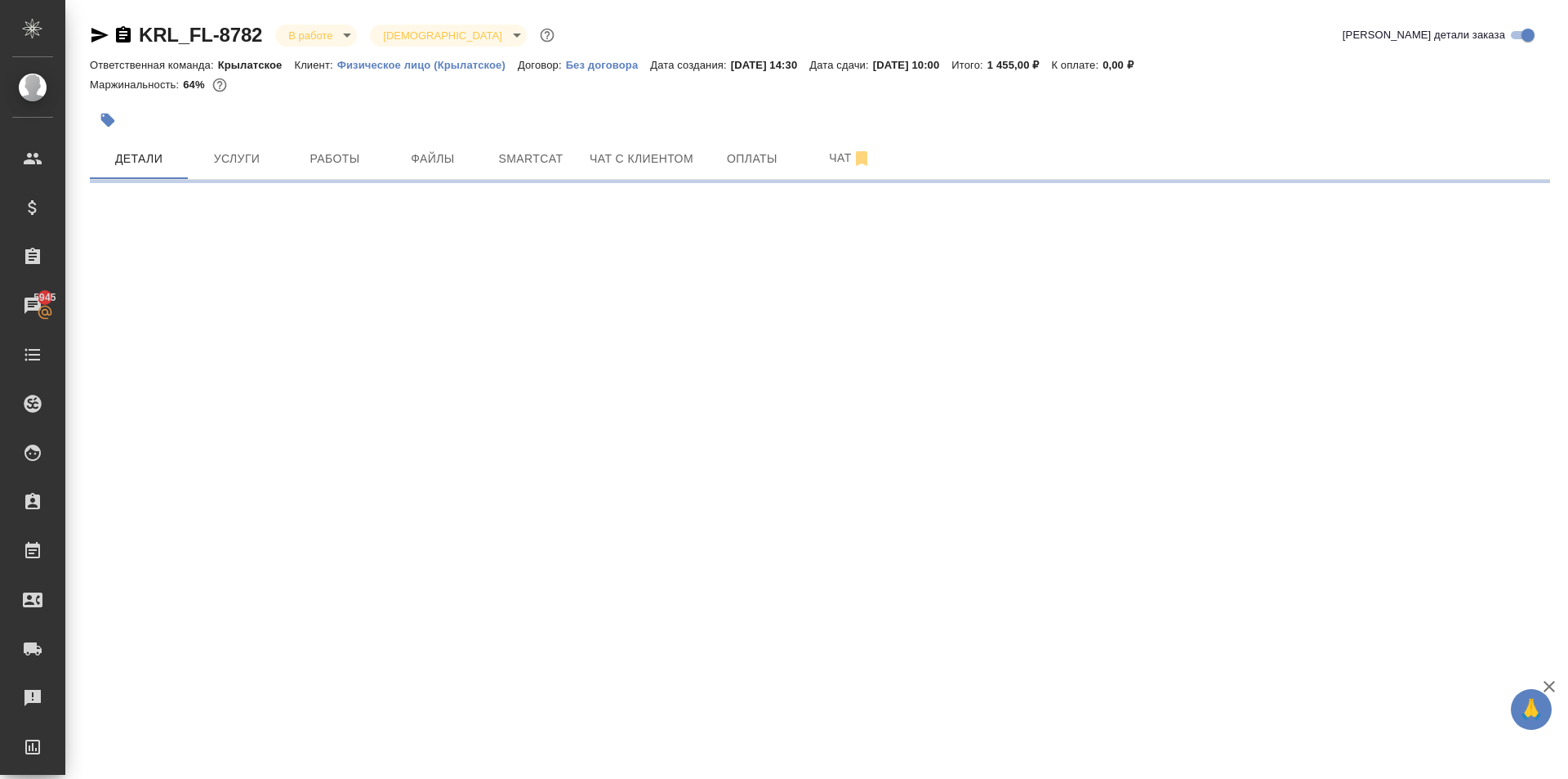
select select "RU"
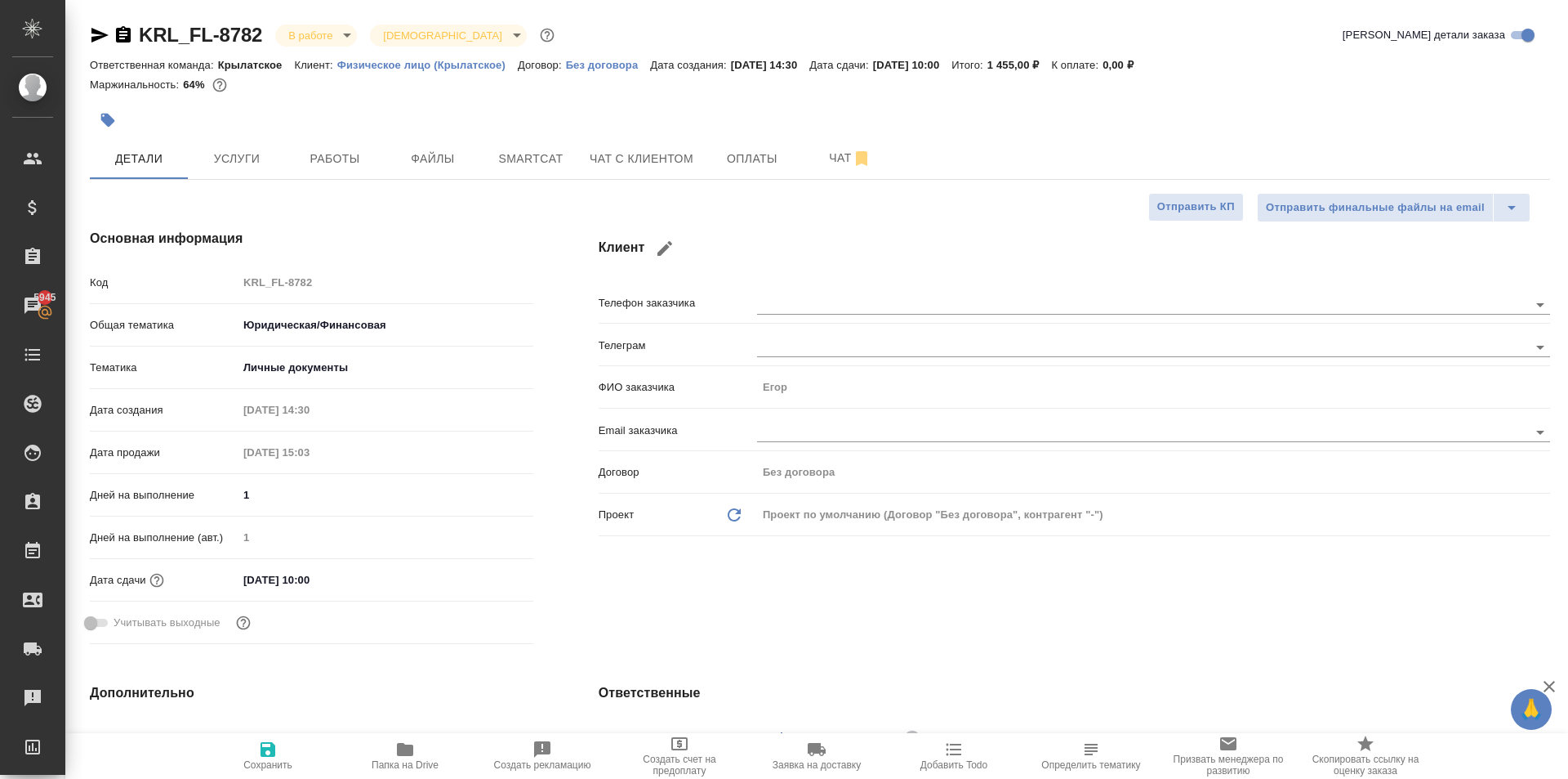
type textarea "x"
